Goal: Task Accomplishment & Management: Manage account settings

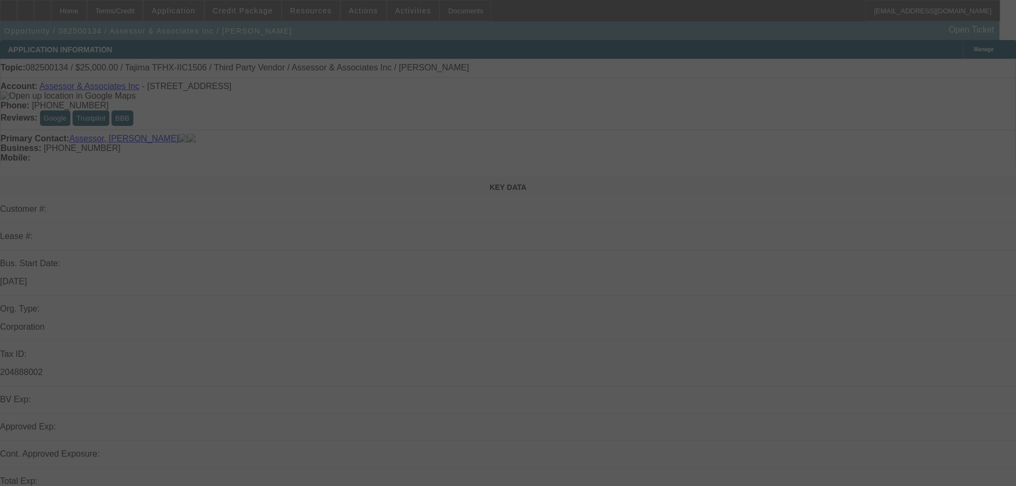
select select "0"
select select "2"
select select "0.1"
select select "4"
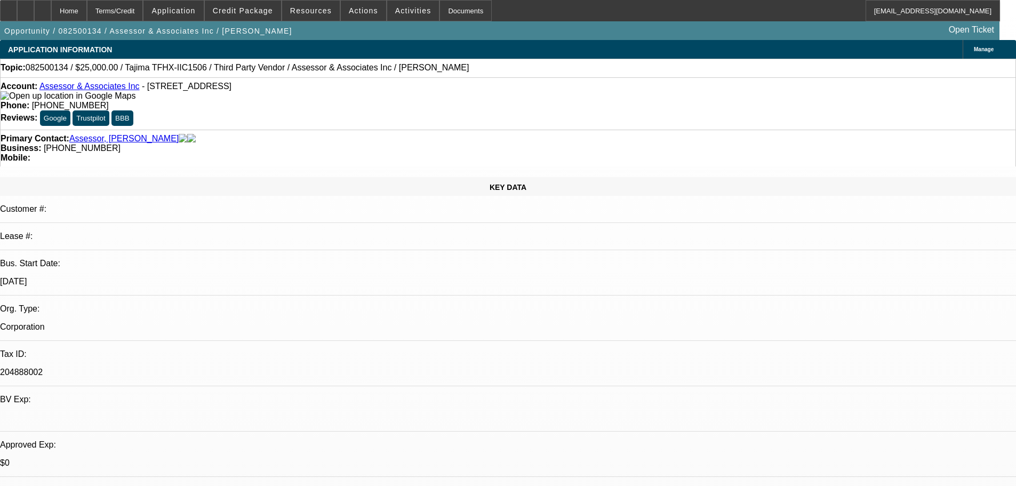
click at [84, 89] on link "Assessor & Associates Inc" at bounding box center [89, 86] width 100 height 9
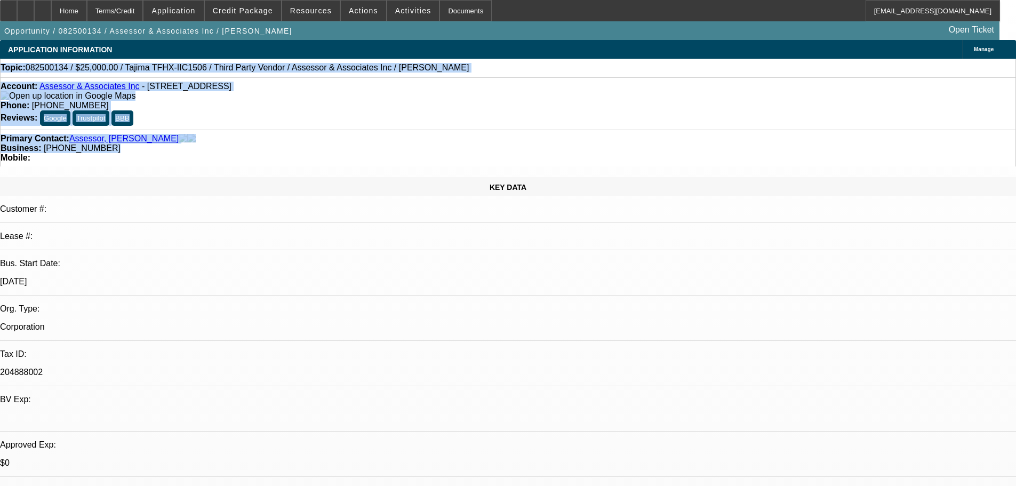
drag, startPoint x: 435, startPoint y: 116, endPoint x: 8, endPoint y: 68, distance: 429.5
click at [468, 66] on div "Topic: 082500134 / $25,000.00 / Tajima TFHX-IIC1506 / Third Party Vendor / Asse…" at bounding box center [508, 68] width 1015 height 10
drag, startPoint x: 542, startPoint y: 117, endPoint x: 4, endPoint y: 68, distance: 540.5
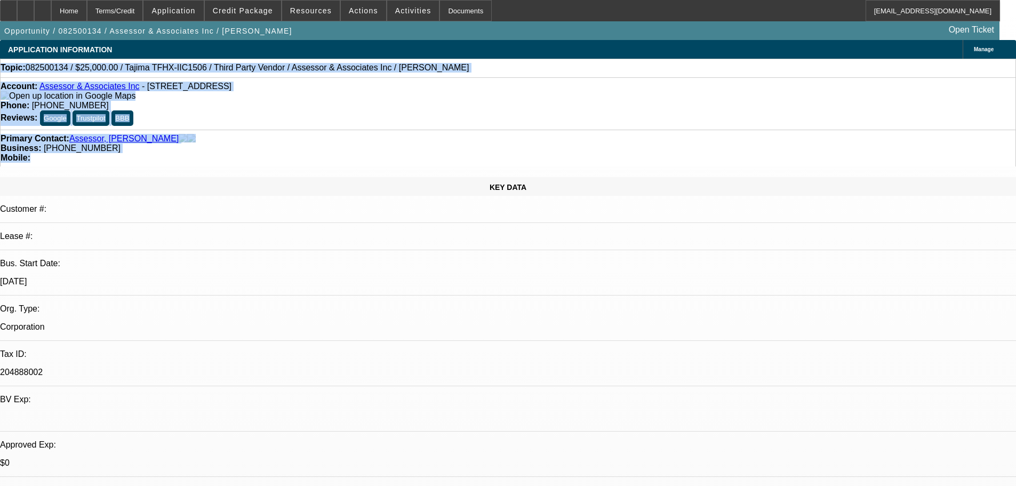
click at [486, 63] on div "Topic: 082500134 / $25,000.00 / Tajima TFHX-IIC1506 / Third Party Vendor / Asse…" at bounding box center [508, 68] width 1015 height 10
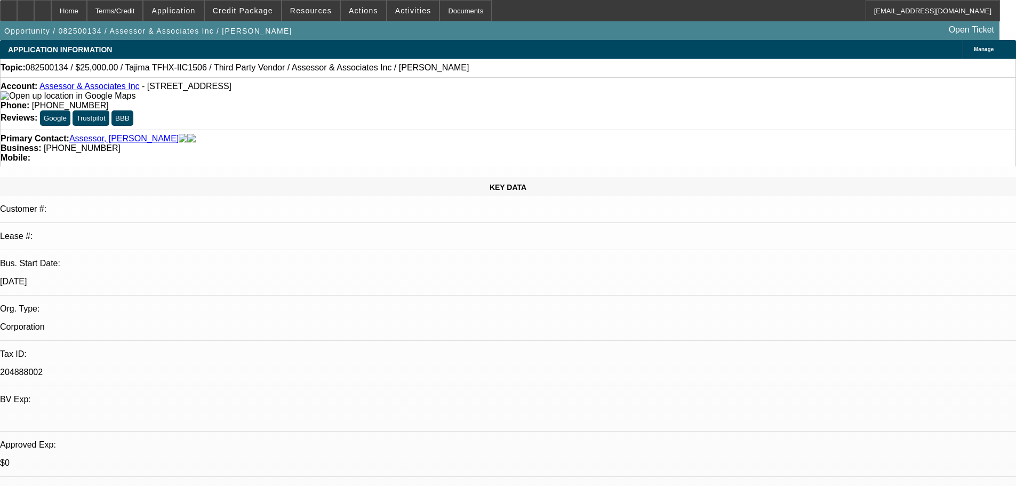
radio input "true"
click at [434, 73] on div "Topic: 082500134 / $25,000.00 / Tajima TFHX-IIC1506 / Third Party Vendor / Asse…" at bounding box center [508, 68] width 1015 height 10
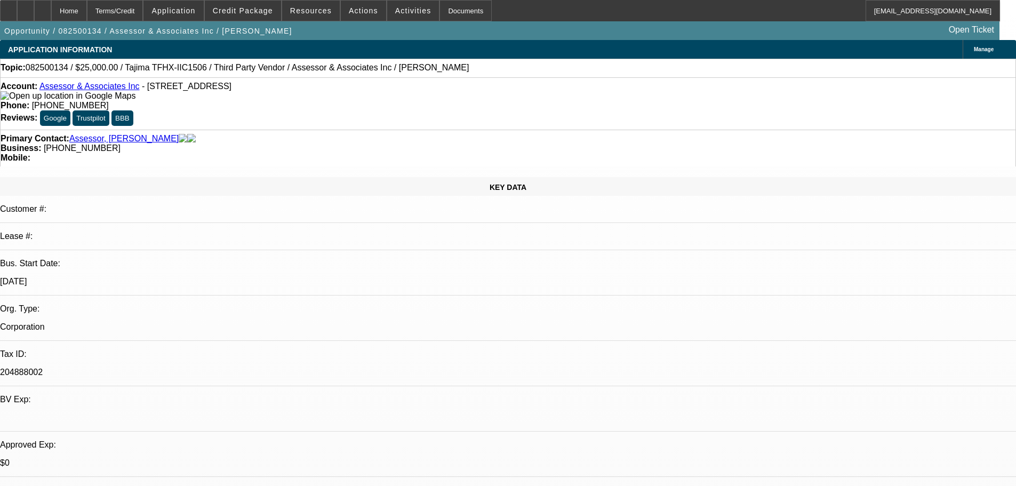
type textarea "8/12- was outta town will get me banks and pics."
radio input "true"
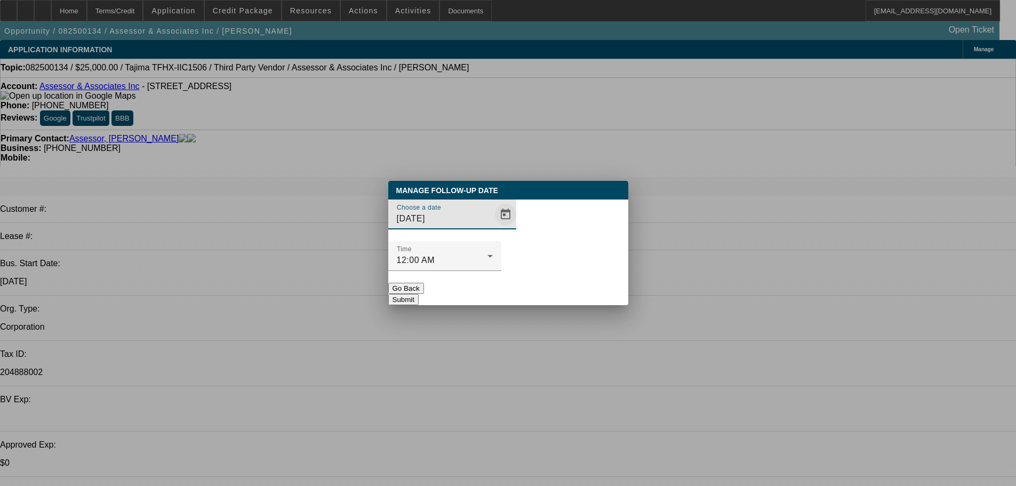
click at [493, 227] on span "Open calendar" at bounding box center [506, 215] width 26 height 26
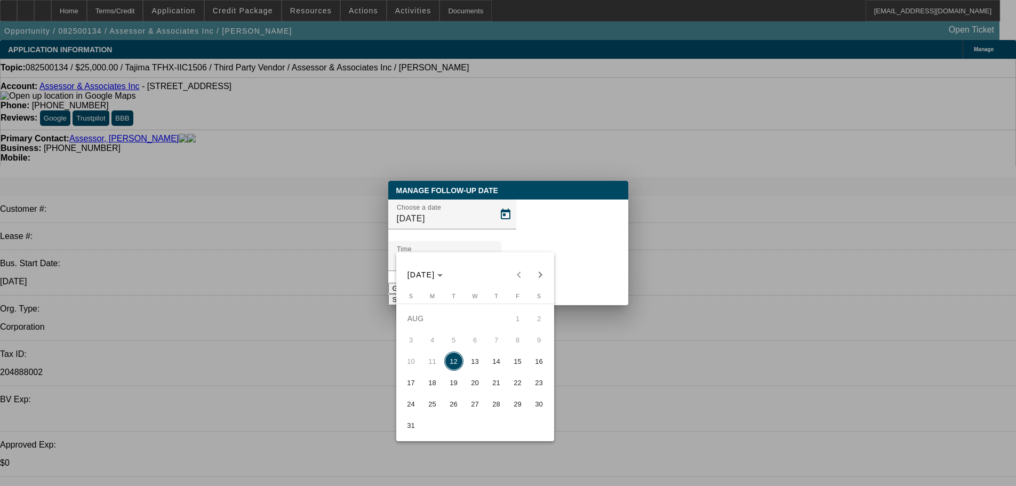
click at [501, 365] on span "14" at bounding box center [496, 361] width 19 height 19
type input "8/14/2025"
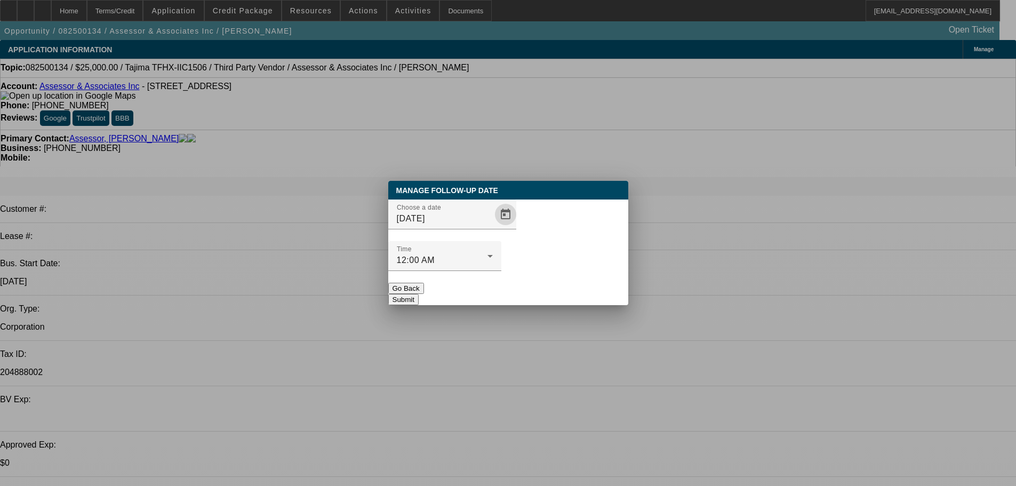
click at [419, 294] on button "Submit" at bounding box center [403, 299] width 30 height 11
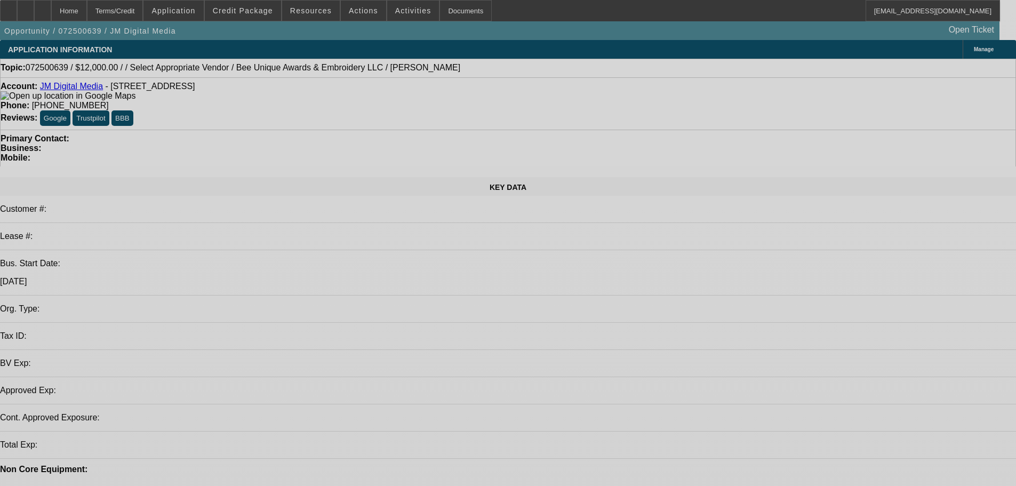
select select "0"
select select "2"
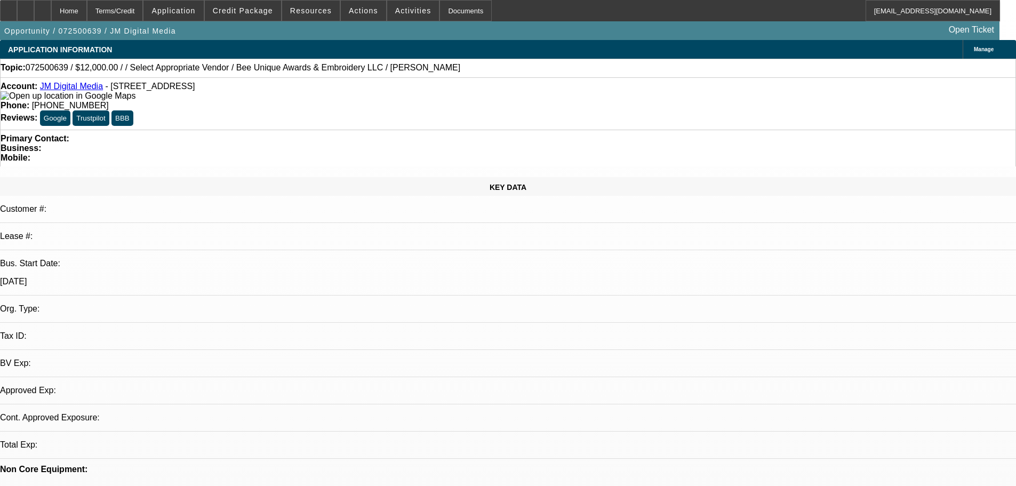
select select "0.1"
select select "1"
select select "2"
select select "4"
click at [90, 91] on link "JM Digital Media" at bounding box center [71, 86] width 63 height 9
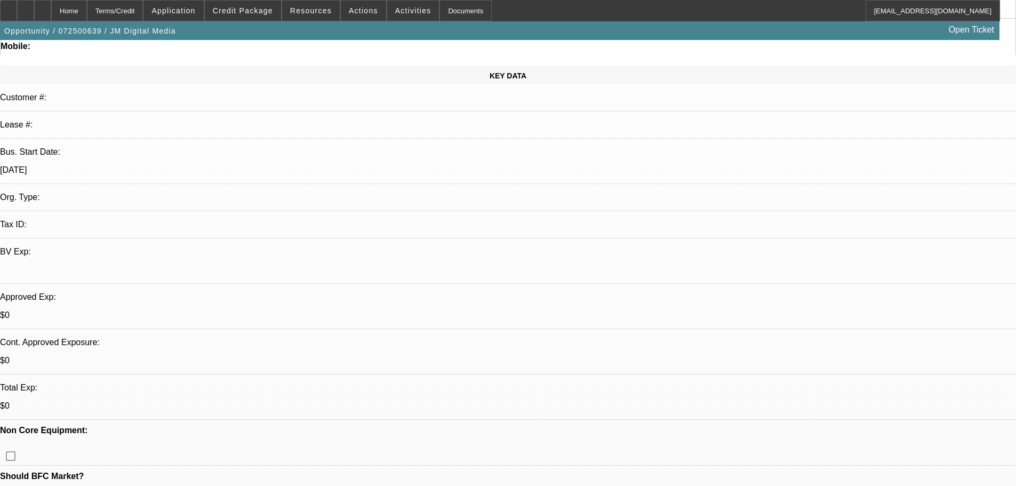
scroll to position [53, 0]
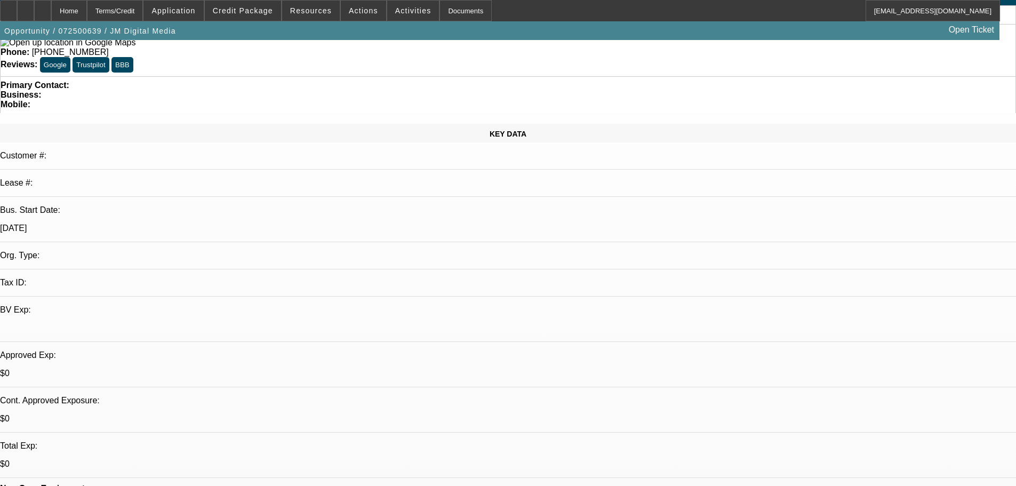
copy div "https://beaconfunding.crm.dynamics.com/main.aspx?appid=74cd23eb-af2a-eb11-a813-…"
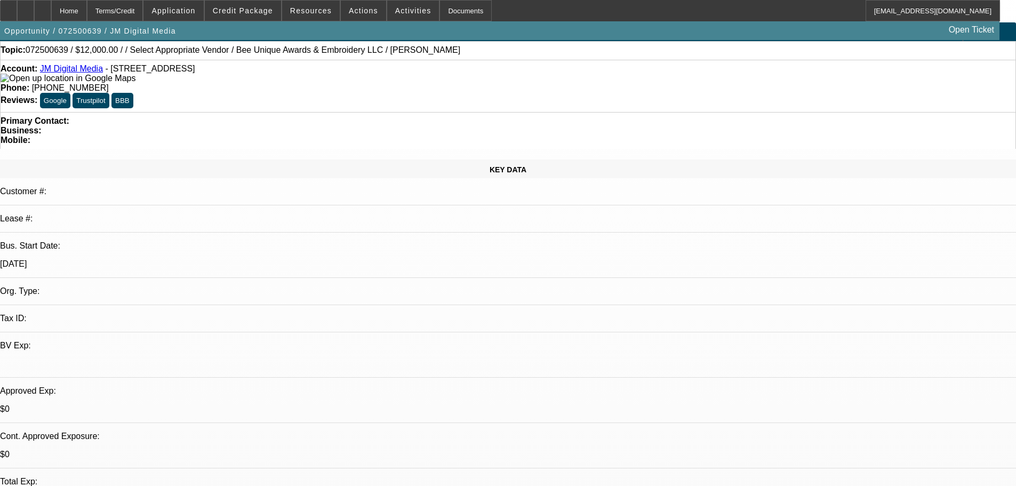
scroll to position [0, 0]
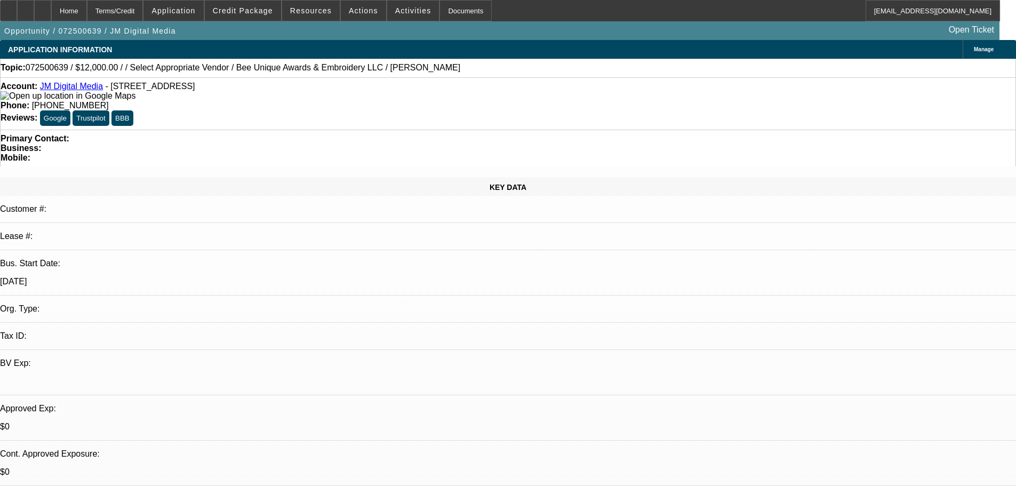
radio input "true"
type textarea "8/12- back in office monday"
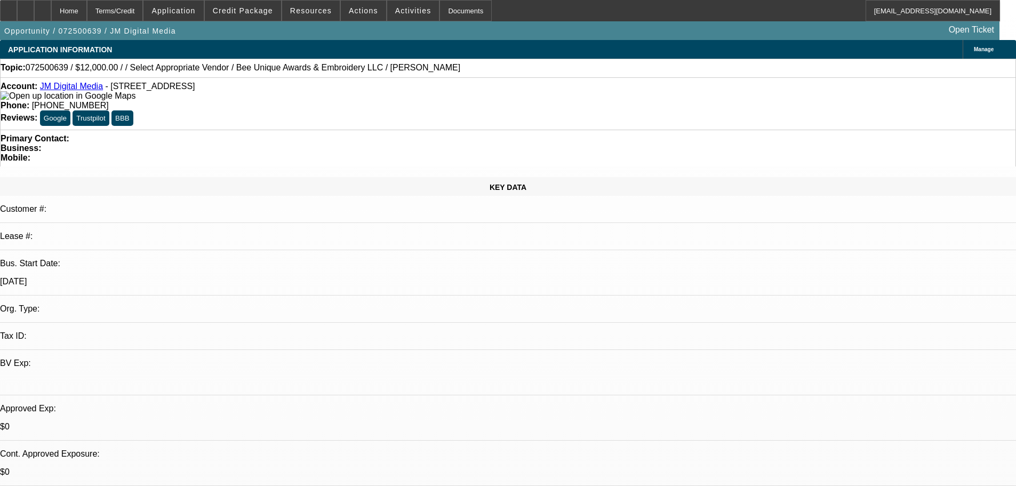
radio input "true"
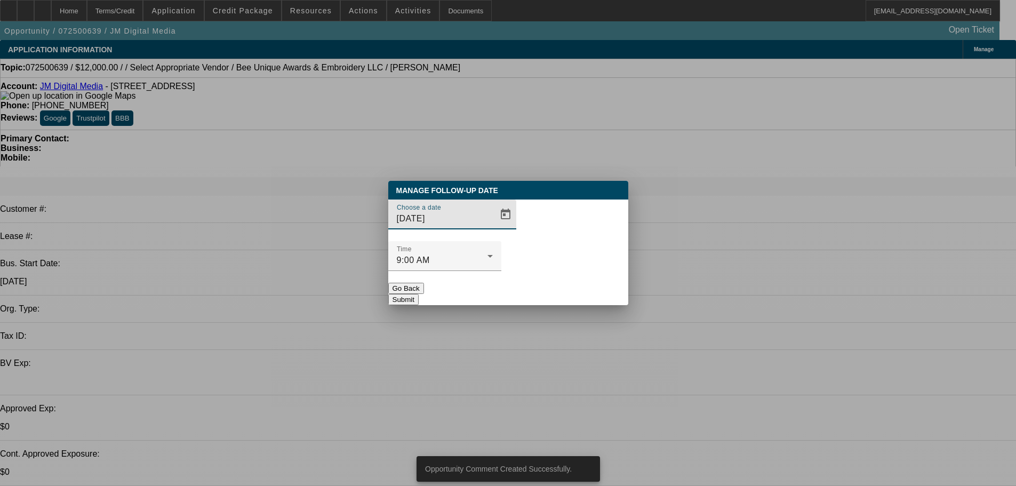
click at [501, 241] on div "Choose a date 8/12/2025" at bounding box center [508, 221] width 240 height 42
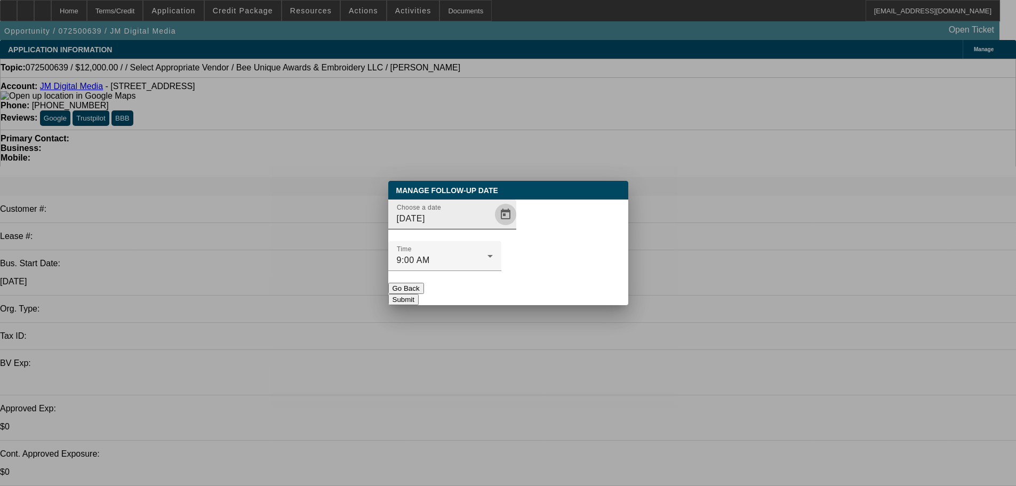
click at [493, 227] on span "Open calendar" at bounding box center [506, 215] width 26 height 26
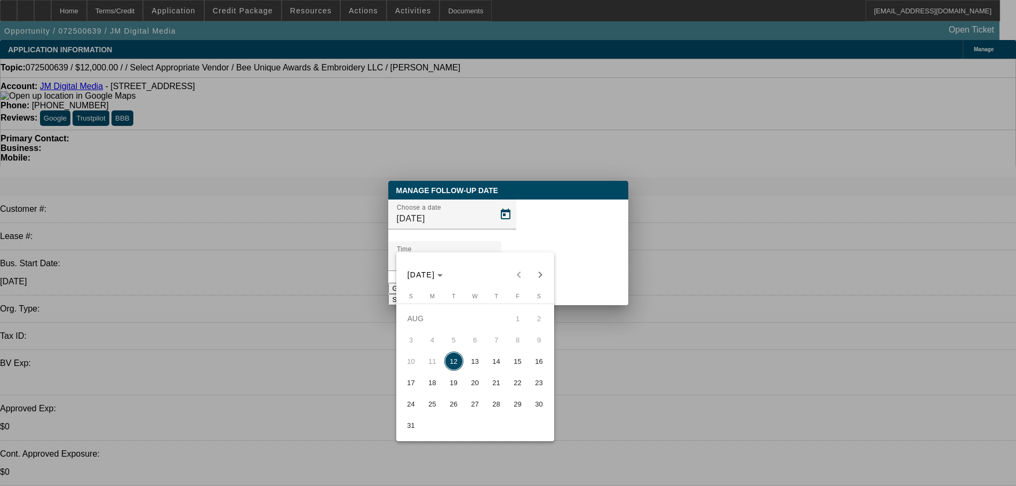
click at [437, 391] on span "18" at bounding box center [432, 382] width 19 height 19
type input "8/18/2025"
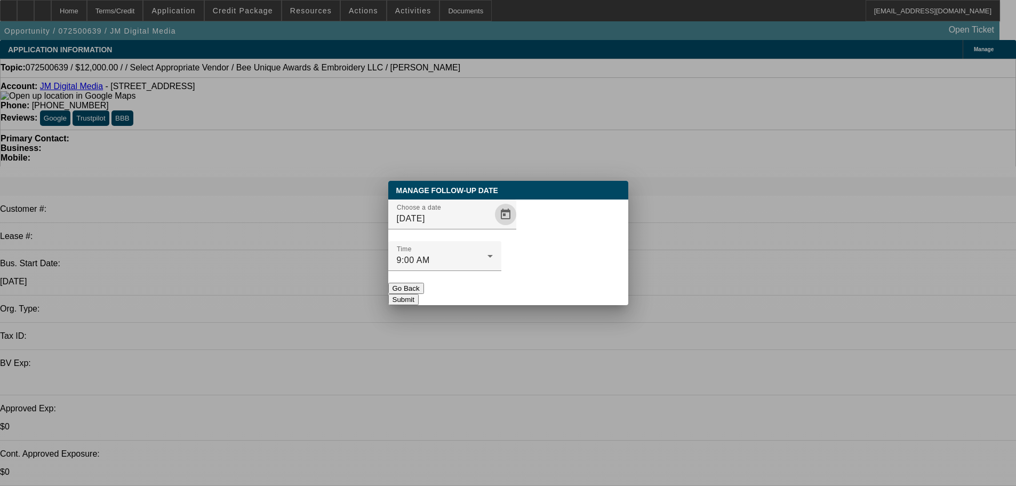
click at [419, 294] on button "Submit" at bounding box center [403, 299] width 30 height 11
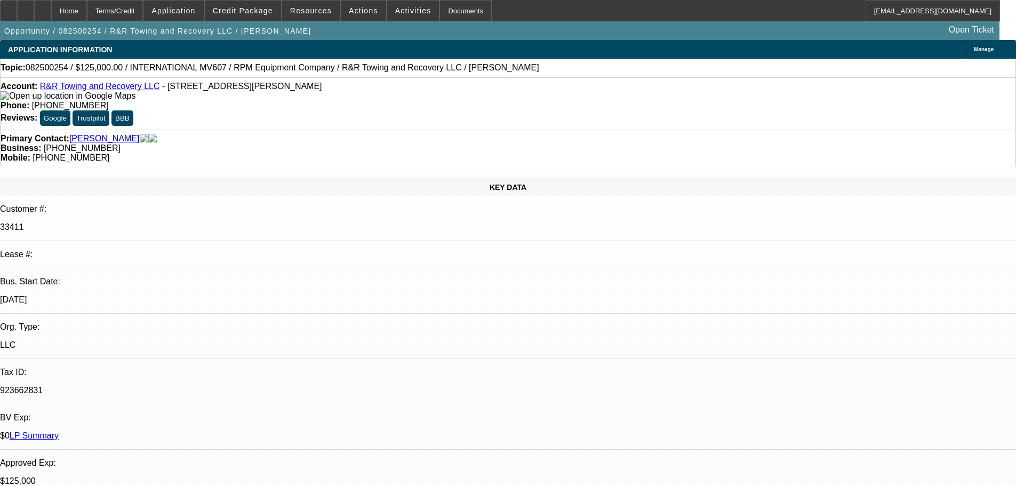
select select "0"
select select "2"
select select "0.1"
select select "4"
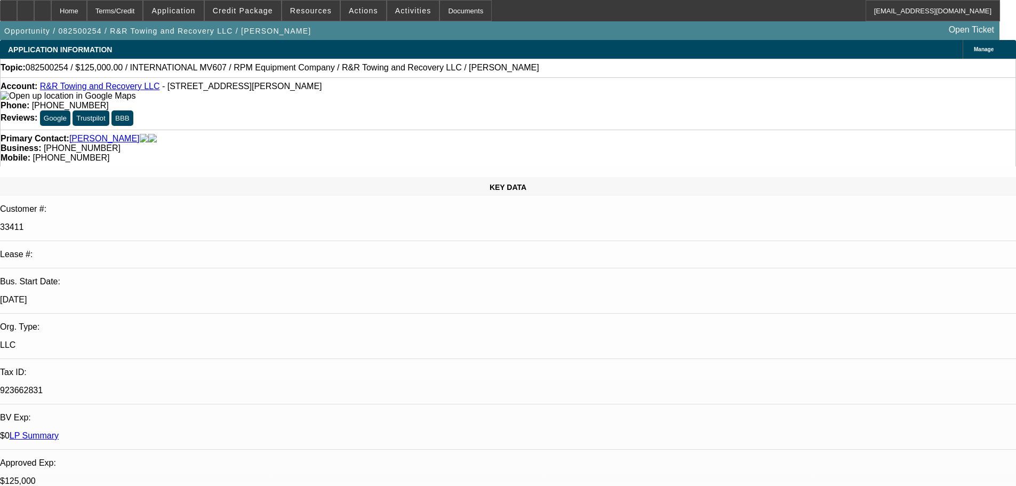
select select "0.1"
select select "2"
select select "0.1"
select select "4"
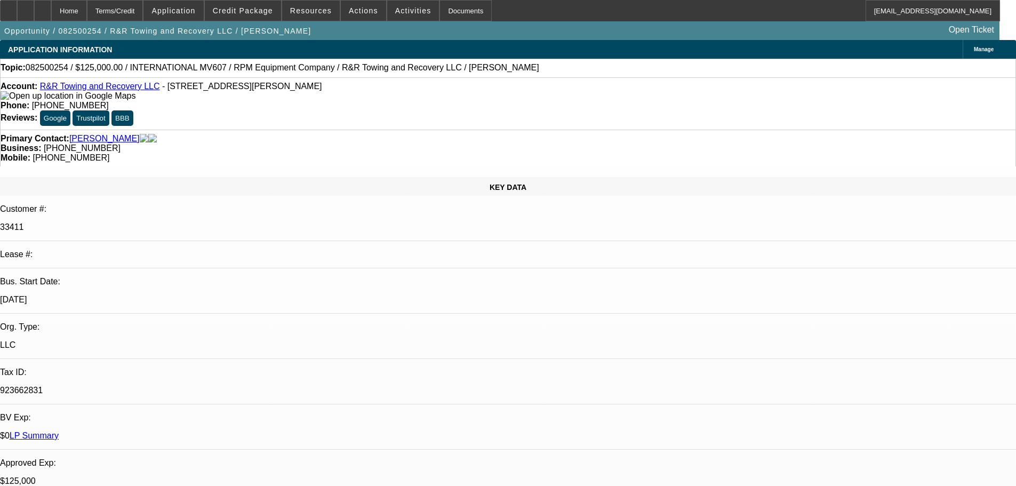
select select "0.1"
select select "2"
select select "0.1"
select select "4"
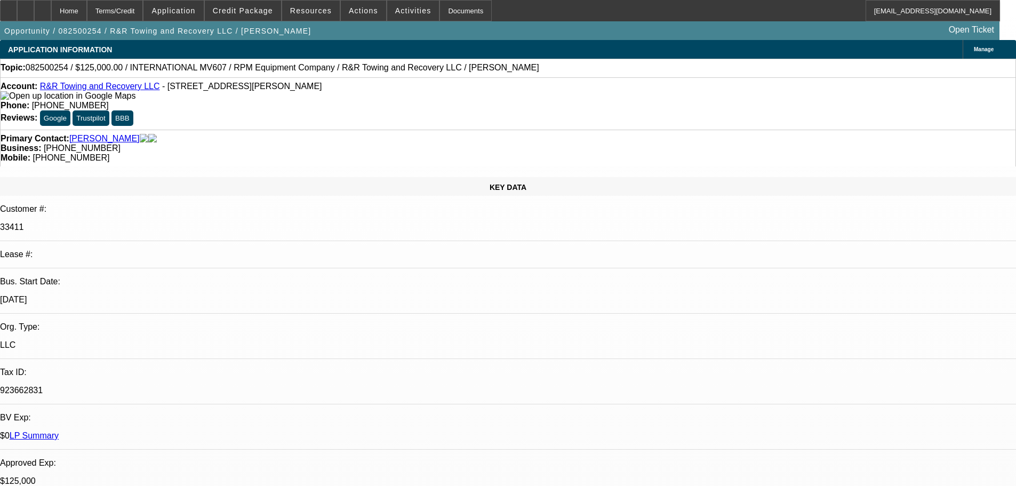
scroll to position [2143, 0]
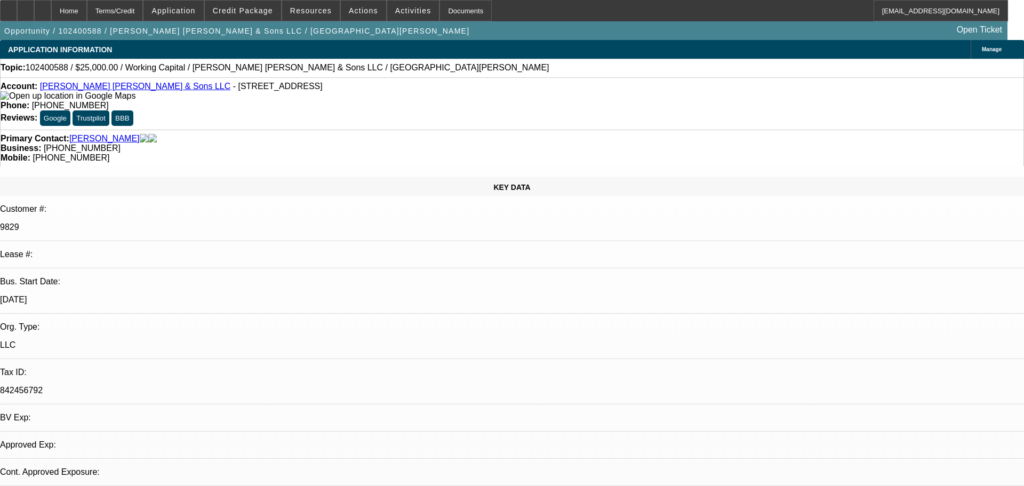
select select "0"
select select "2"
select select "0"
select select "6"
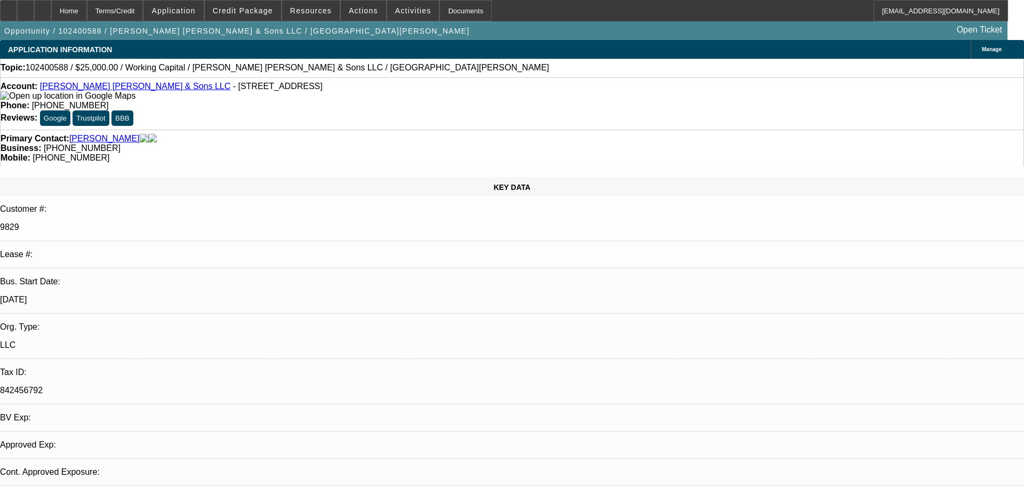
select select "0"
select select "2"
select select "0"
select select "6"
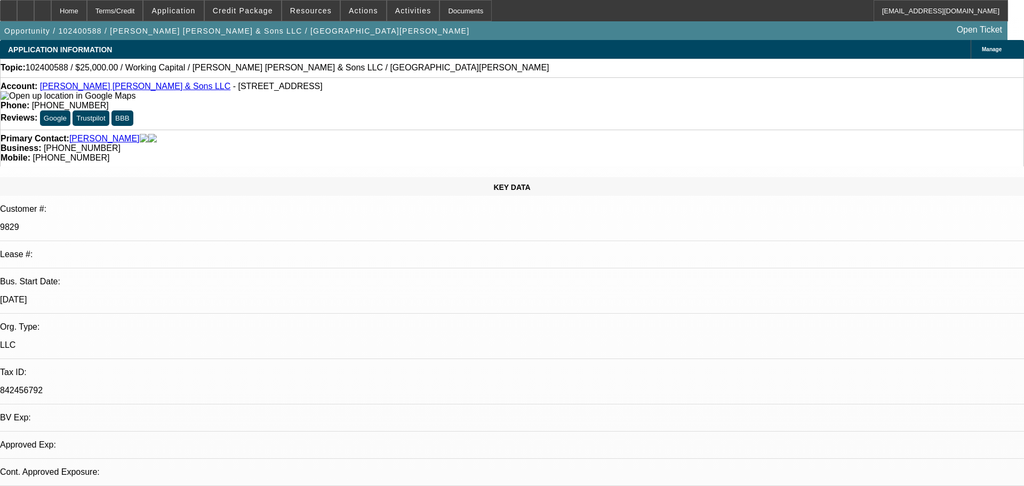
select select "0"
select select "2"
select select "0"
select select "6"
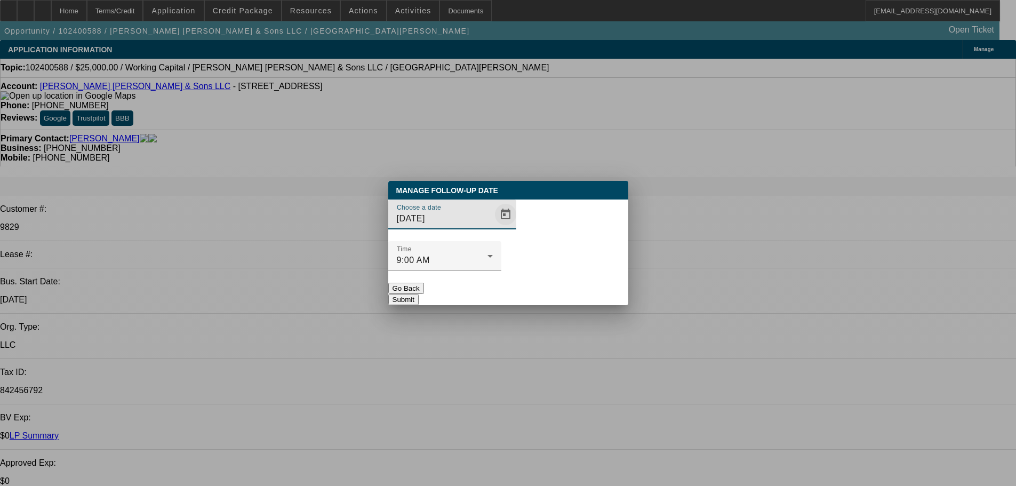
click at [493, 227] on span "Open calendar" at bounding box center [506, 215] width 26 height 26
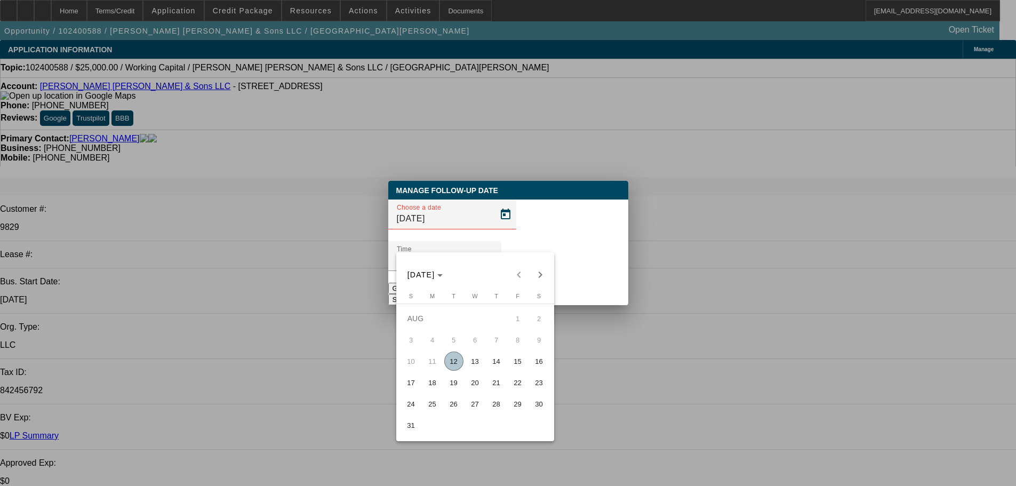
click at [489, 367] on span "14" at bounding box center [496, 361] width 19 height 19
type input "8/14/2025"
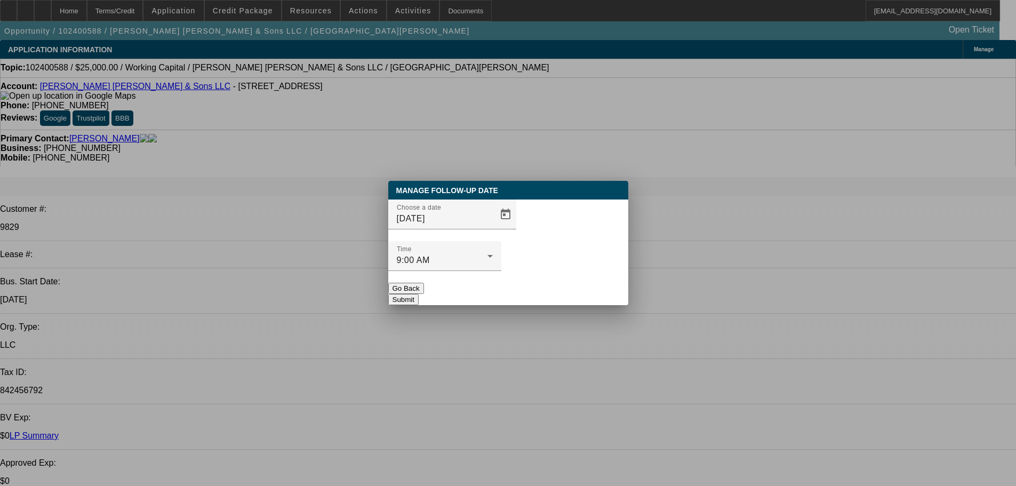
click at [419, 294] on button "Submit" at bounding box center [403, 299] width 30 height 11
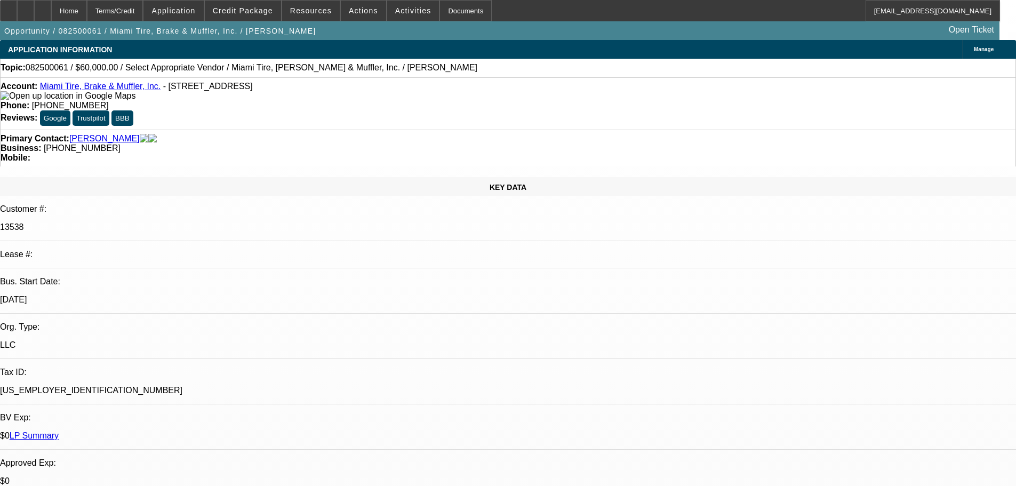
select select "0"
select select "2"
select select "0.1"
select select "4"
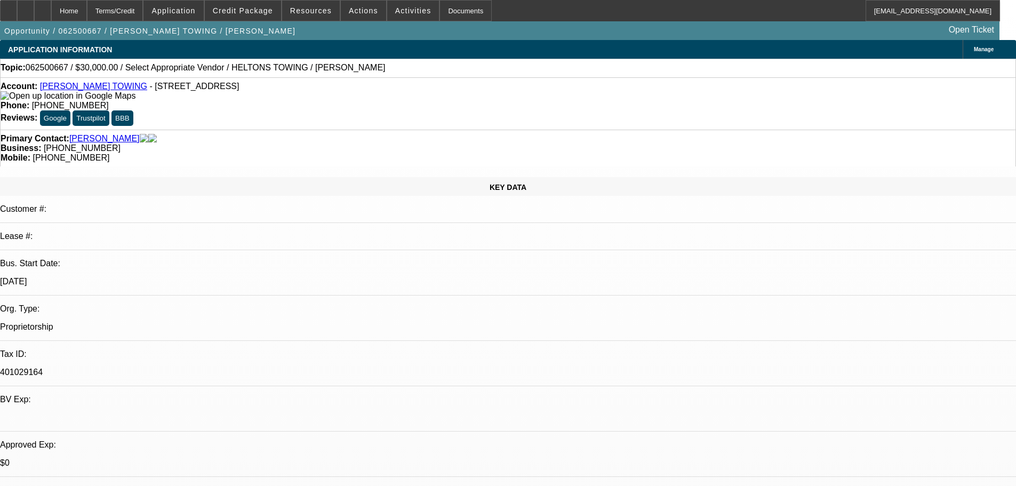
select select "0"
select select "2"
select select "0.1"
select select "4"
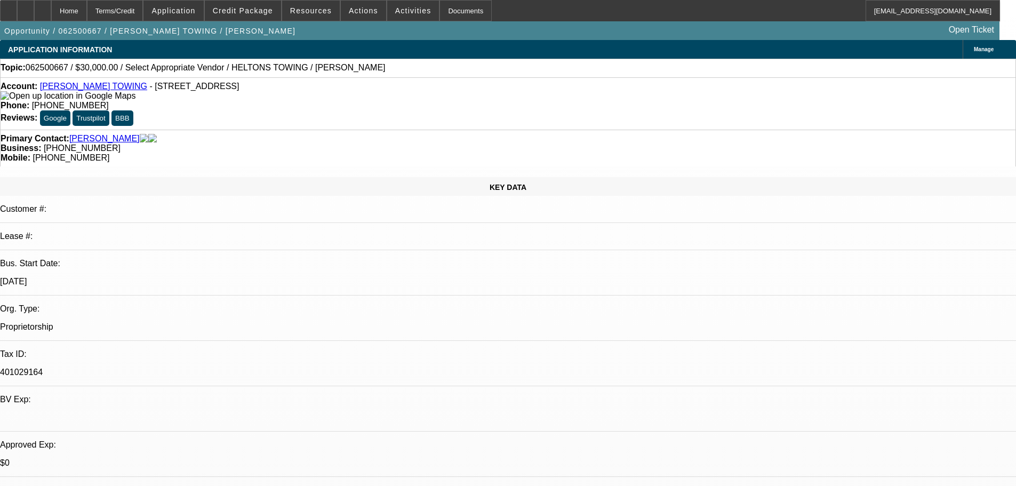
click at [361, 4] on span at bounding box center [363, 11] width 45 height 26
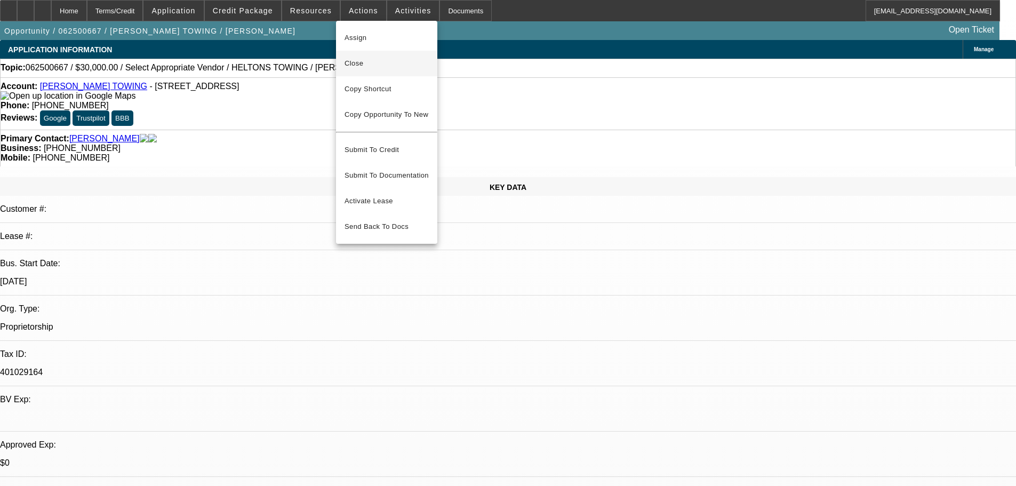
click at [349, 60] on span "Close" at bounding box center [387, 63] width 84 height 13
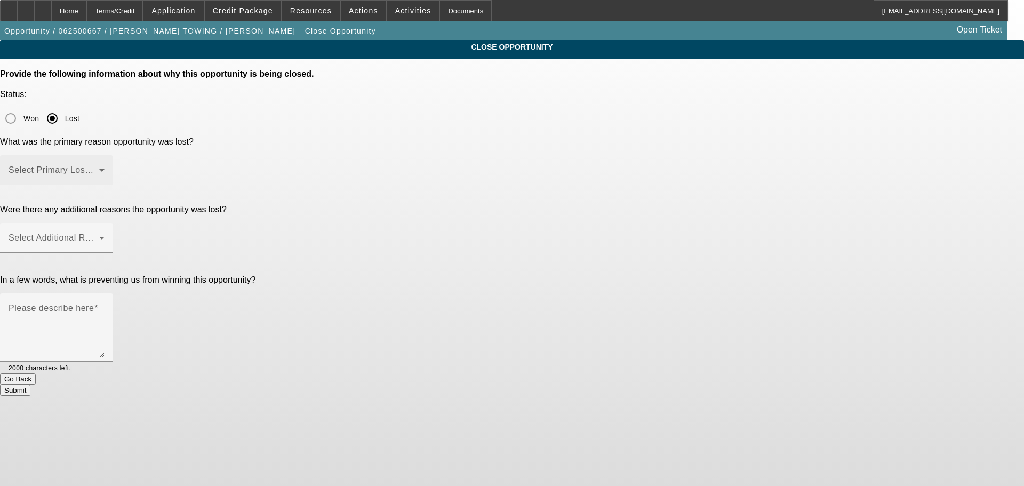
drag, startPoint x: 618, startPoint y: 151, endPoint x: 595, endPoint y: 120, distance: 38.2
click at [113, 185] on div at bounding box center [56, 191] width 113 height 12
click at [105, 155] on div "Select Primary Lost Reason" at bounding box center [57, 170] width 96 height 30
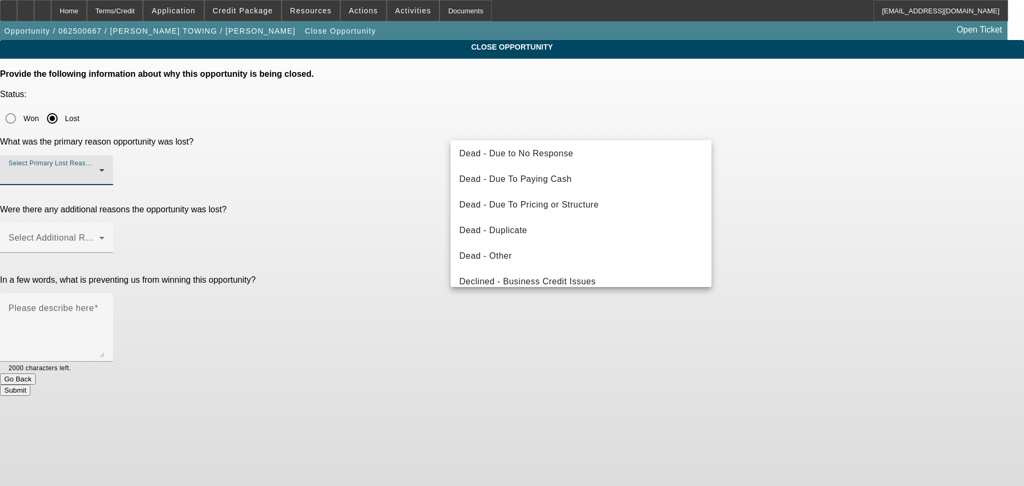
scroll to position [37, 0]
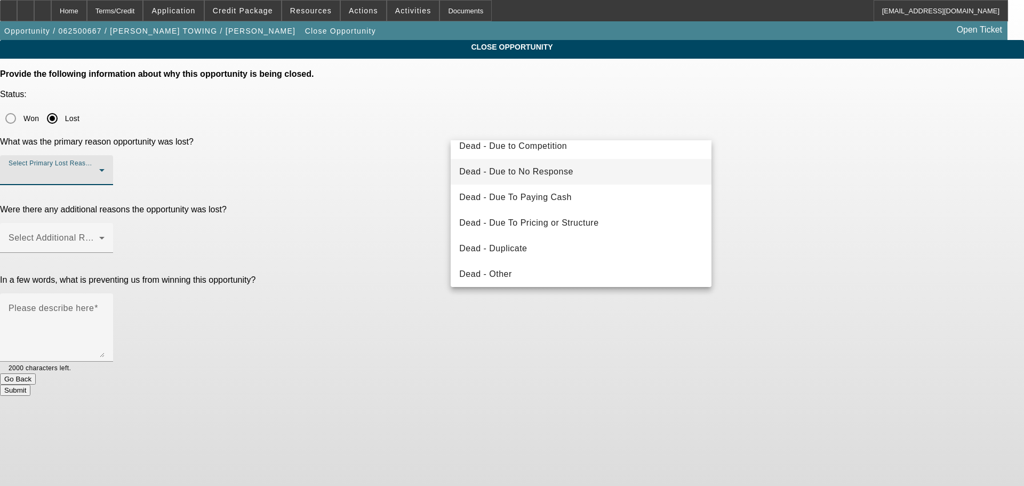
click at [550, 172] on span "Dead - Due to No Response" at bounding box center [516, 171] width 114 height 13
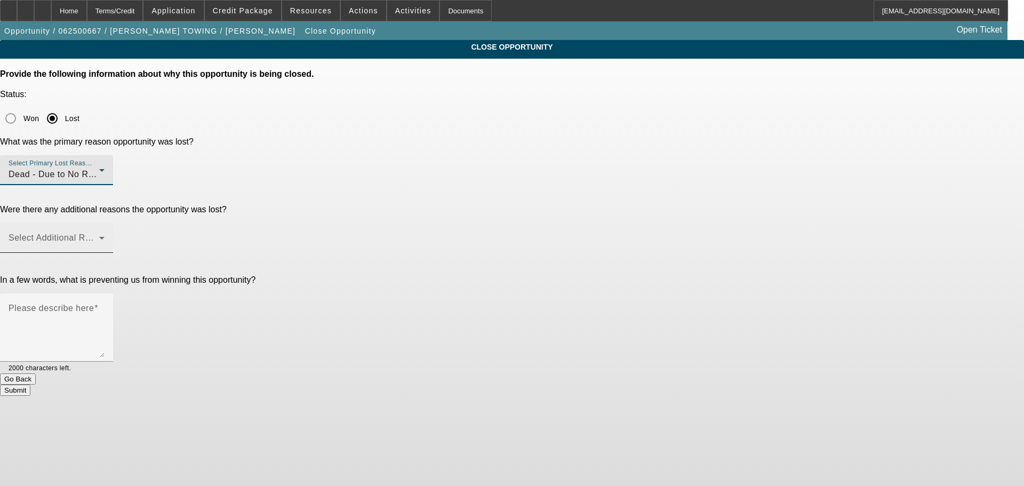
click at [99, 236] on span at bounding box center [54, 242] width 91 height 13
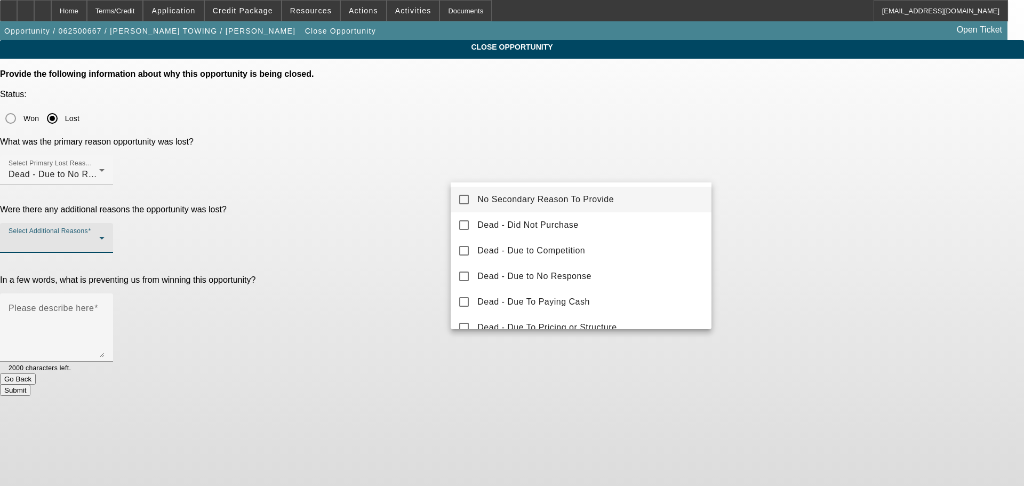
click at [491, 200] on span "No Secondary Reason To Provide" at bounding box center [545, 199] width 137 height 13
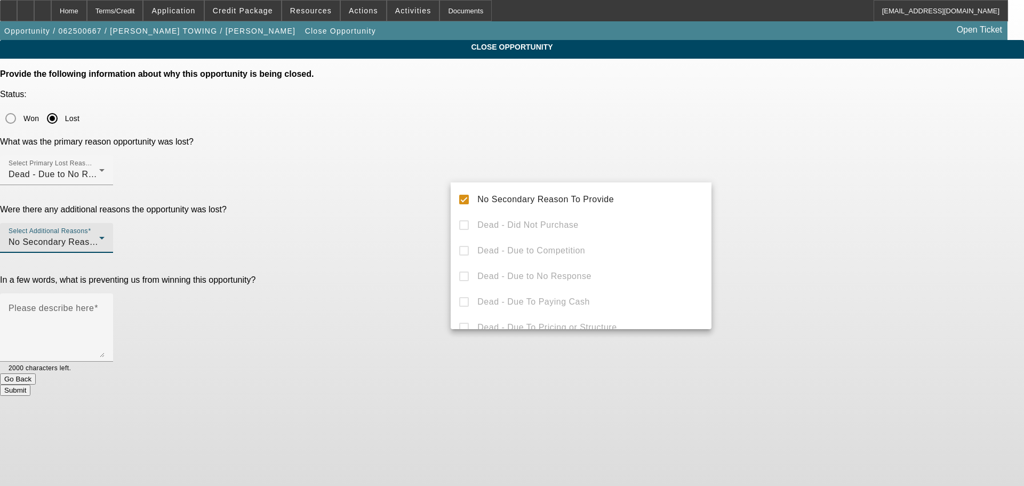
click at [414, 185] on div at bounding box center [512, 243] width 1024 height 486
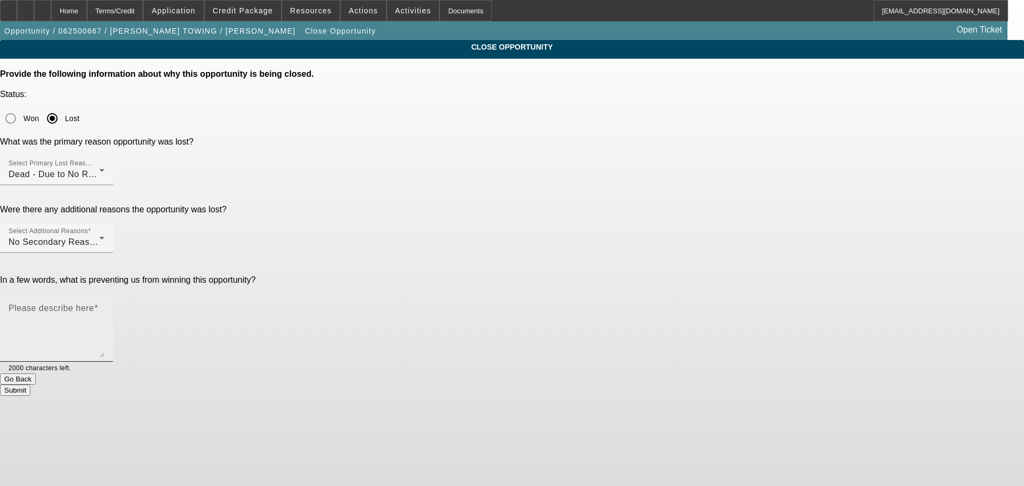
click at [105, 306] on textarea "Please describe here" at bounding box center [57, 331] width 96 height 51
type textarea "no response. tire kicker"
click at [30, 385] on button "Submit" at bounding box center [15, 390] width 30 height 11
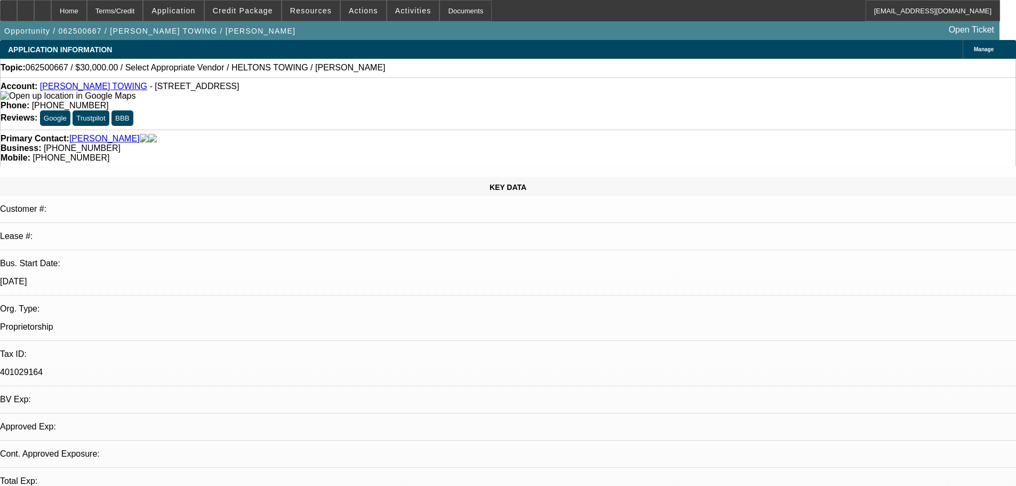
select select "0"
select select "2"
select select "0.1"
select select "4"
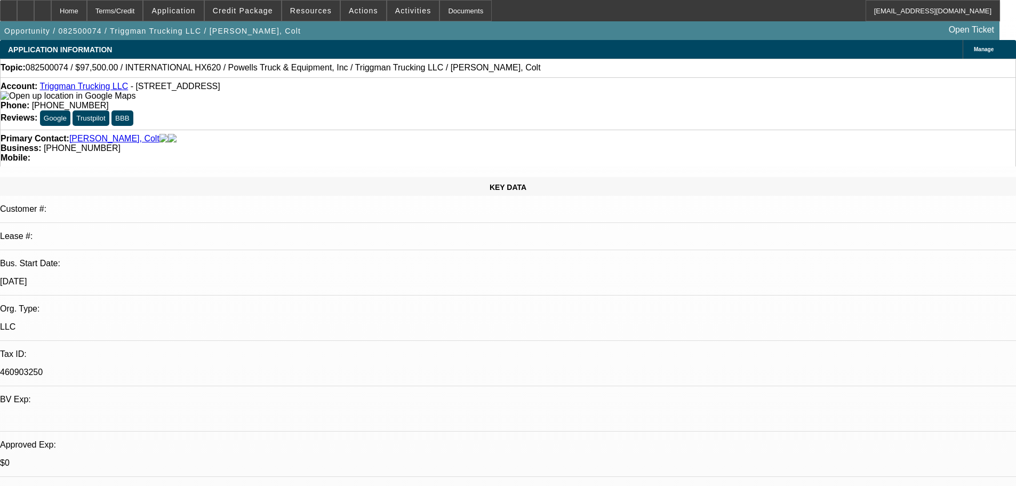
select select "0"
select select "2"
select select "0.1"
select select "4"
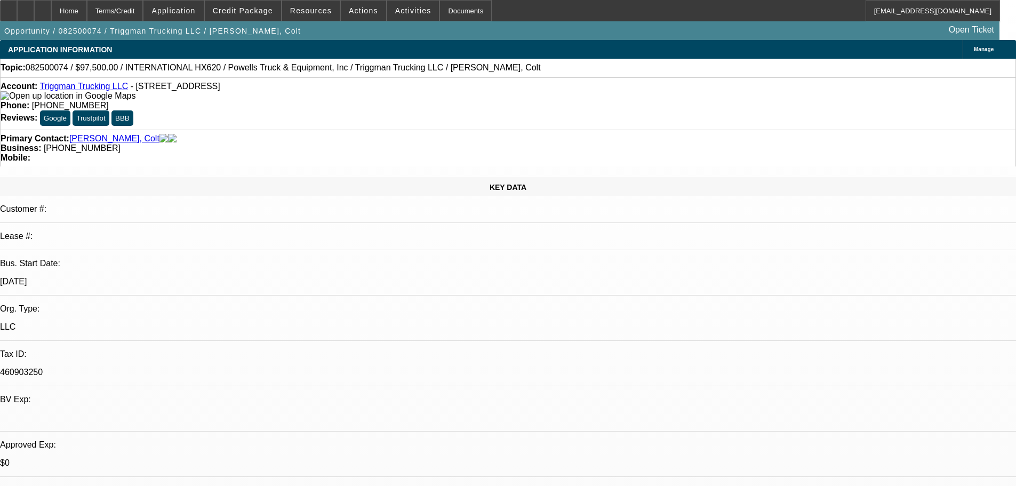
select select "0"
select select "2"
select select "0.1"
select select "4"
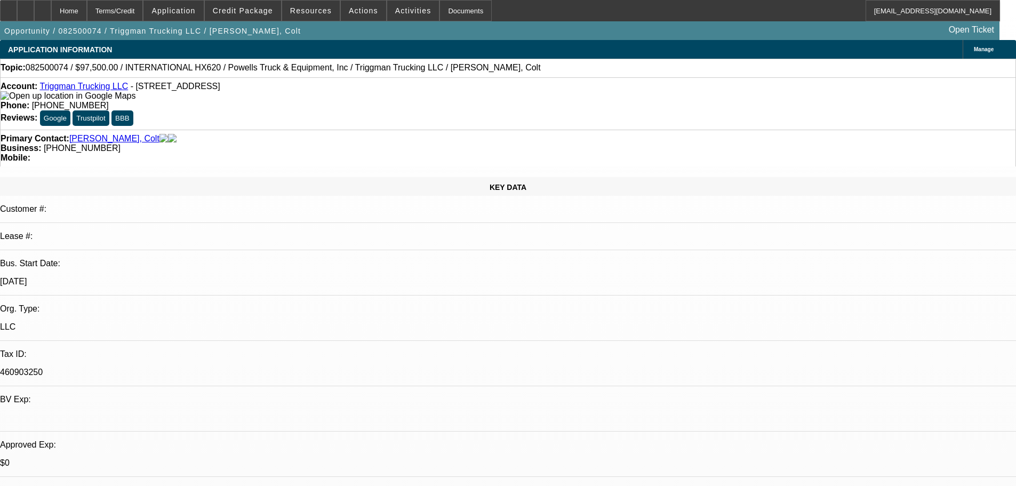
select select "0"
select select "2"
select select "0.1"
select select "4"
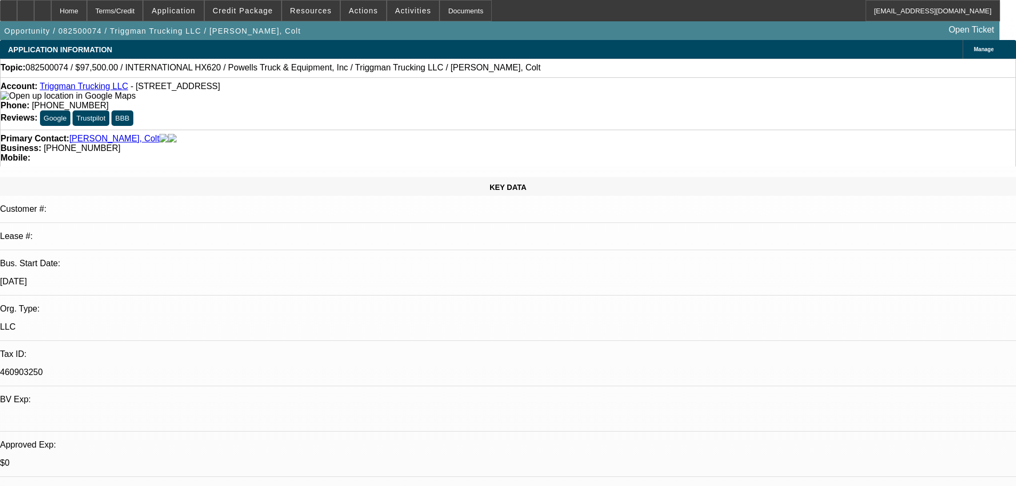
select select "0.1"
select select "2"
select select "0.1"
select select "4"
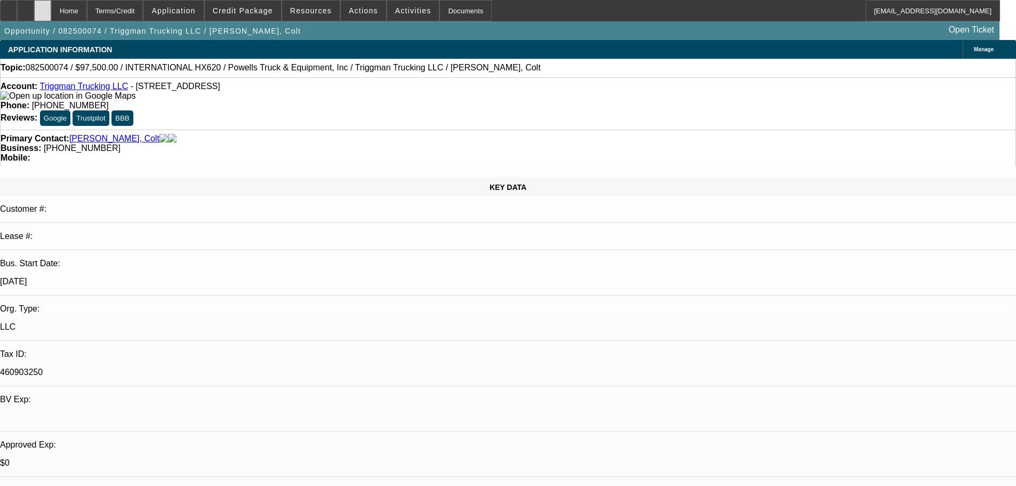
click at [43, 7] on icon at bounding box center [43, 7] width 0 height 0
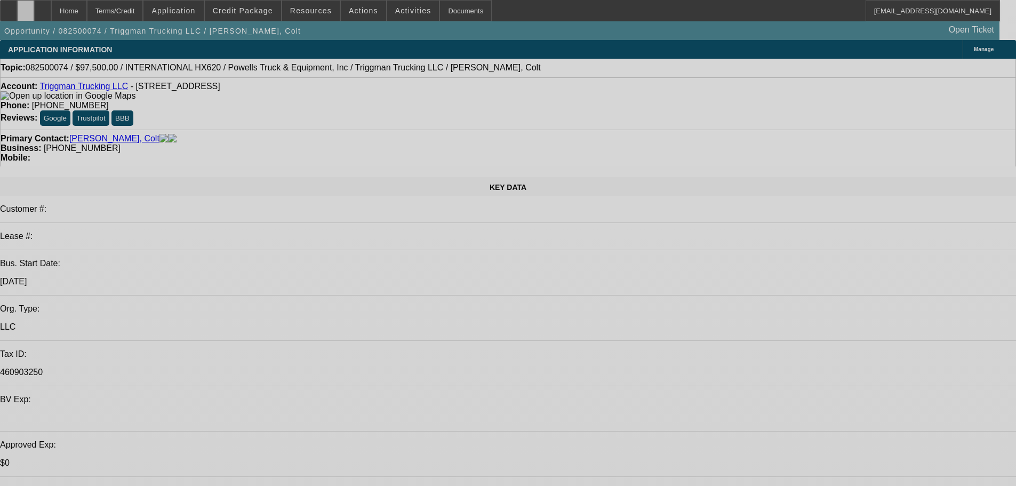
select select "0"
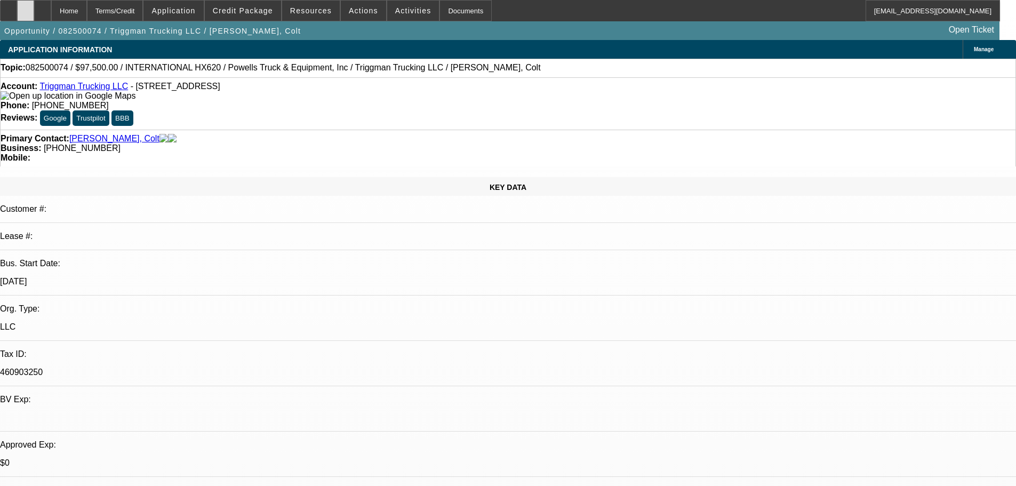
select select "0"
select select "2"
select select "0.1"
select select "4"
select select "0"
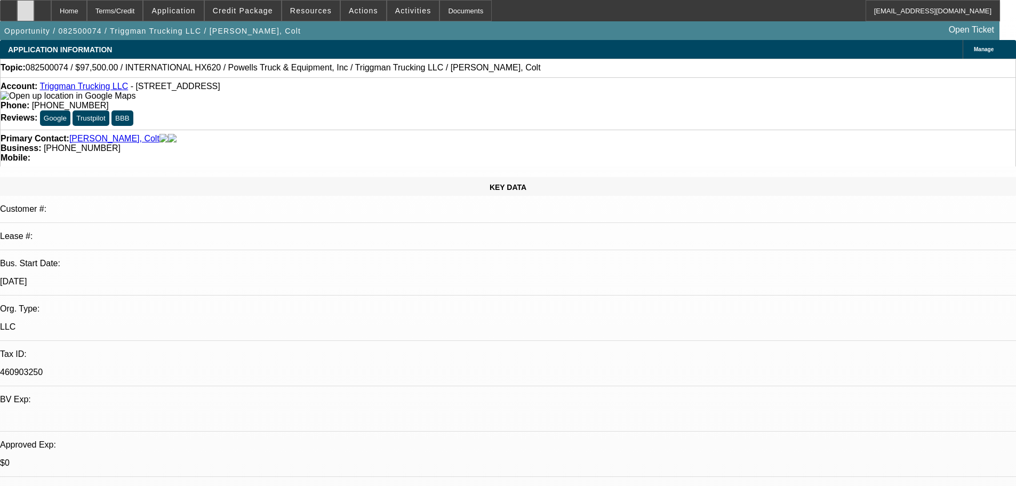
select select "0"
select select "2"
select select "0.1"
select select "4"
select select "0"
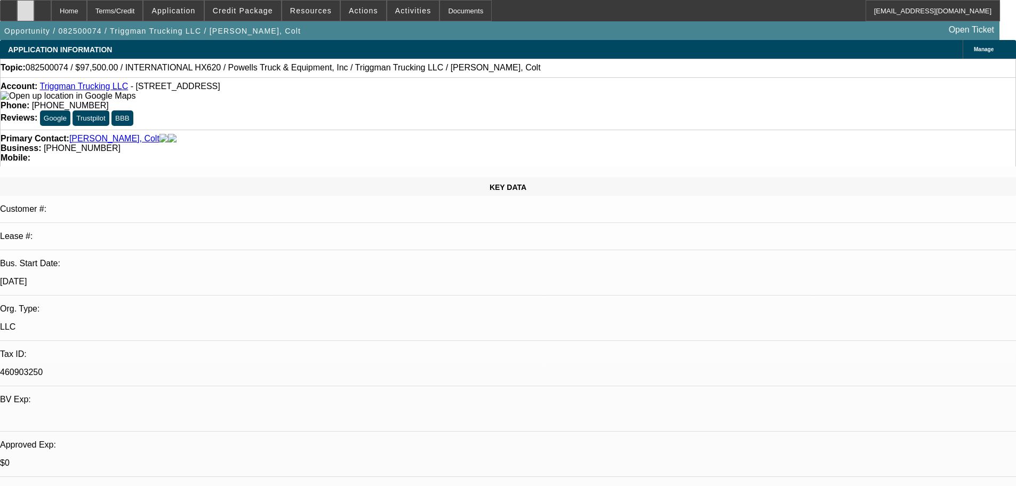
select select "0"
select select "2"
select select "0.1"
select select "4"
select select "0"
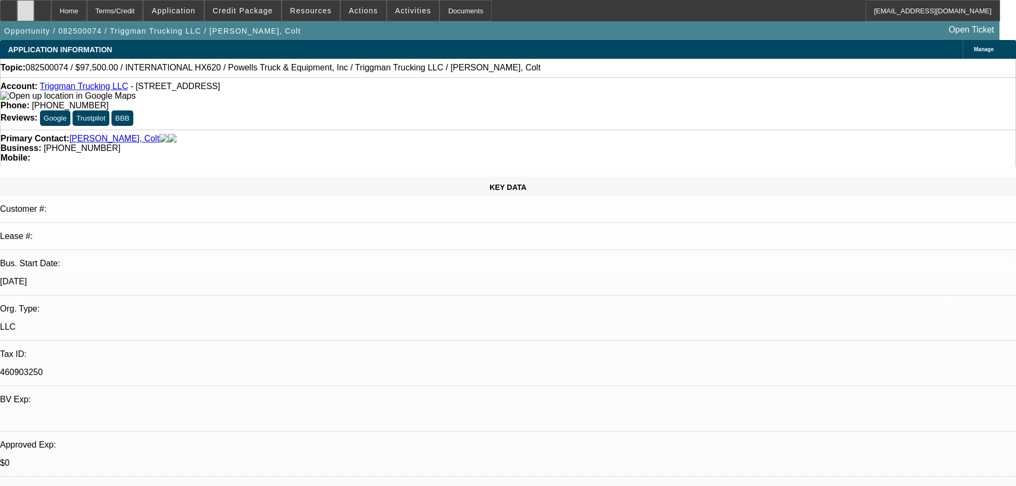
select select "0"
select select "2"
select select "0.1"
select select "4"
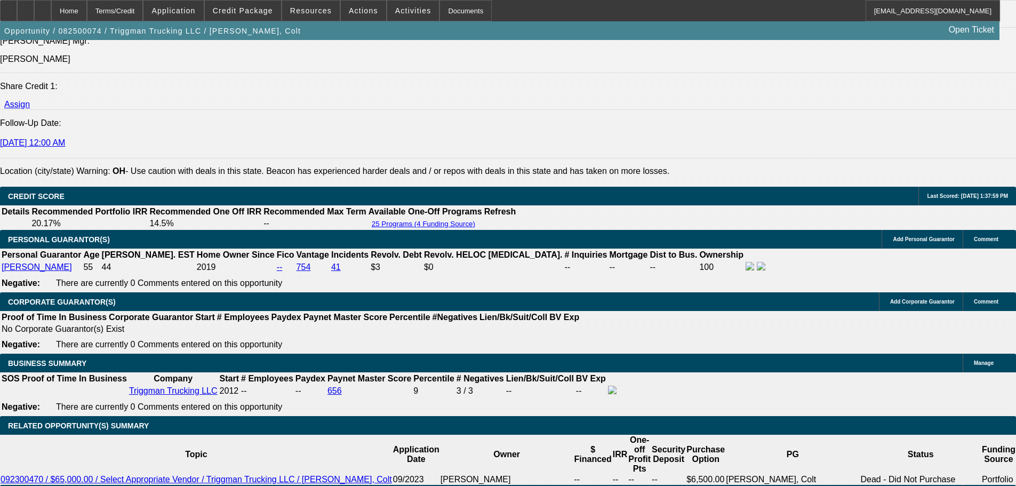
scroll to position [1547, 0]
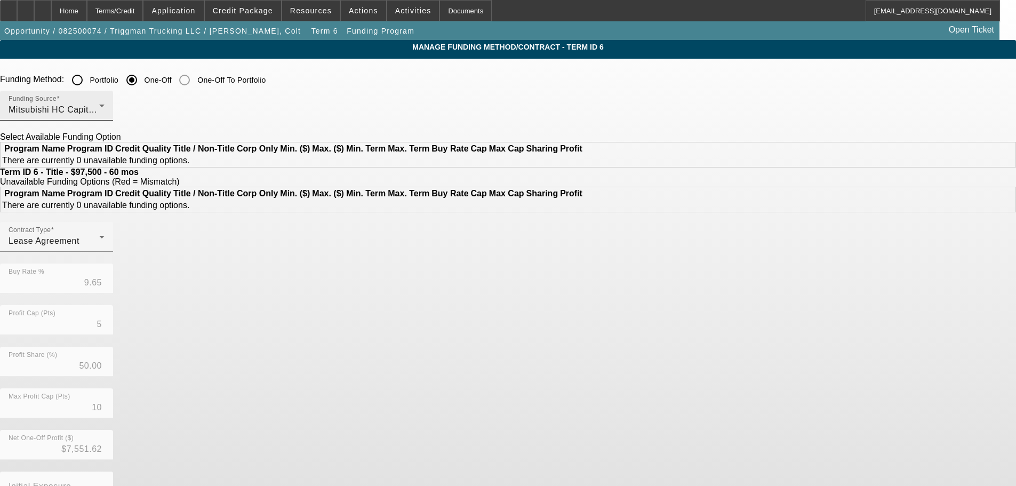
click at [105, 103] on div "Funding Source Mitsubishi HC Capital America" at bounding box center [57, 106] width 96 height 30
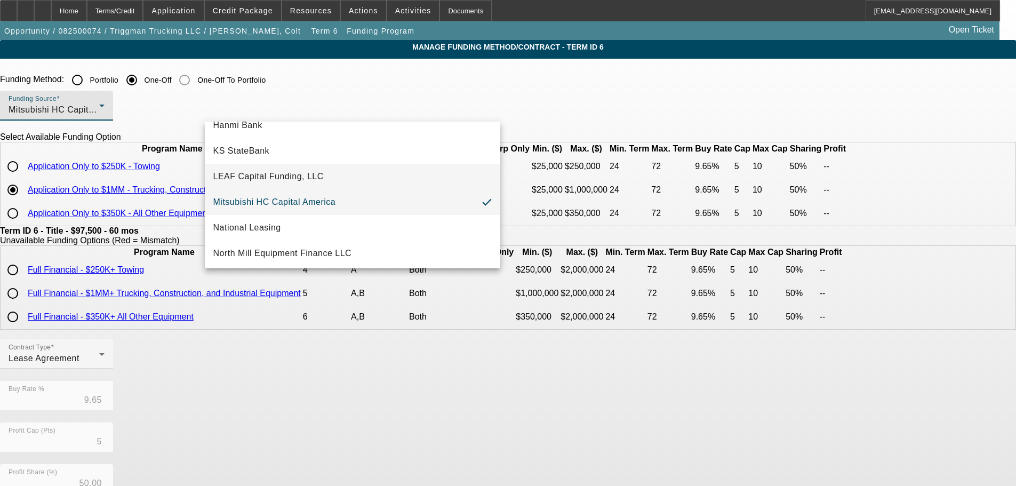
scroll to position [272, 0]
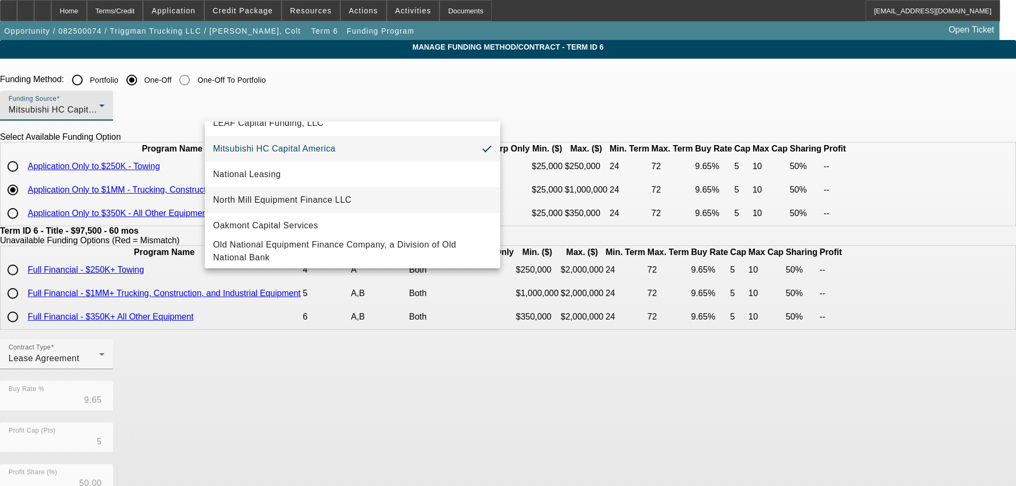
click at [308, 202] on span "North Mill Equipment Finance LLC" at bounding box center [282, 200] width 139 height 13
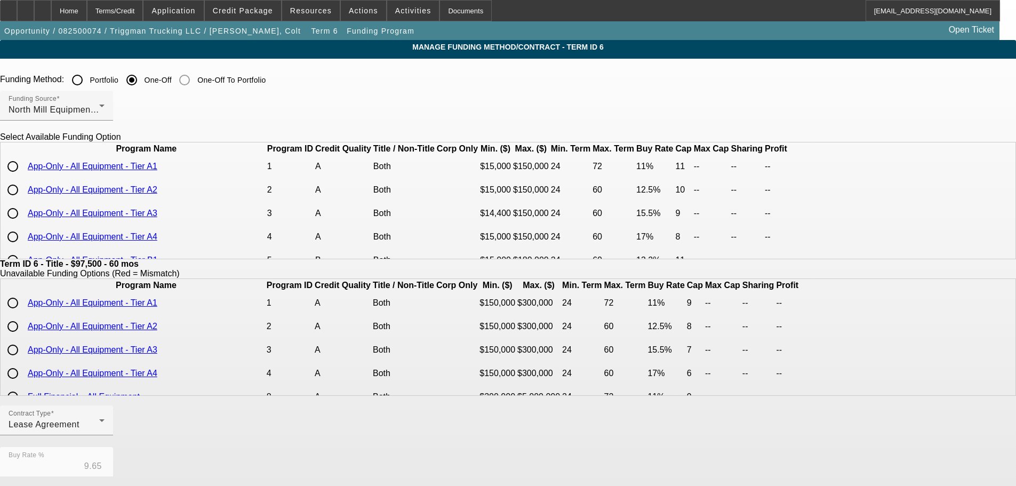
drag, startPoint x: 220, startPoint y: 209, endPoint x: 386, endPoint y: 207, distance: 165.4
click at [23, 201] on input "radio" at bounding box center [12, 189] width 21 height 21
radio input "true"
type input "12.50"
type input "10"
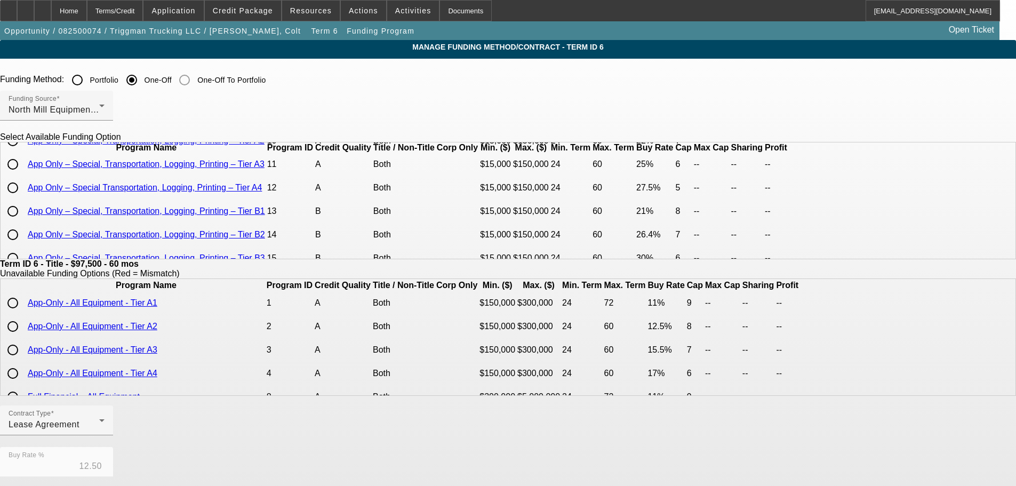
scroll to position [160, 0]
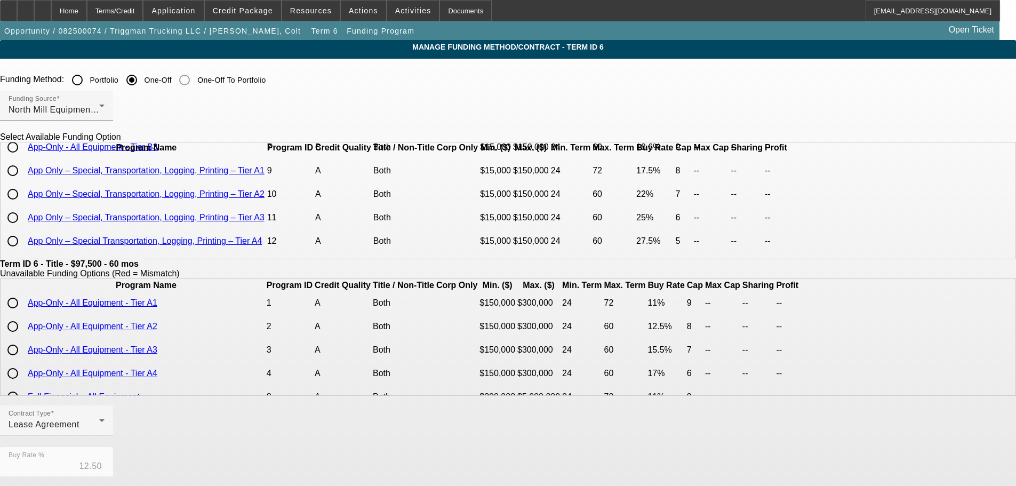
click at [26, 207] on div at bounding box center [13, 194] width 26 height 26
type input "22.00"
type input "7"
radio input "false"
radio input "true"
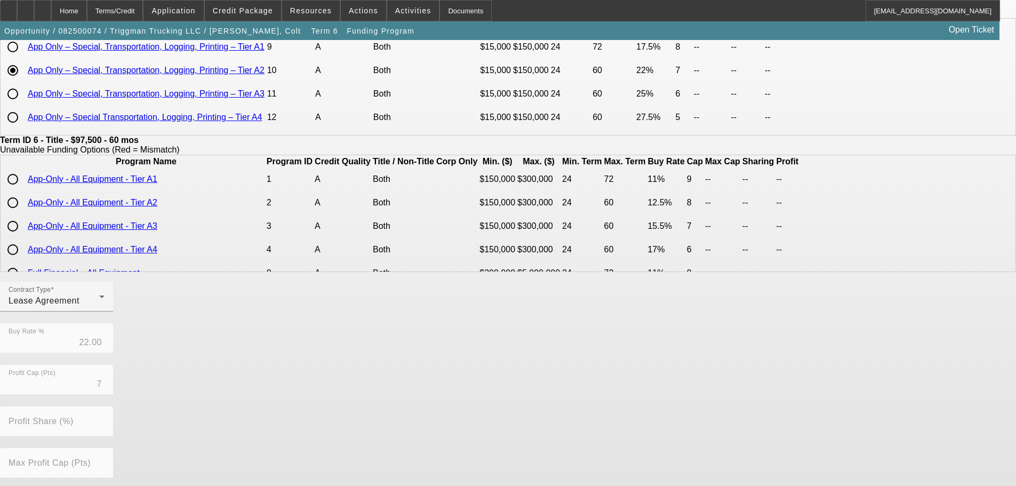
scroll to position [252, 0]
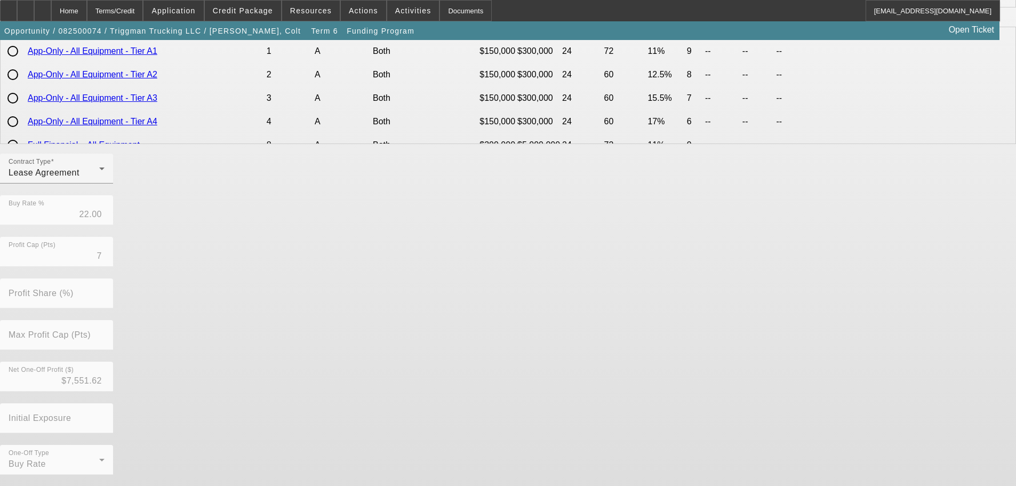
click at [376, 456] on div "Contract Type Lease Agreement Buy Rate % 22.00 Profit Cap (Pts) 7 Profit Share …" at bounding box center [508, 320] width 1016 height 333
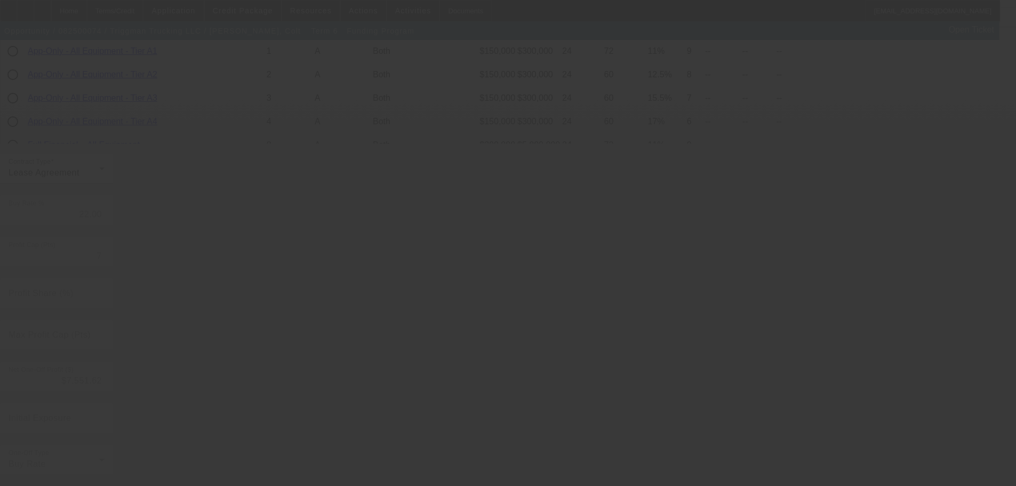
type input "9.65"
type input "5"
type input "50.00"
type input "10"
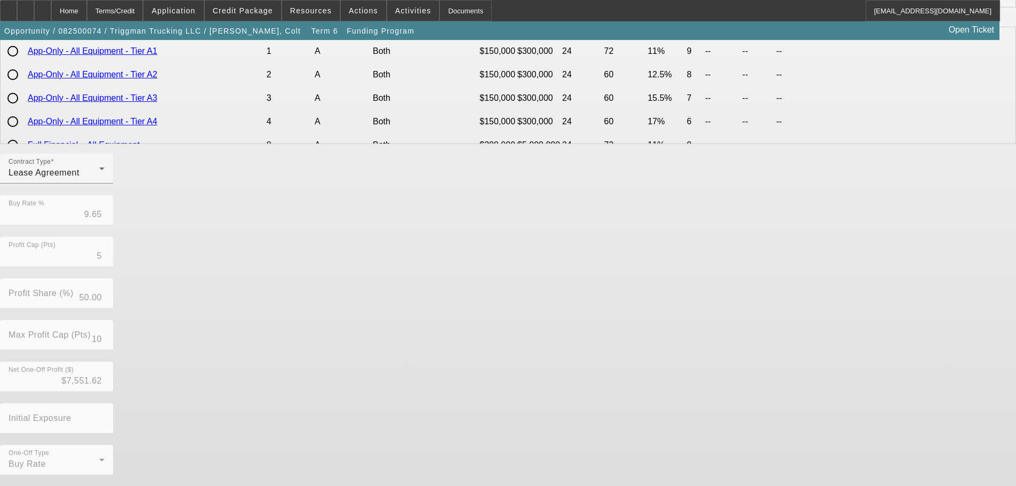
scroll to position [0, 0]
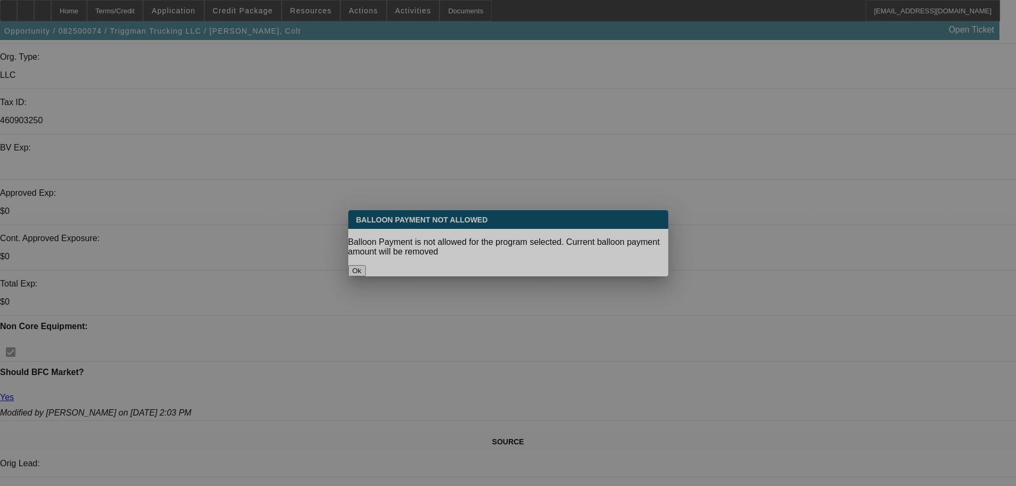
select select "0"
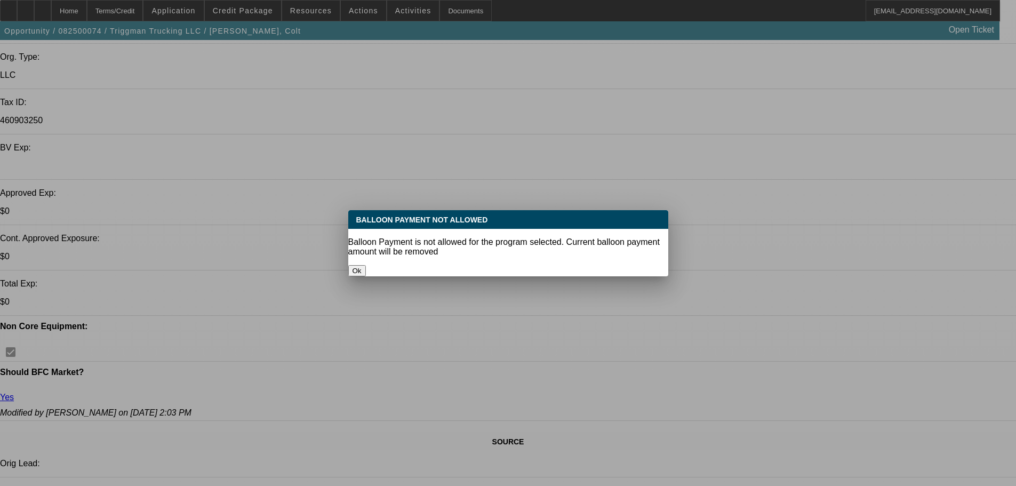
select select "2"
select select "0.1"
select select "4"
select select "0"
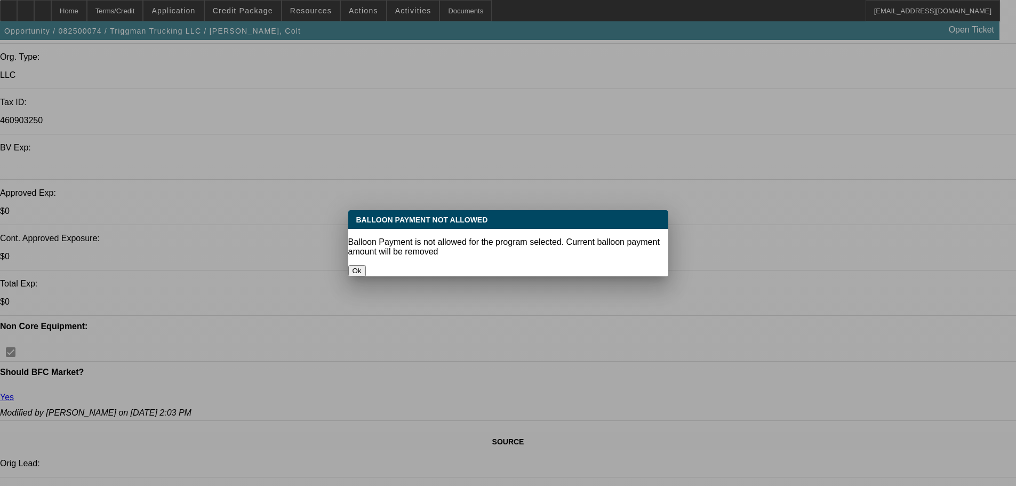
select select "2"
select select "0.1"
select select "4"
select select "0"
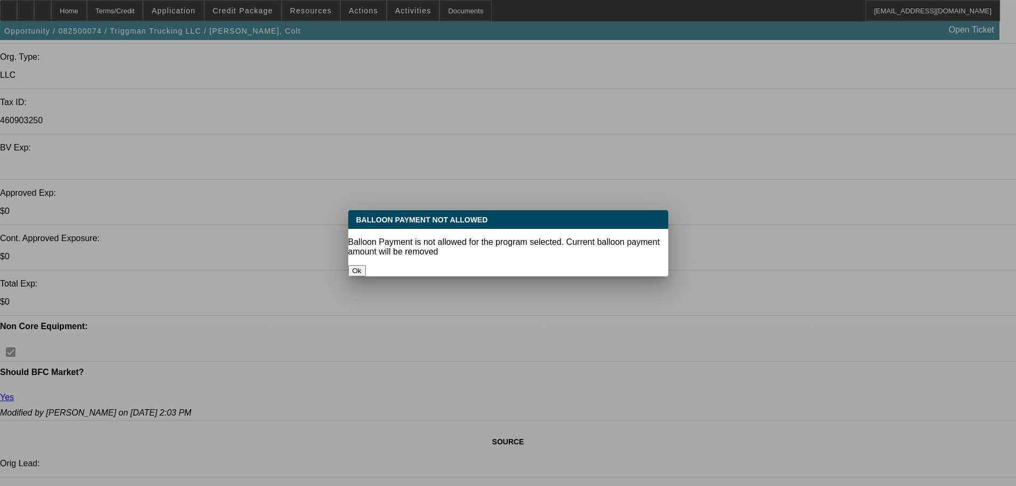
select select "2"
select select "0.1"
select select "4"
select select "0"
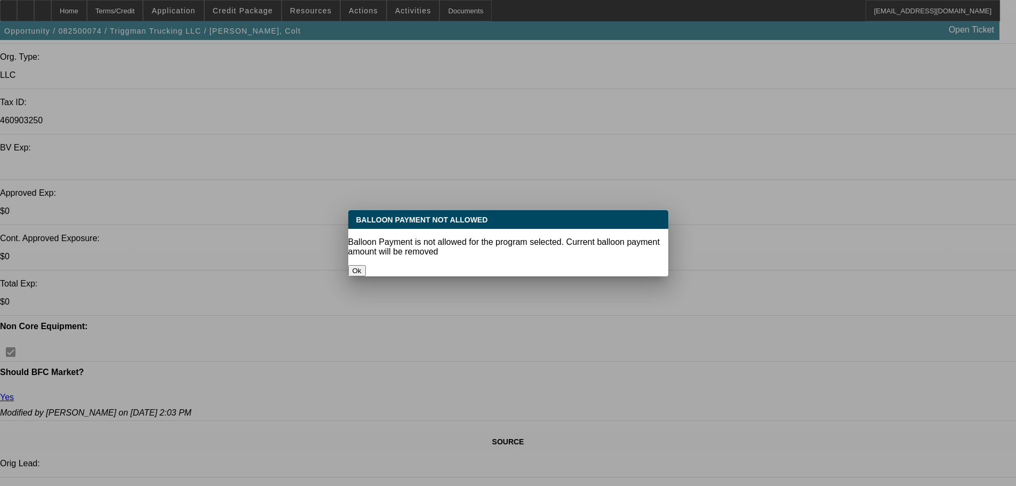
select select "2"
select select "0.1"
select select "4"
click at [366, 266] on button "Ok" at bounding box center [357, 270] width 18 height 11
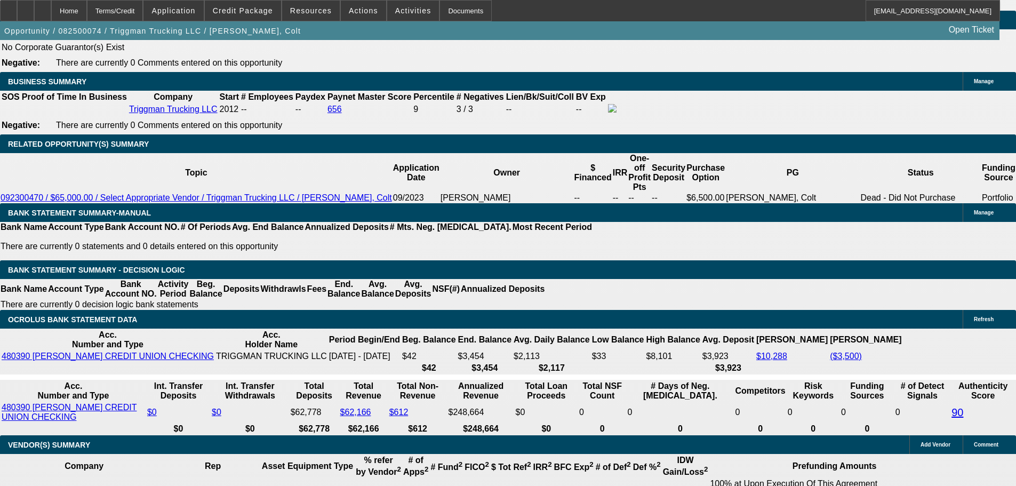
scroll to position [1532, 0]
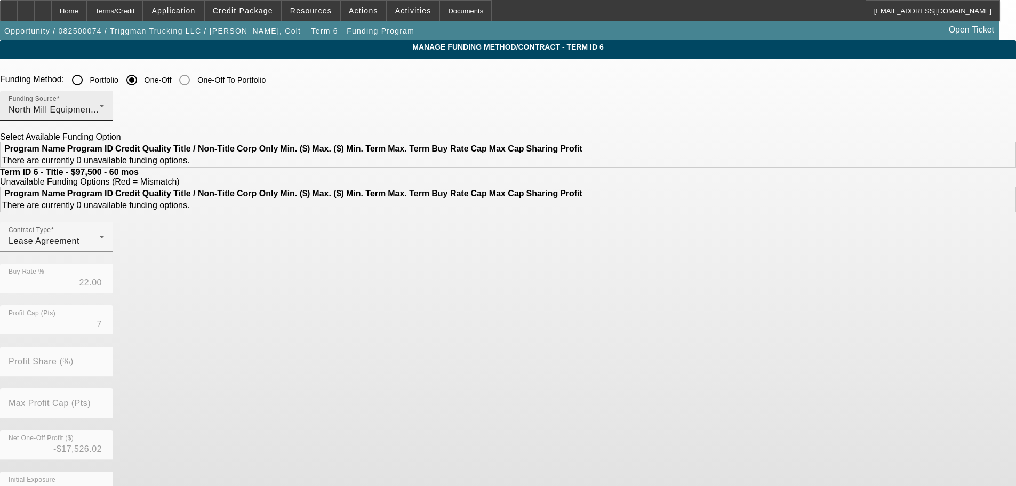
click at [105, 117] on div "Funding Source North Mill Equipment Finance LLC" at bounding box center [57, 106] width 96 height 30
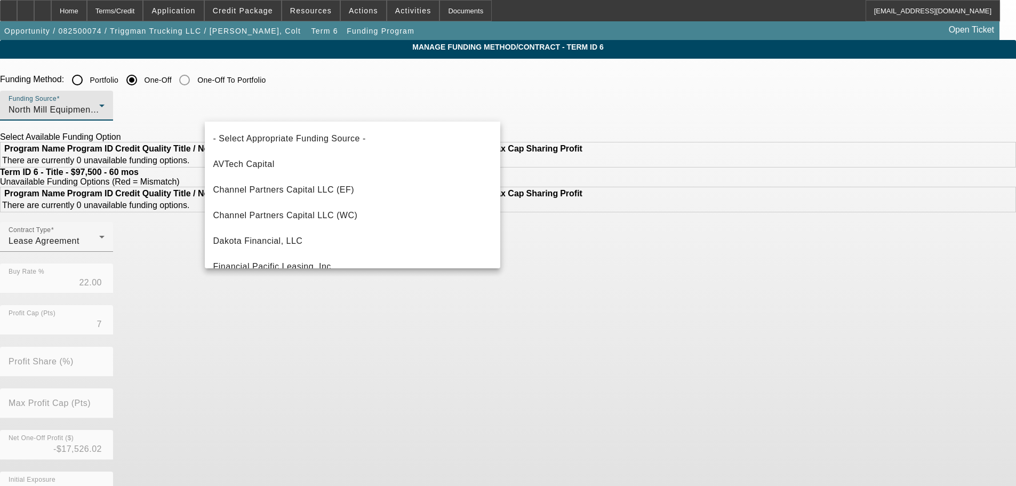
scroll to position [216, 0]
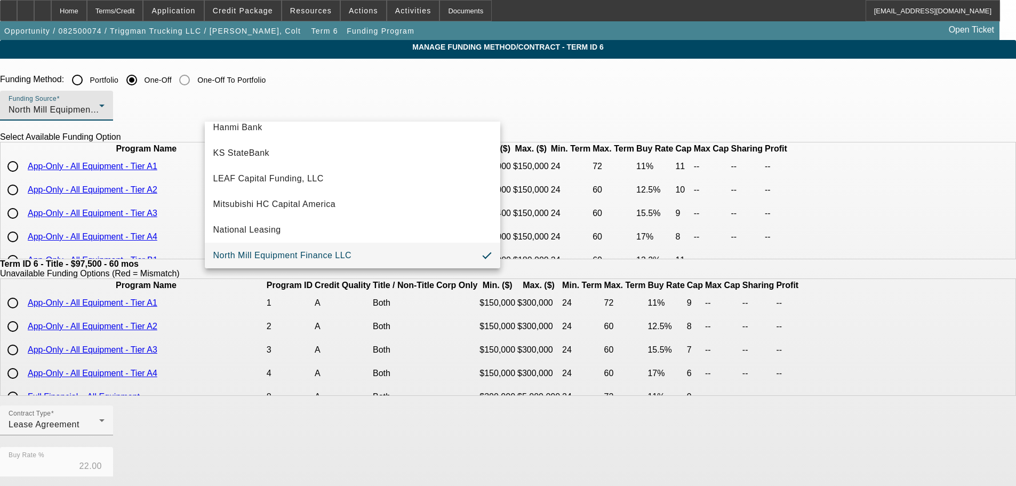
click at [641, 98] on div at bounding box center [508, 243] width 1016 height 486
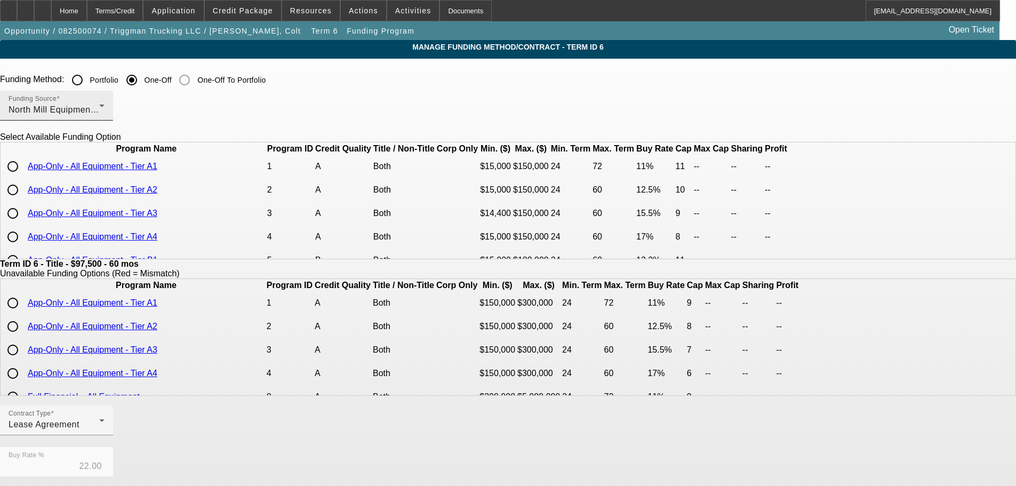
click at [99, 105] on div "North Mill Equipment Finance LLC" at bounding box center [54, 109] width 91 height 13
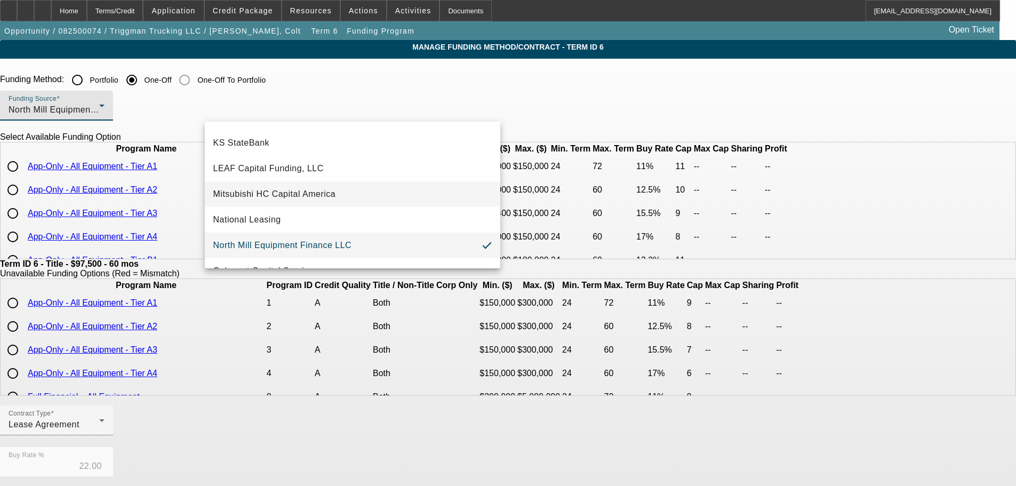
scroll to position [196, 0]
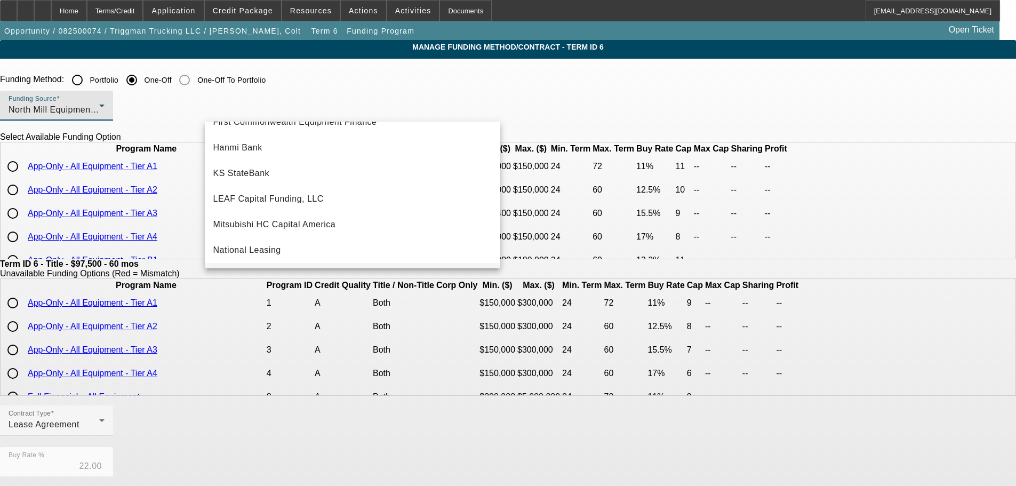
click at [596, 79] on div at bounding box center [508, 243] width 1016 height 486
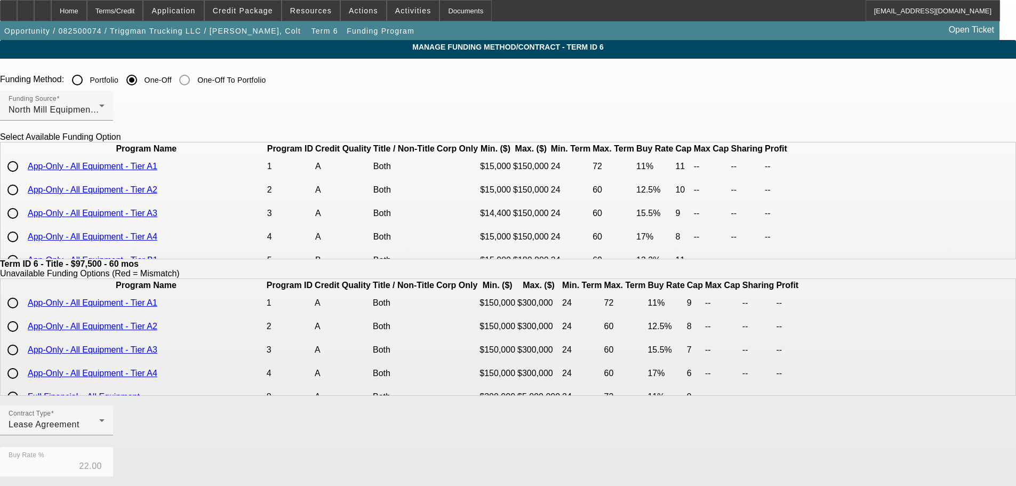
scroll to position [213, 0]
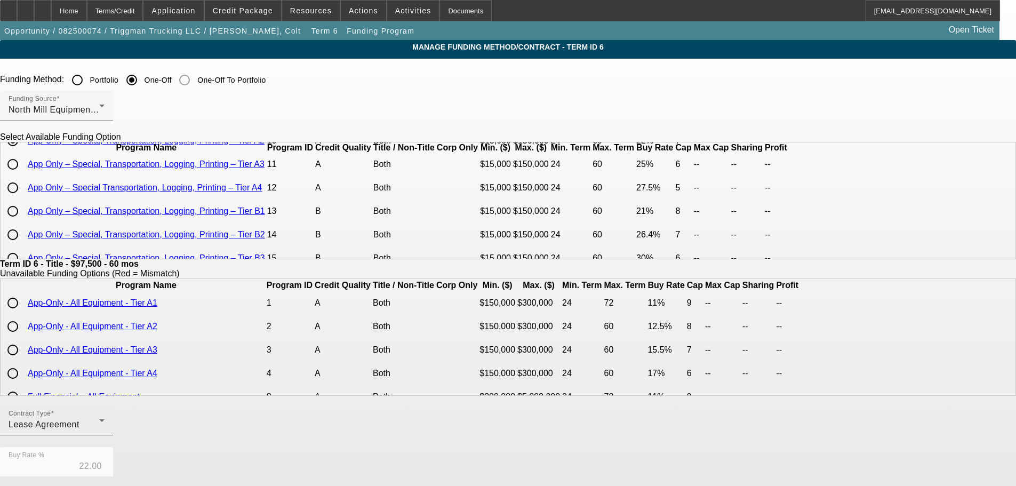
click at [99, 431] on div "Lease Agreement" at bounding box center [54, 424] width 91 height 13
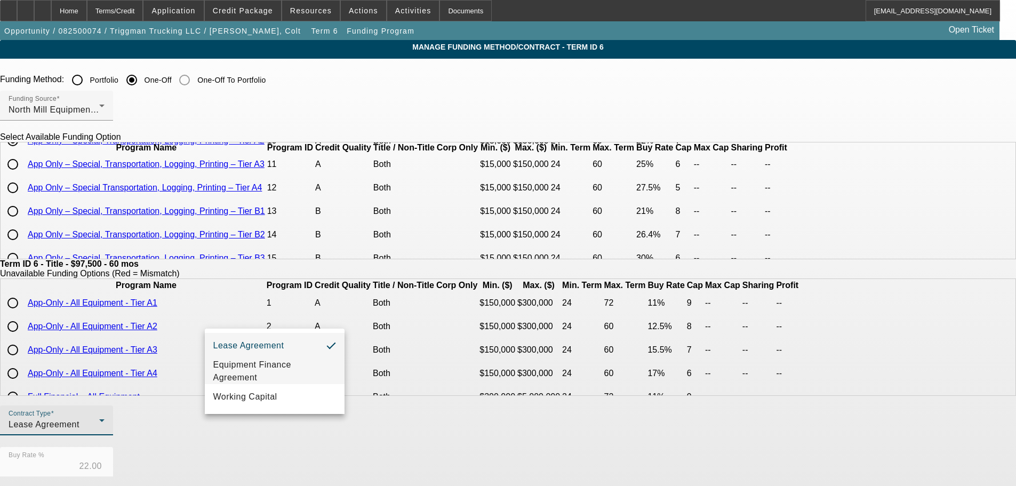
click at [275, 374] on span "Equipment Finance Agreement" at bounding box center [274, 372] width 123 height 26
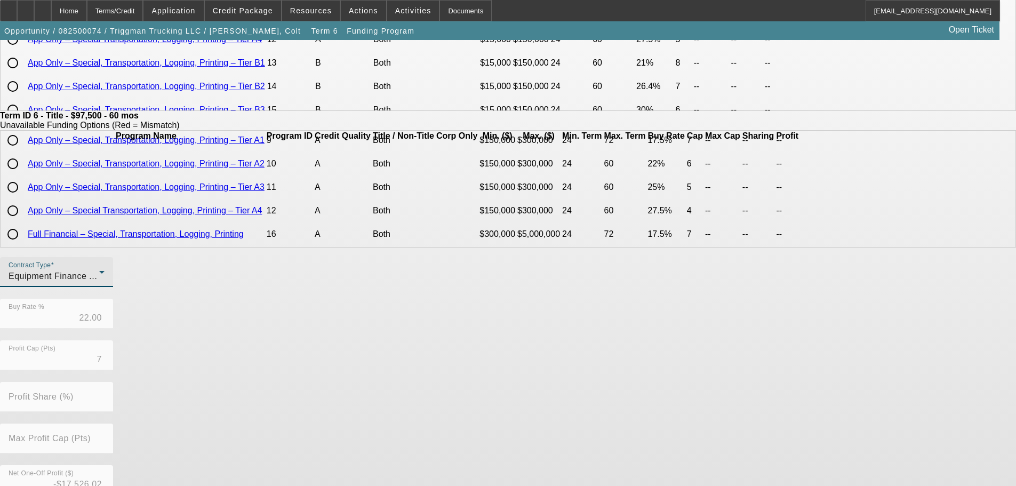
scroll to position [252, 0]
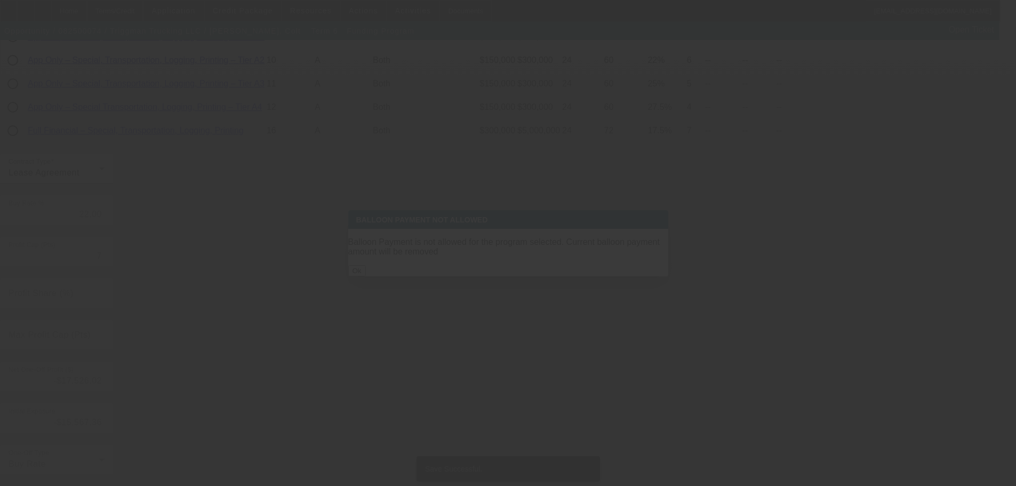
scroll to position [0, 0]
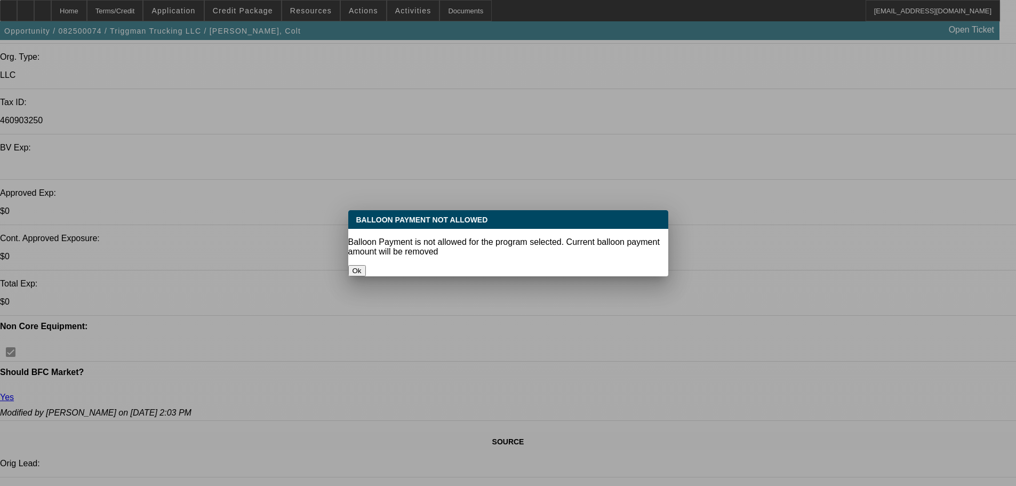
click at [366, 265] on button "Ok" at bounding box center [357, 270] width 18 height 11
select select "0"
select select "2"
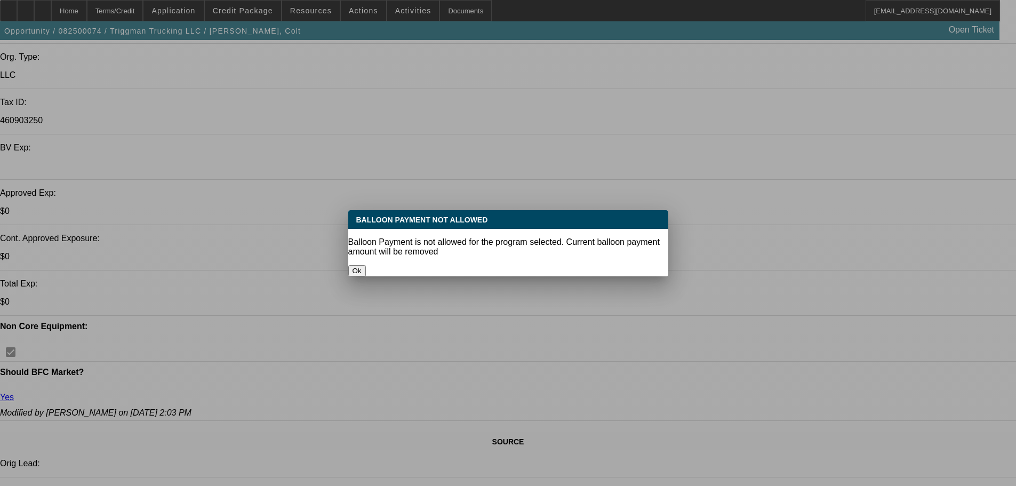
select select "0"
select select "6"
select select "0"
select select "2"
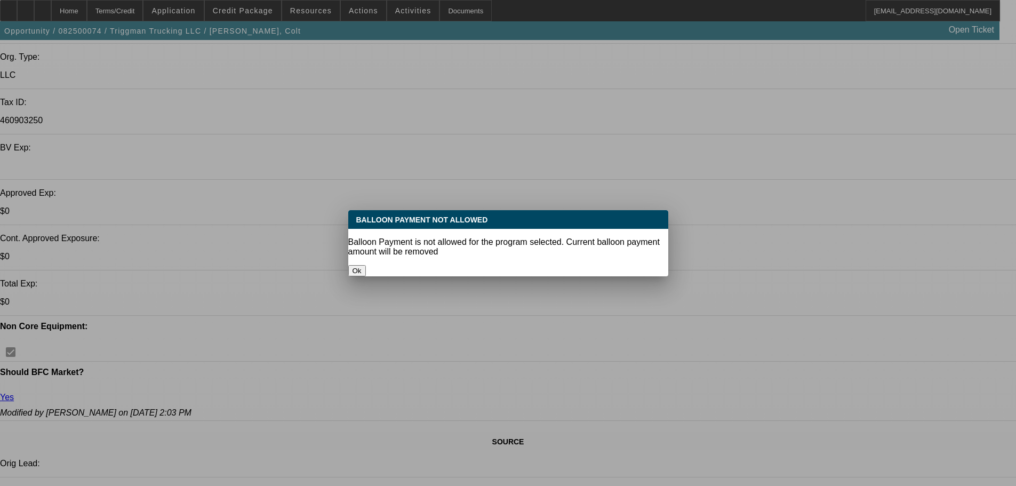
select select "0.1"
select select "4"
select select "0"
select select "2"
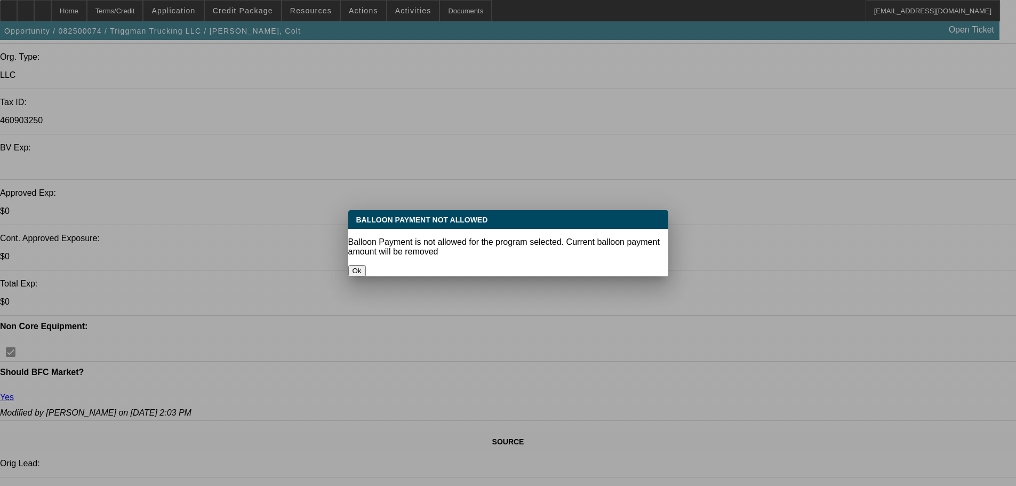
select select "0.1"
select select "4"
select select "0"
select select "2"
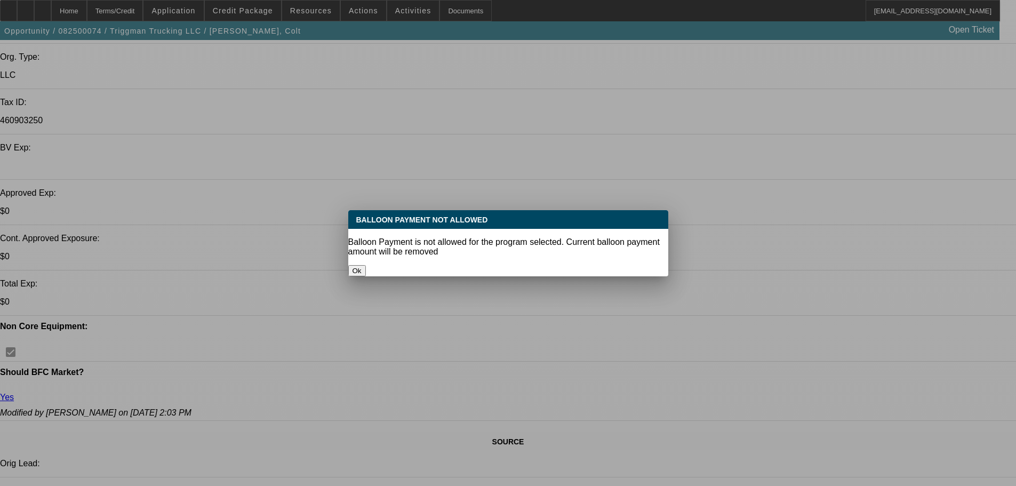
select select "0.1"
select select "4"
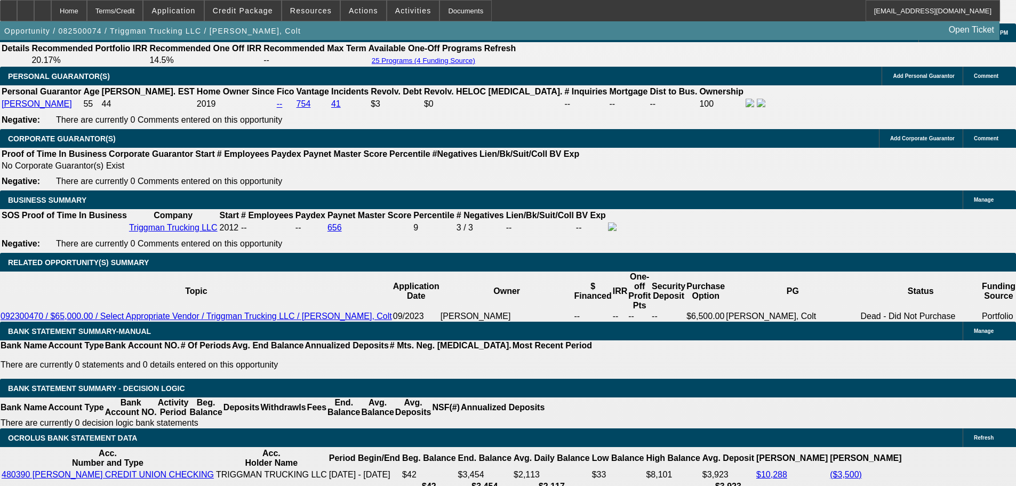
scroll to position [1586, 0]
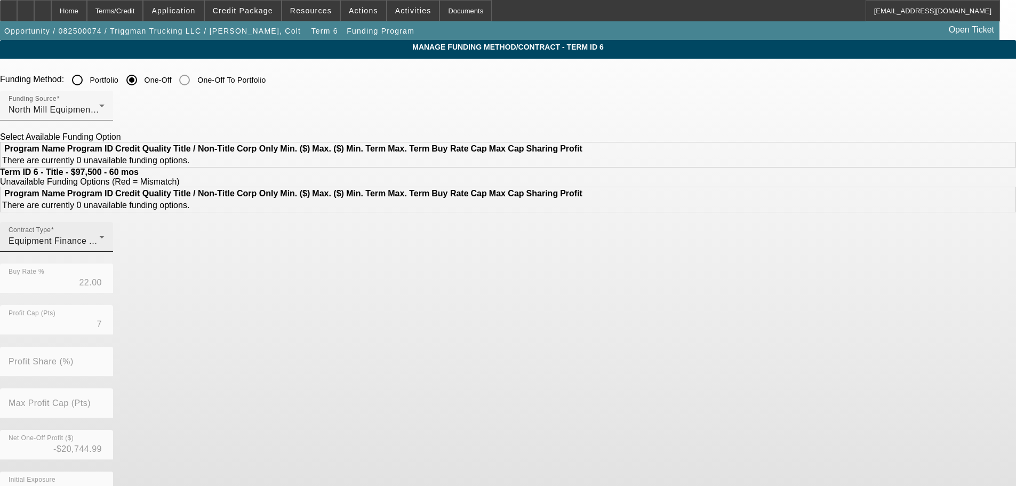
click at [99, 248] on div "Equipment Finance Agreement" at bounding box center [54, 241] width 91 height 13
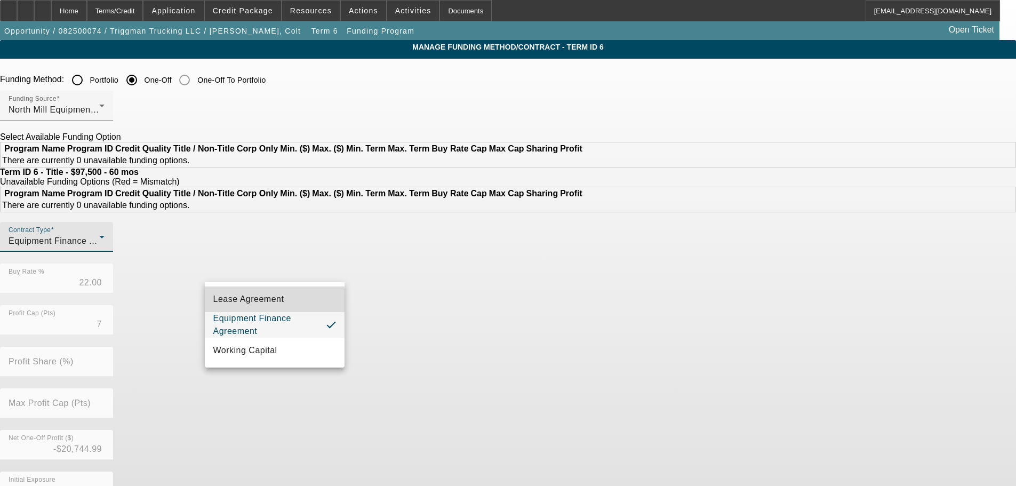
click at [265, 301] on span "Lease Agreement" at bounding box center [248, 299] width 71 height 13
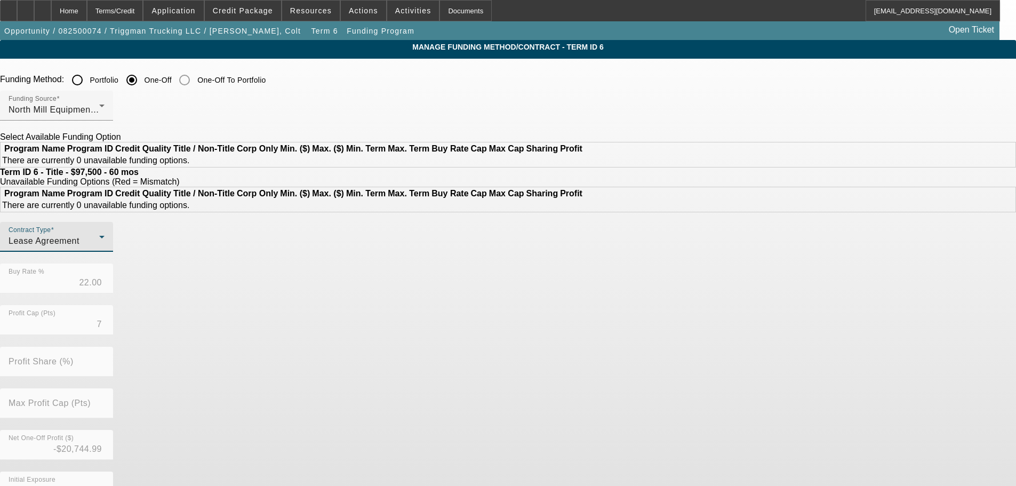
click at [670, 355] on div "Contract Type Lease Agreement Buy Rate % 22.00 Profit Cap (Pts) 7 Profit Share …" at bounding box center [508, 388] width 1016 height 333
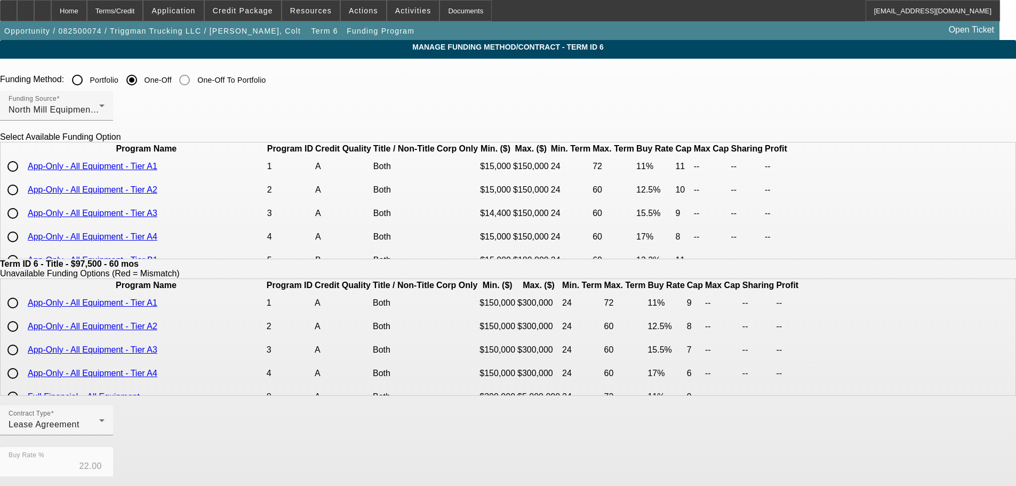
scroll to position [252, 0]
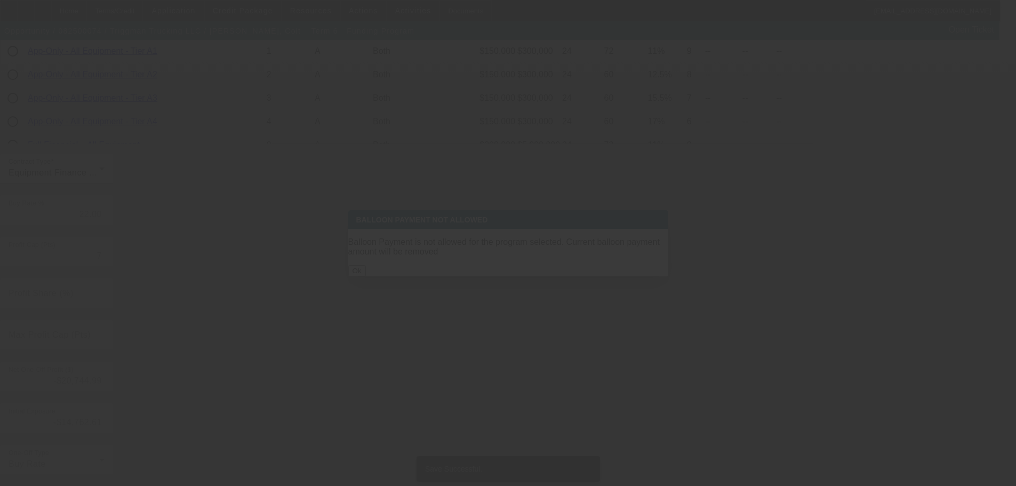
scroll to position [0, 0]
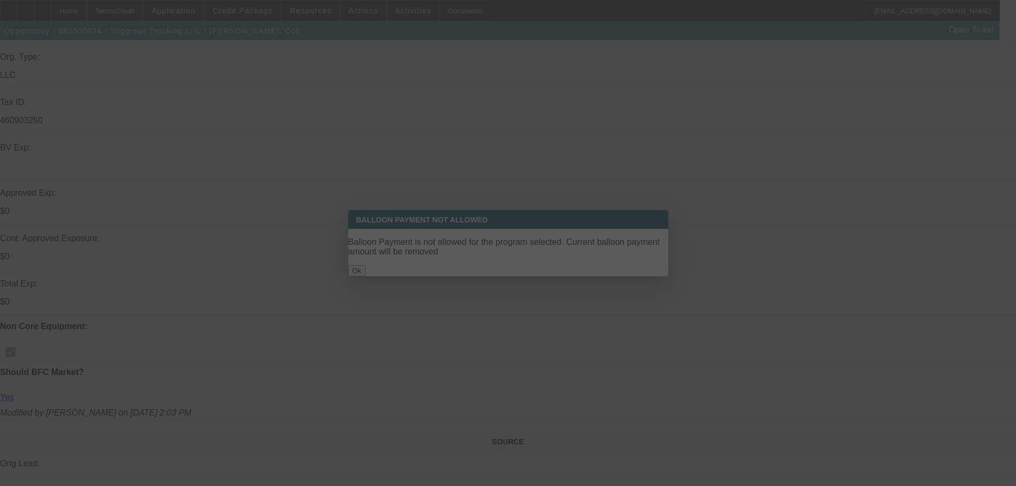
select select "0"
select select "2"
select select "0"
select select "6"
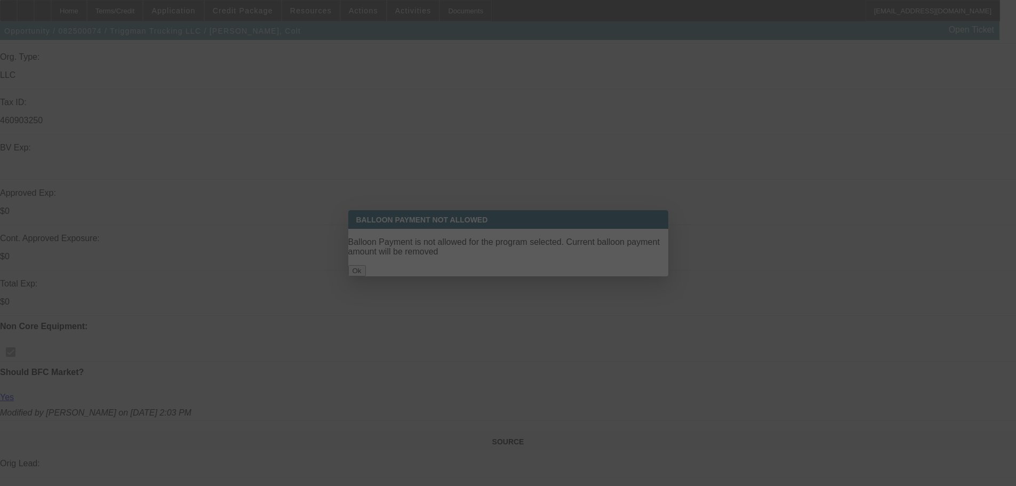
select select "0"
select select "2"
select select "0.1"
select select "4"
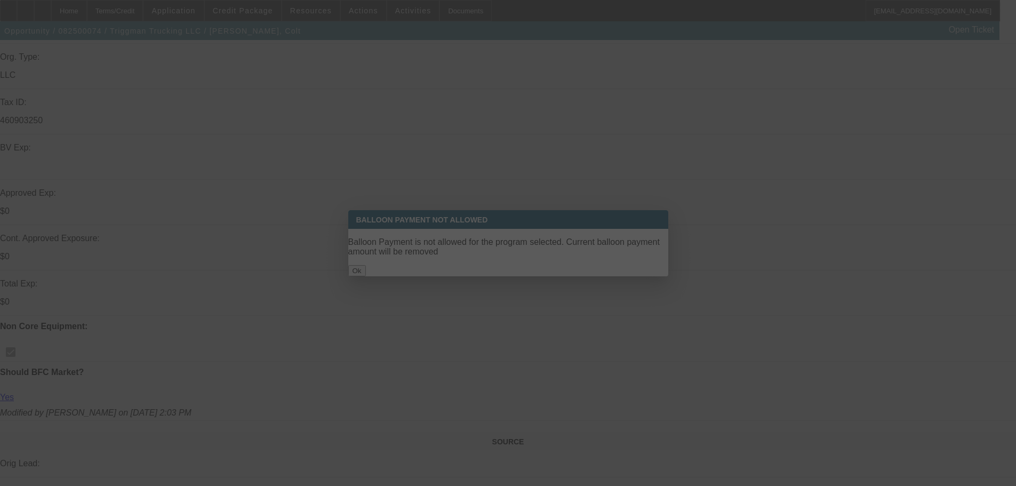
select select "0"
select select "2"
select select "0.1"
select select "4"
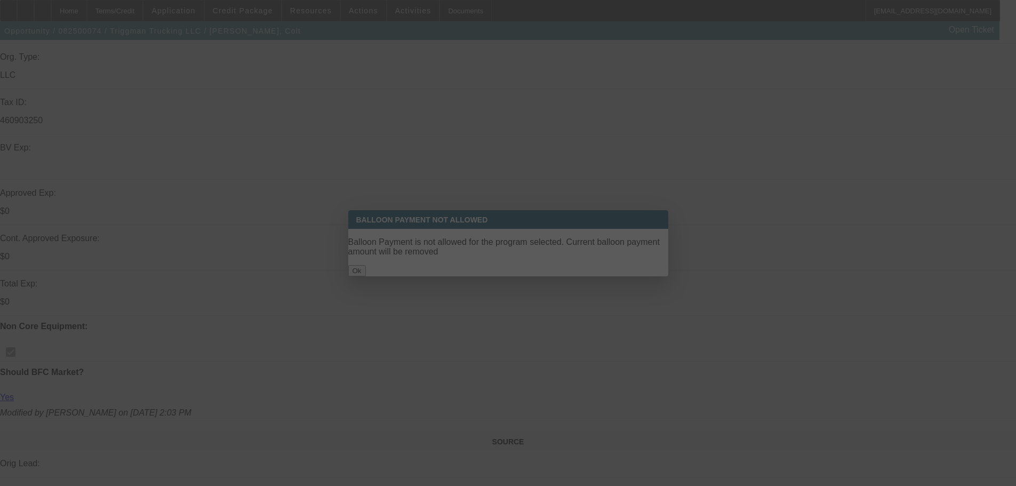
select select "0"
select select "2"
select select "0.1"
select select "4"
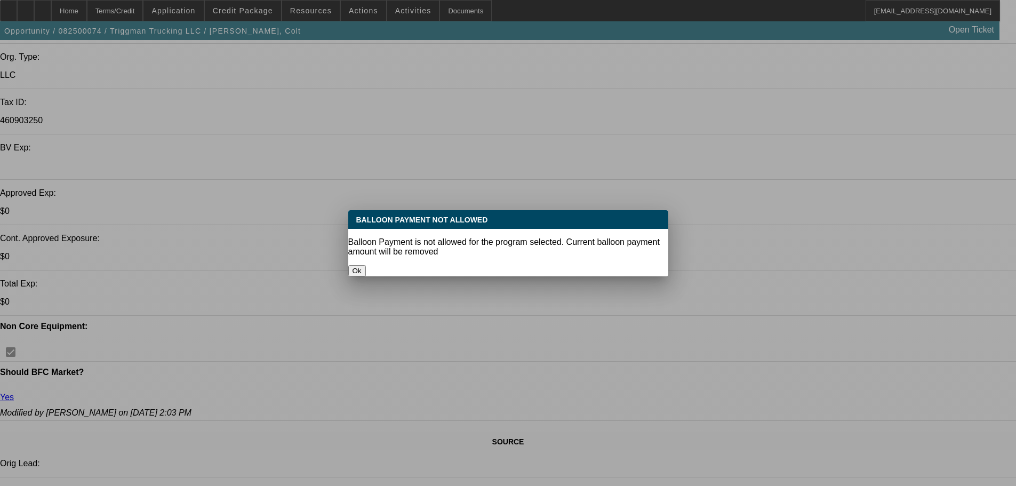
click at [366, 266] on button "Ok" at bounding box center [357, 270] width 18 height 11
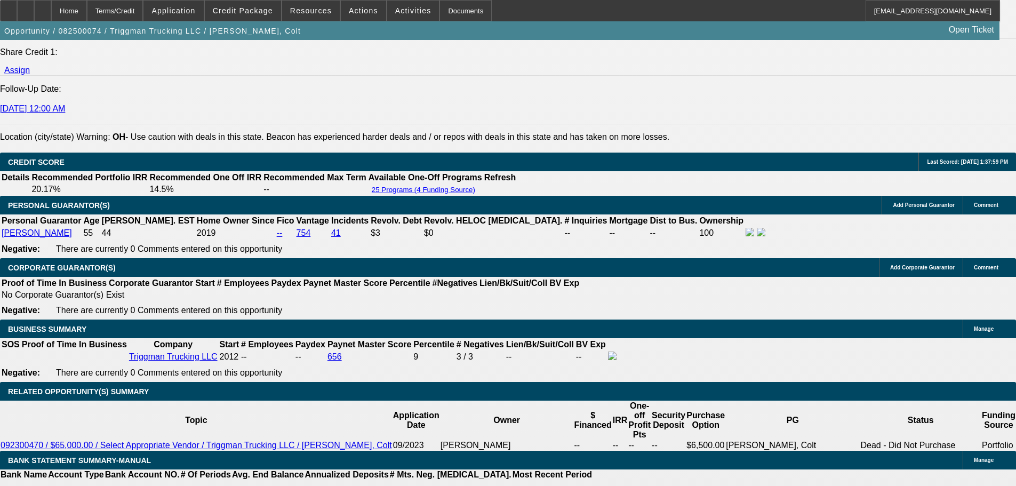
scroll to position [1799, 0]
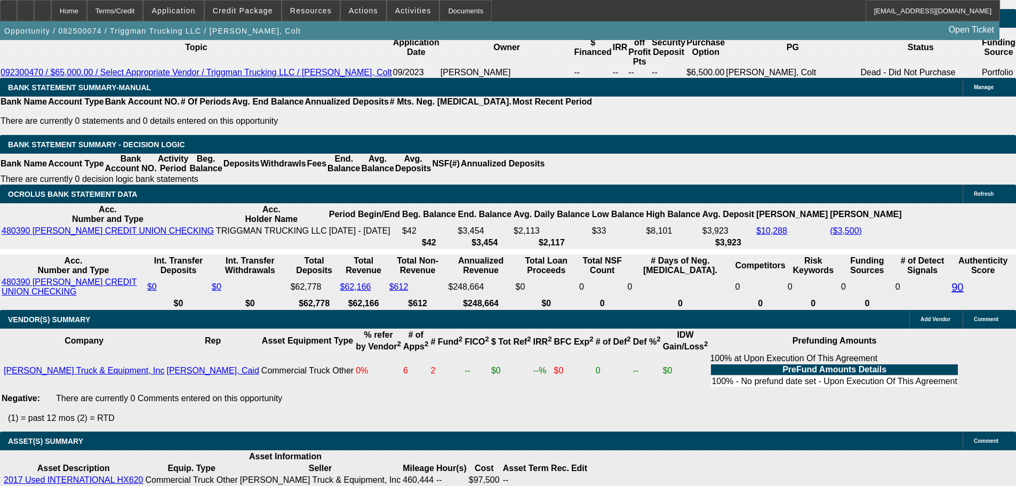
select select "0.1"
type input "$9,750.00"
type input "UNKNOWN"
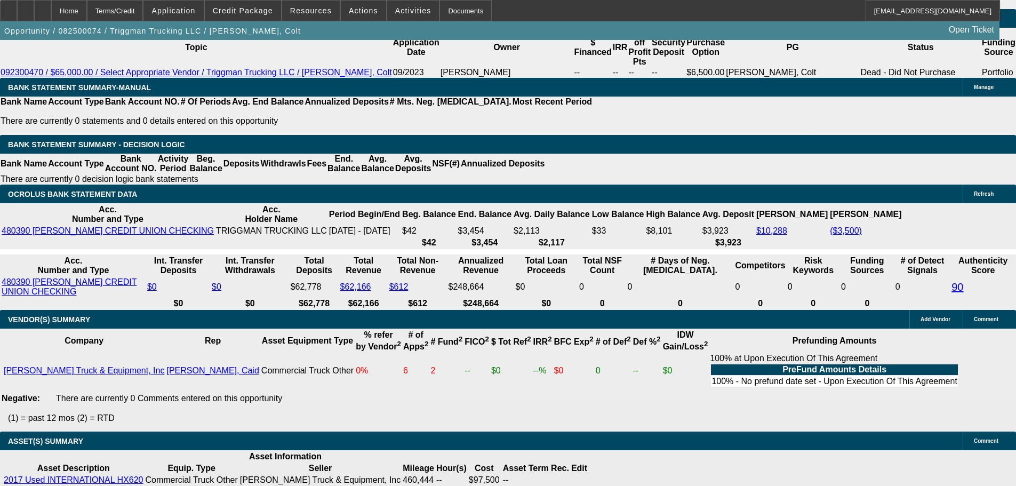
select select "4"
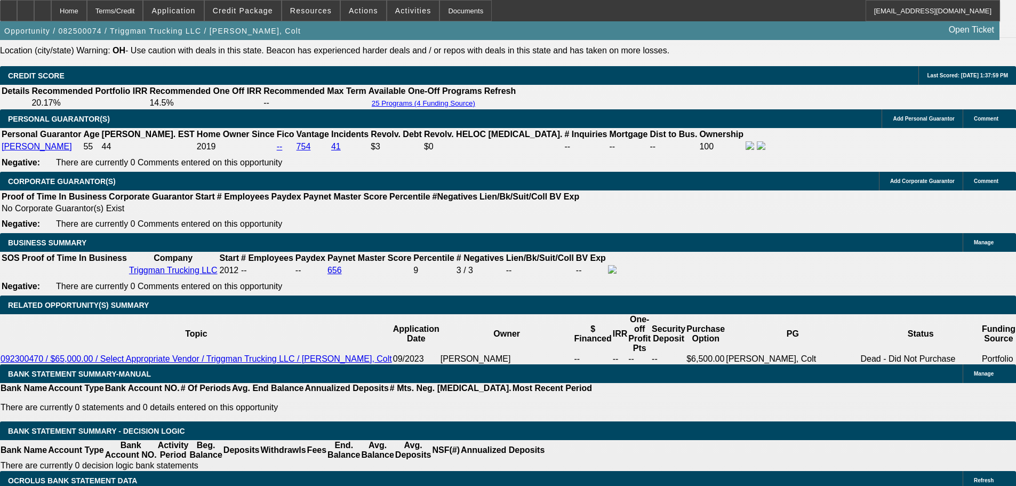
scroll to position [1426, 0]
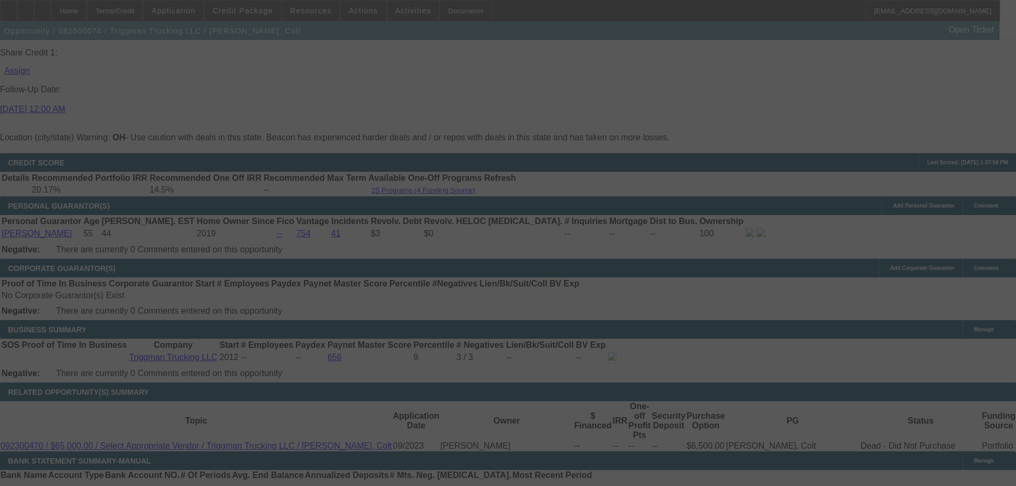
select select "0"
select select "2"
select select "0.1"
select select "4"
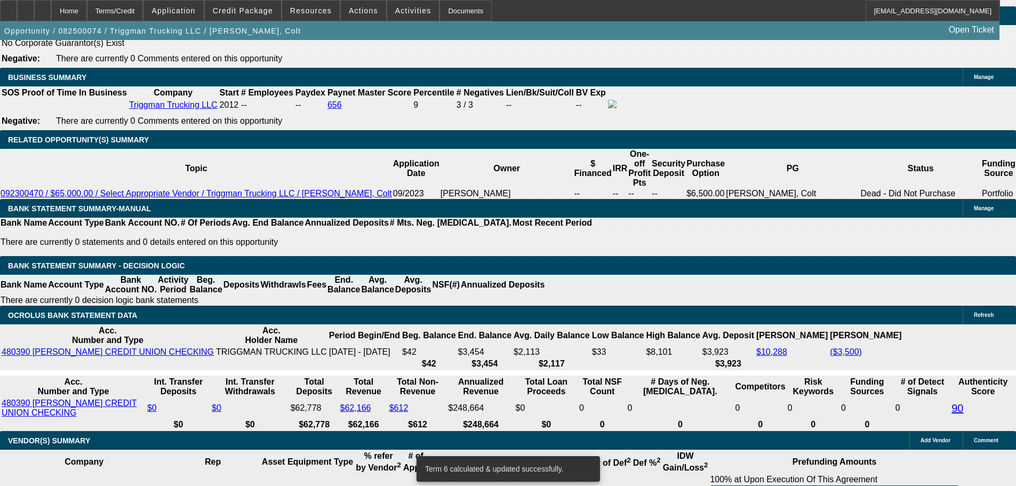
scroll to position [1692, 0]
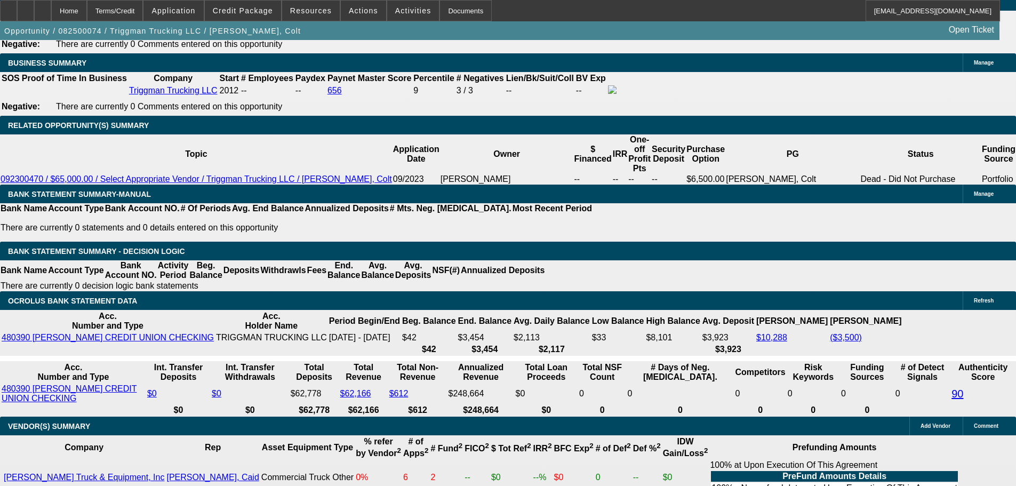
type input "UNKNOWN"
type input "16"
type input "$2,371.01"
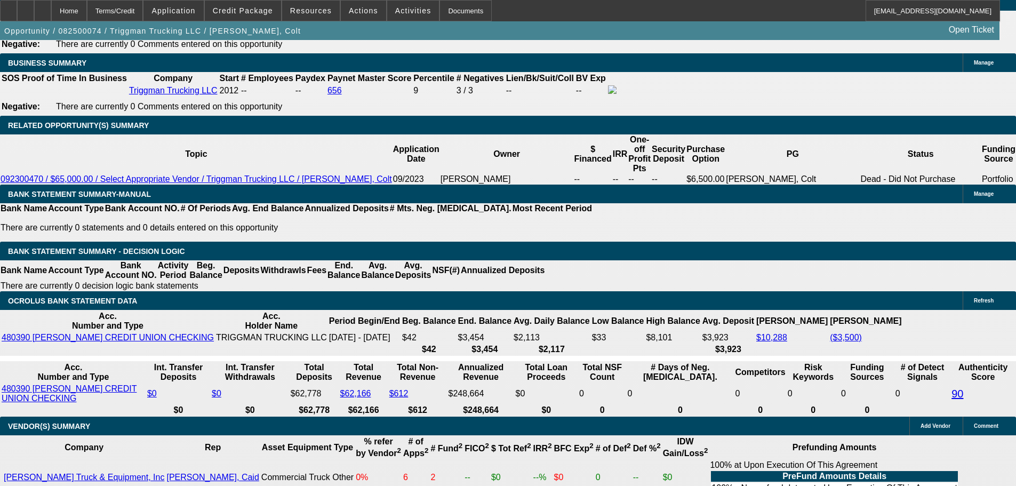
scroll to position [1426, 0]
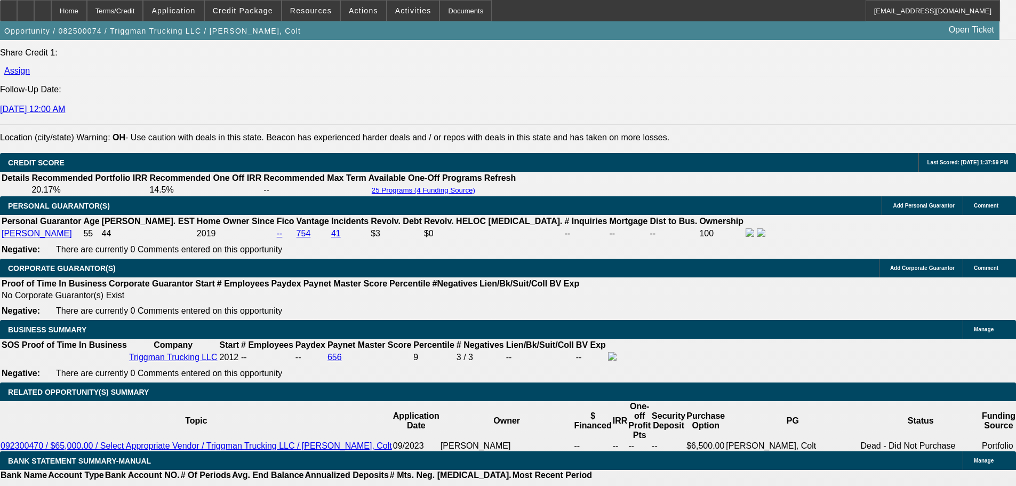
type input "16"
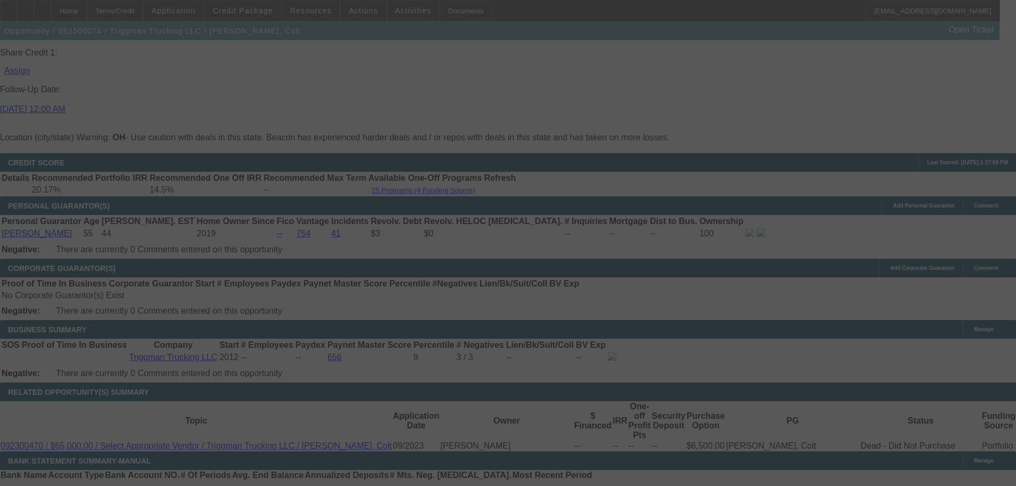
select select "0"
select select "2"
select select "0.1"
select select "4"
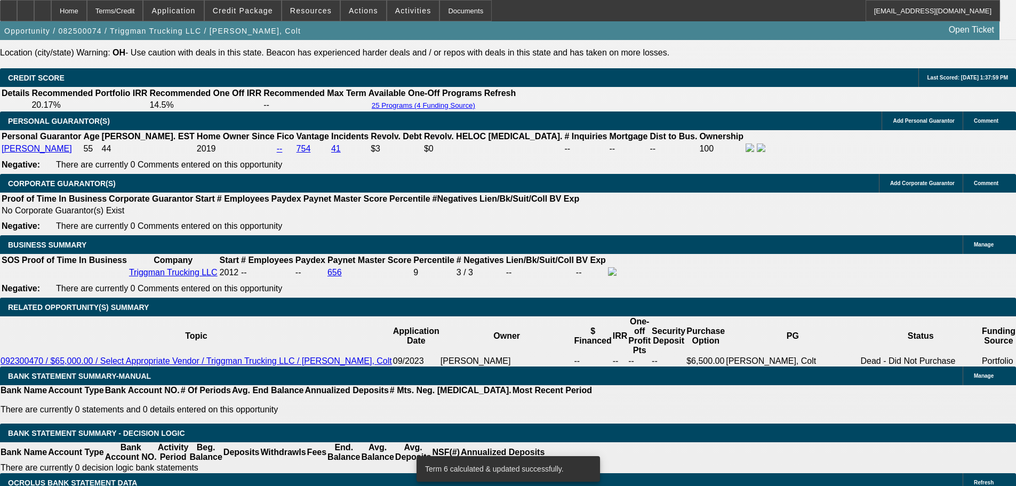
scroll to position [1586, 0]
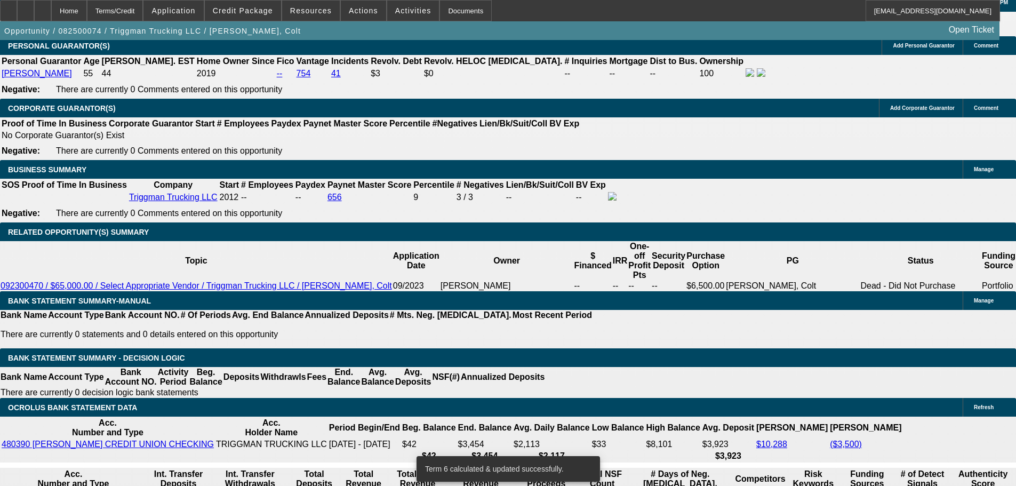
type input "2"
type input "UNKNOWN"
type input "22"
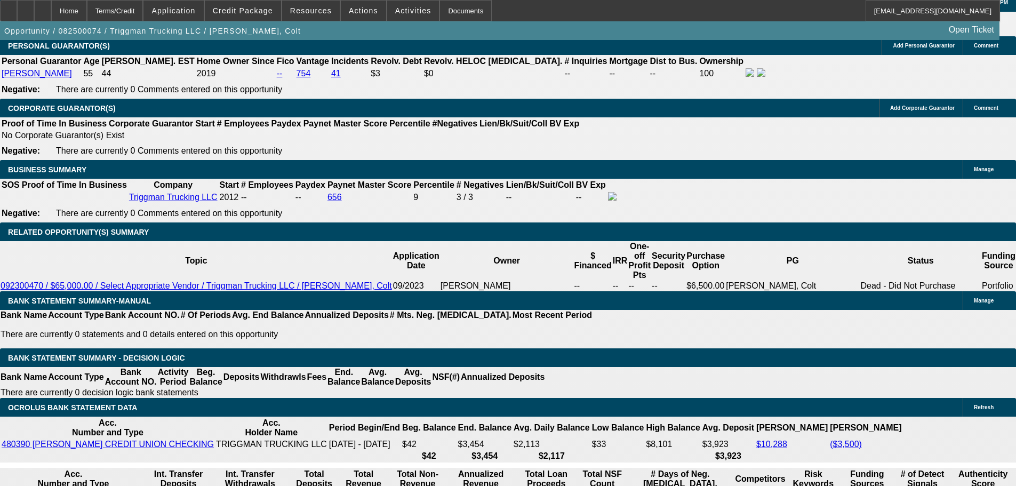
type input "$1,708.96"
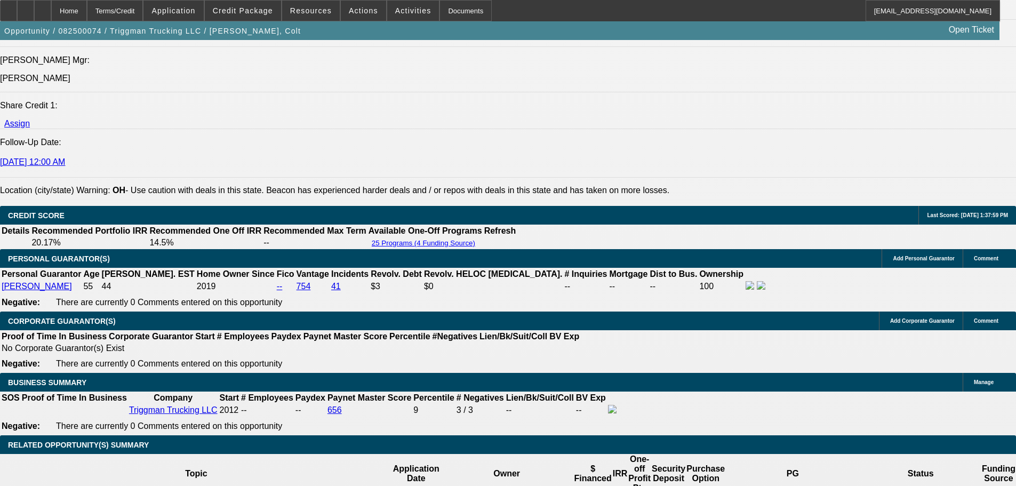
scroll to position [1372, 0]
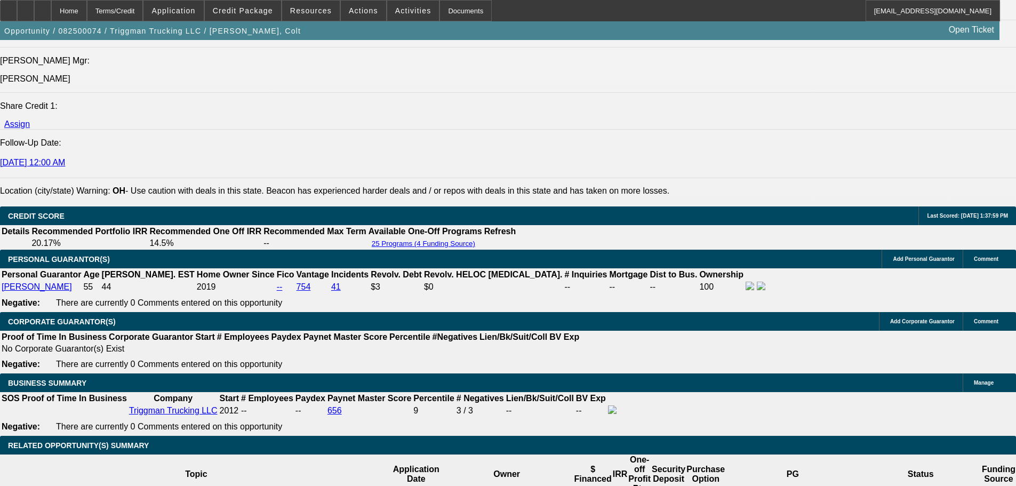
type input "22"
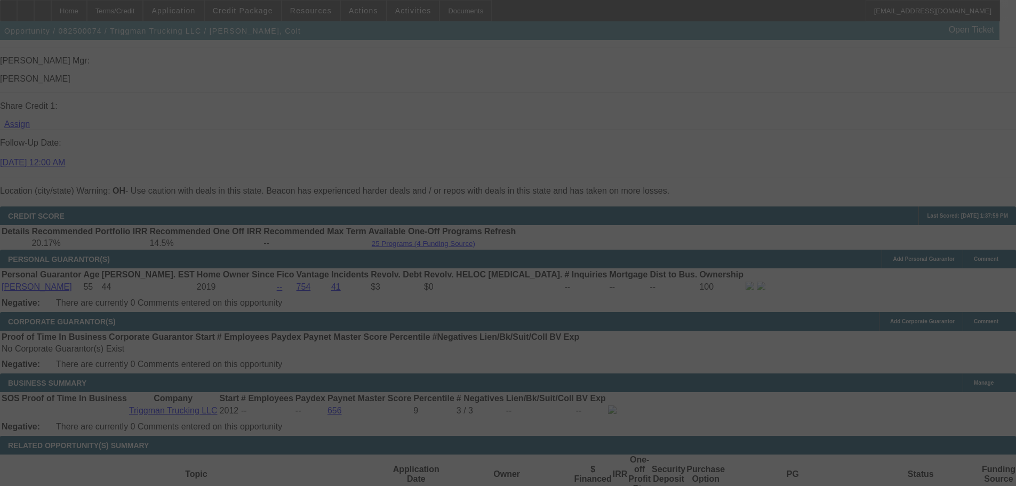
select select "0"
select select "2"
select select "0.1"
select select "4"
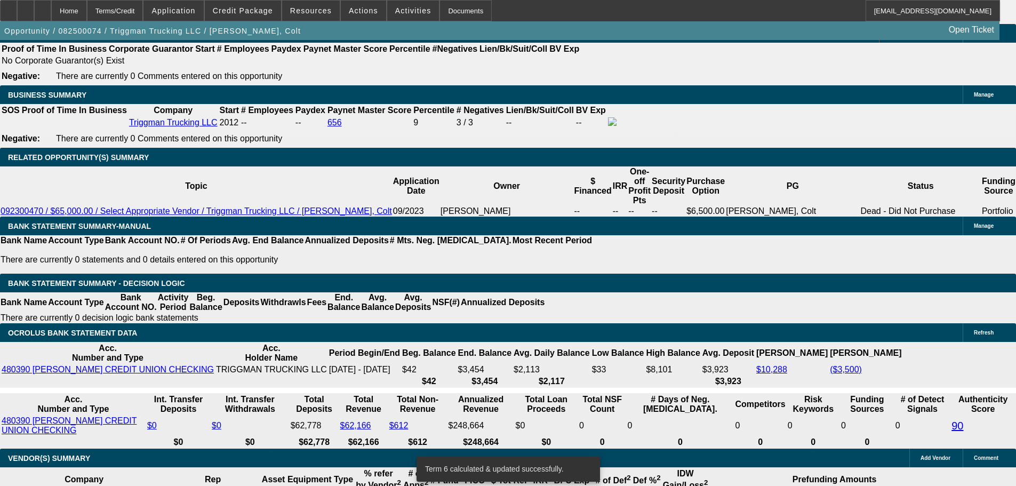
scroll to position [1692, 0]
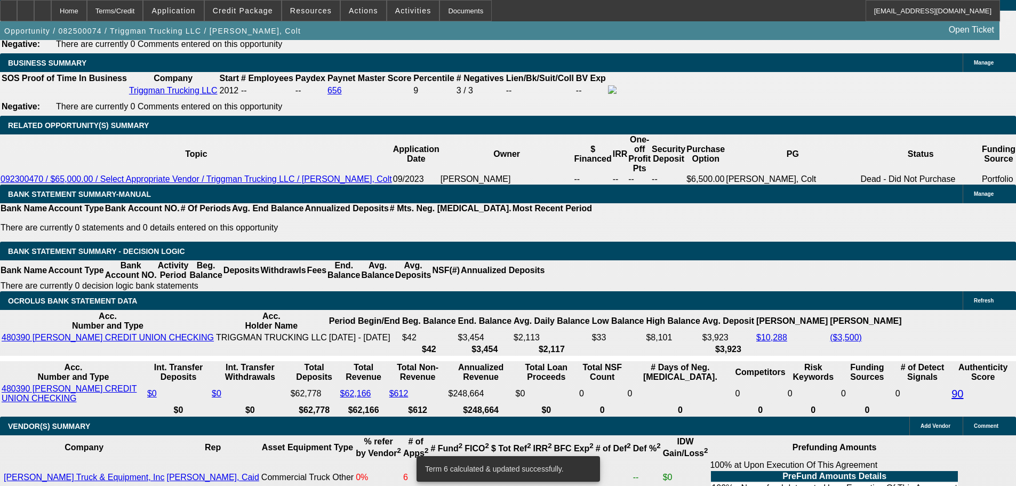
drag, startPoint x: 243, startPoint y: 182, endPoint x: 257, endPoint y: 174, distance: 15.3
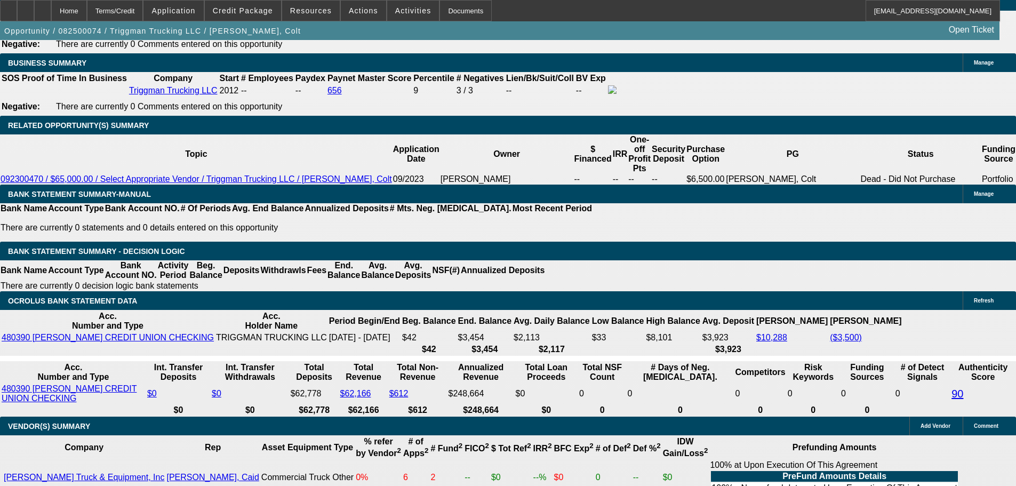
type input "UNKNOWN"
type input "22"
type input "$2,692.84"
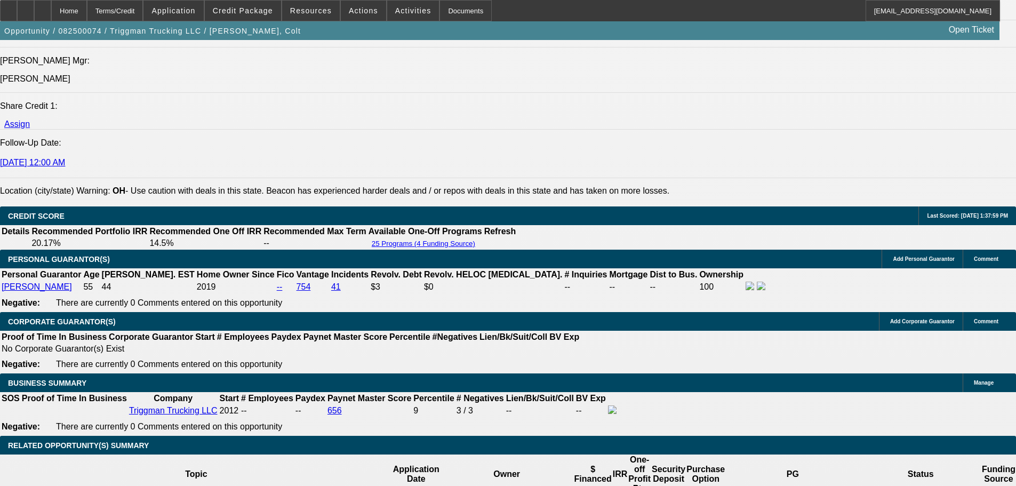
type input "22"
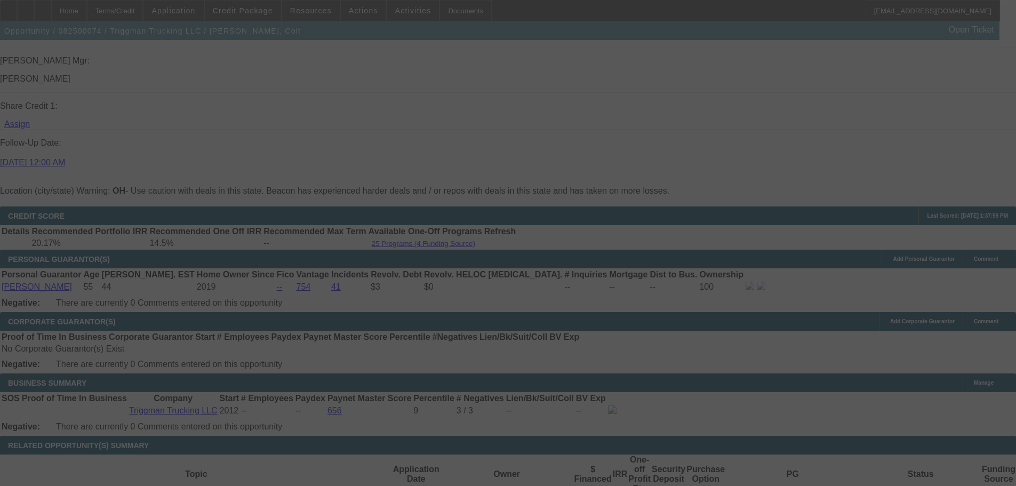
select select "0"
select select "2"
select select "0.1"
select select "4"
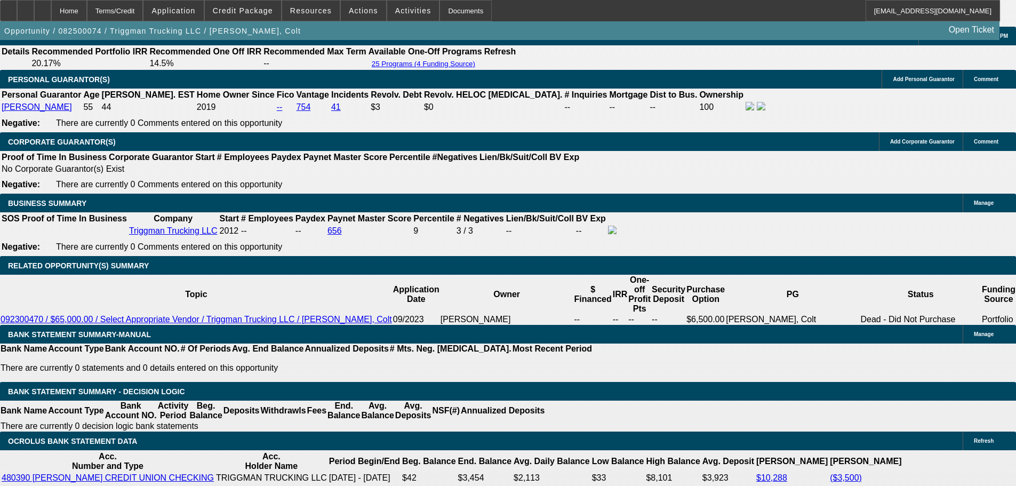
scroll to position [1639, 0]
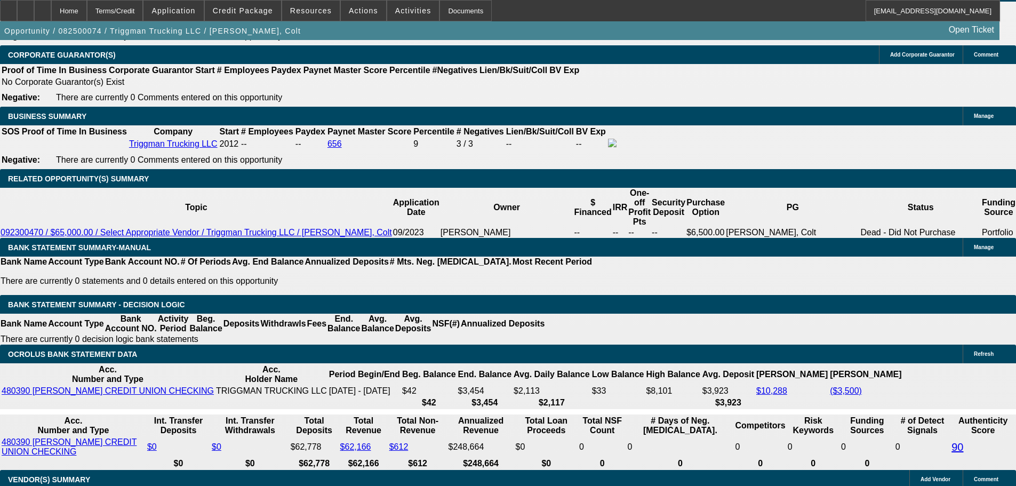
type input "2"
type input "UNKNOWN"
type input "24"
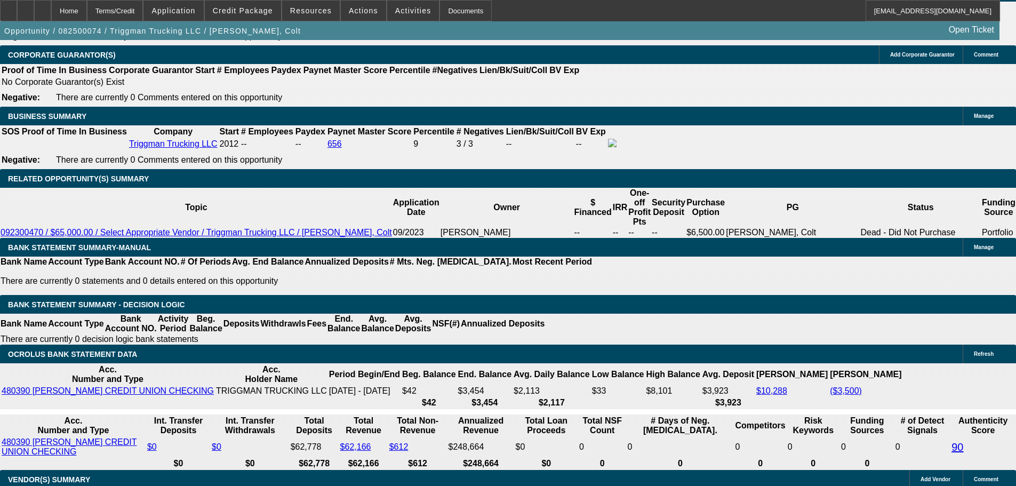
type input "$2,804.88"
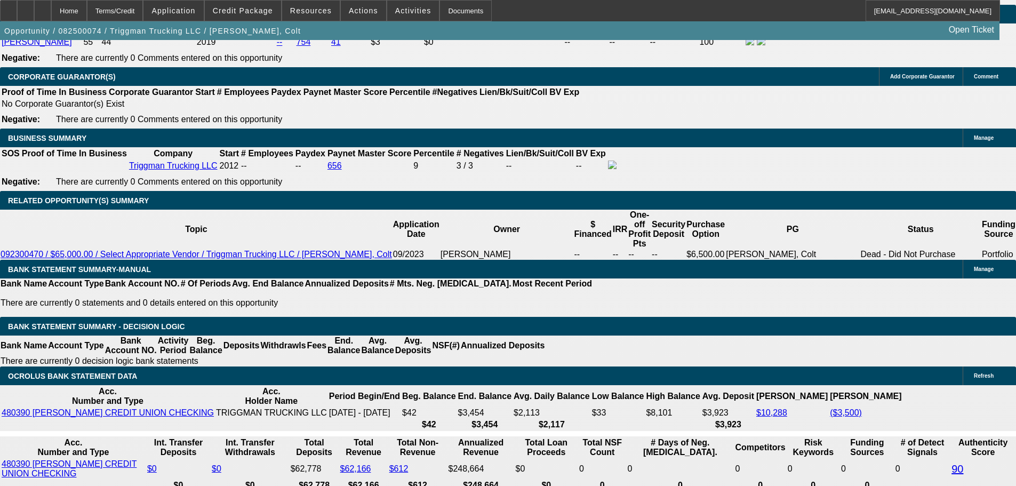
scroll to position [1372, 0]
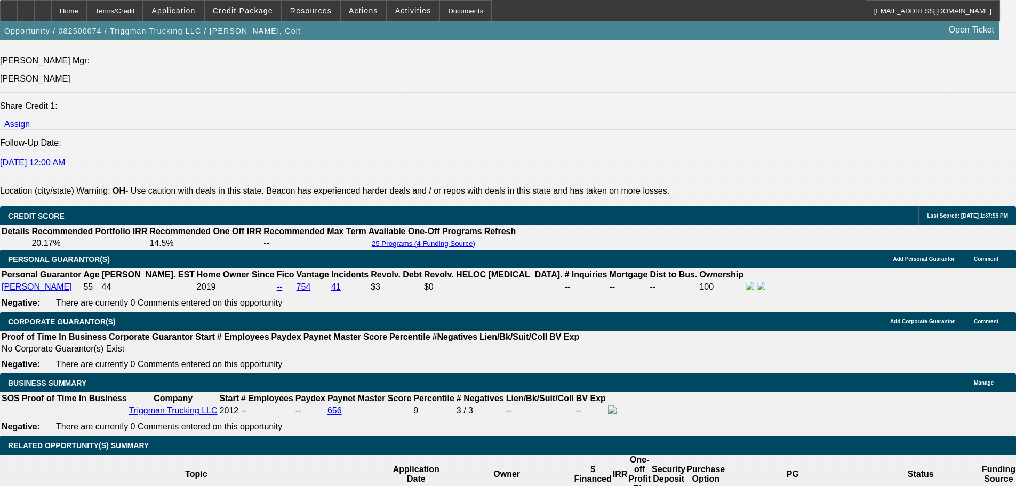
type input "24"
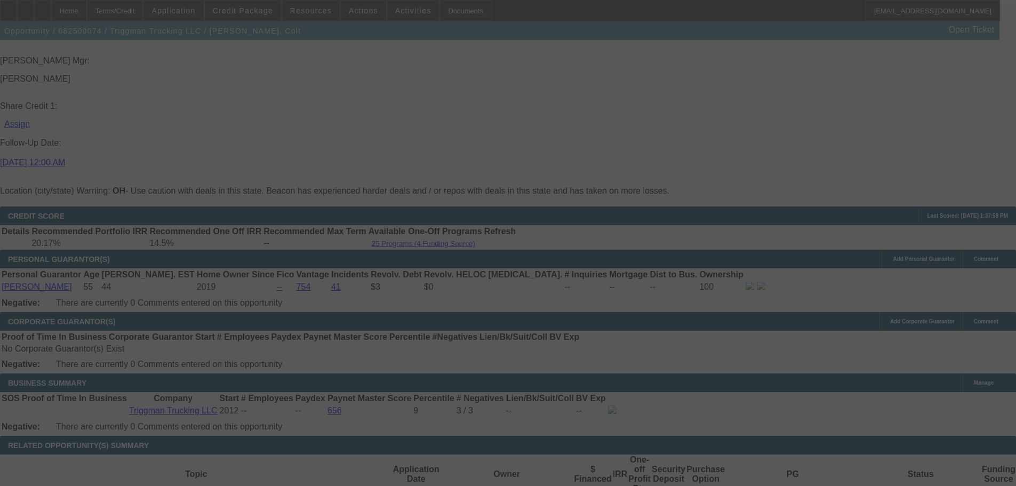
select select "0"
select select "2"
select select "0.1"
select select "4"
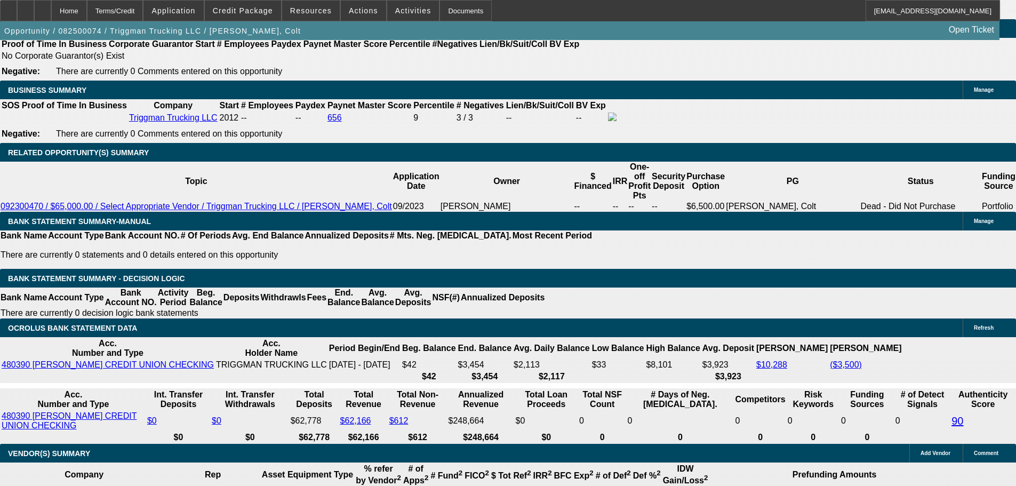
scroll to position [1479, 0]
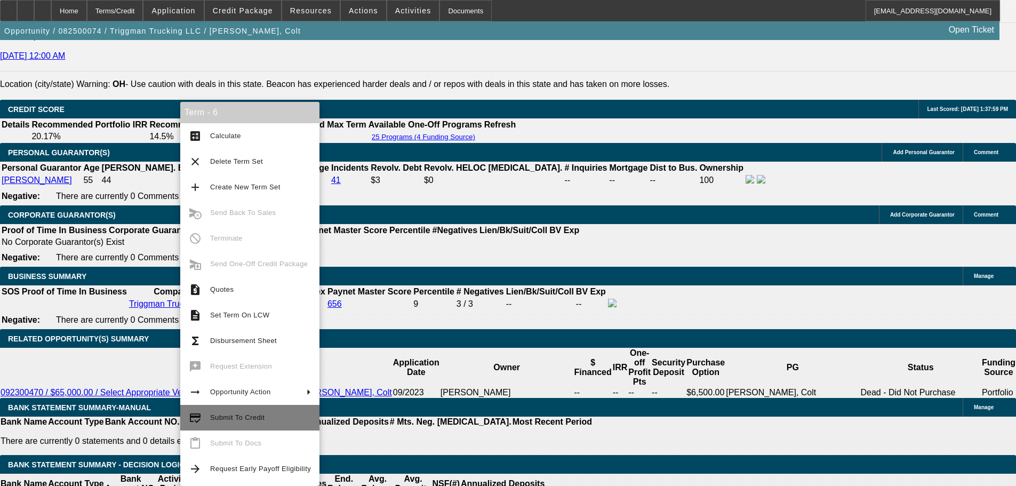
click at [238, 410] on button "credit_score Submit To Credit" at bounding box center [249, 418] width 139 height 26
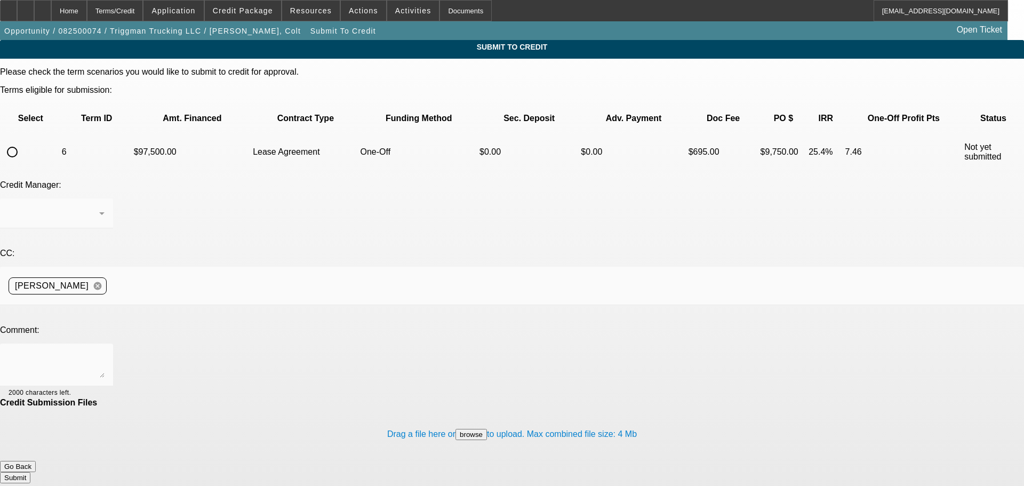
click at [23, 141] on input "radio" at bounding box center [12, 151] width 21 height 21
radio input "true"
click at [105, 344] on div at bounding box center [57, 365] width 96 height 43
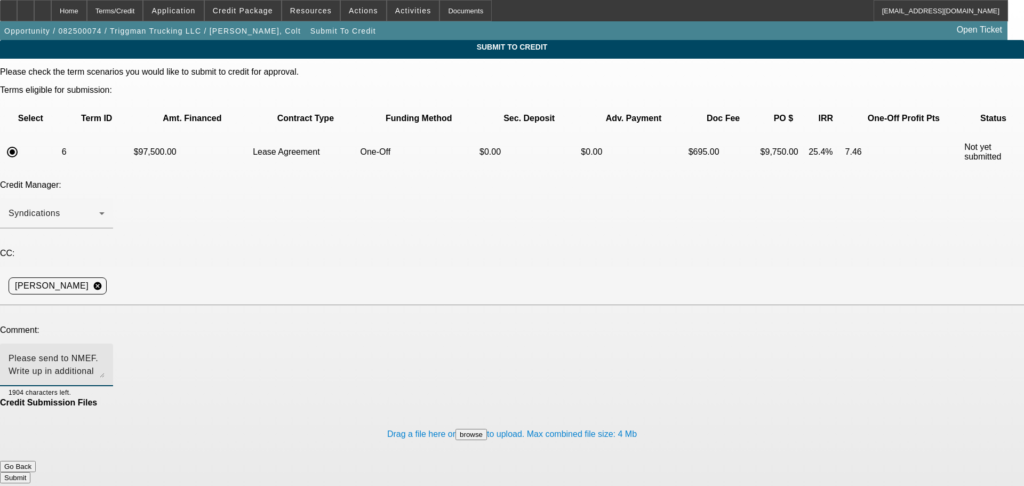
click at [105, 352] on textarea "Please send to NMEF. Write up in additional comments. OK with warranty. Request…" at bounding box center [57, 365] width 96 height 26
click at [105, 352] on textarea "Please send to NMEF without banks. Write up in additional comments. OK with war…" at bounding box center [57, 365] width 96 height 26
type textarea "Please send to NMEF without banks. Write up in additional comments. OK with war…"
click at [30, 472] on button "Submit" at bounding box center [15, 477] width 30 height 11
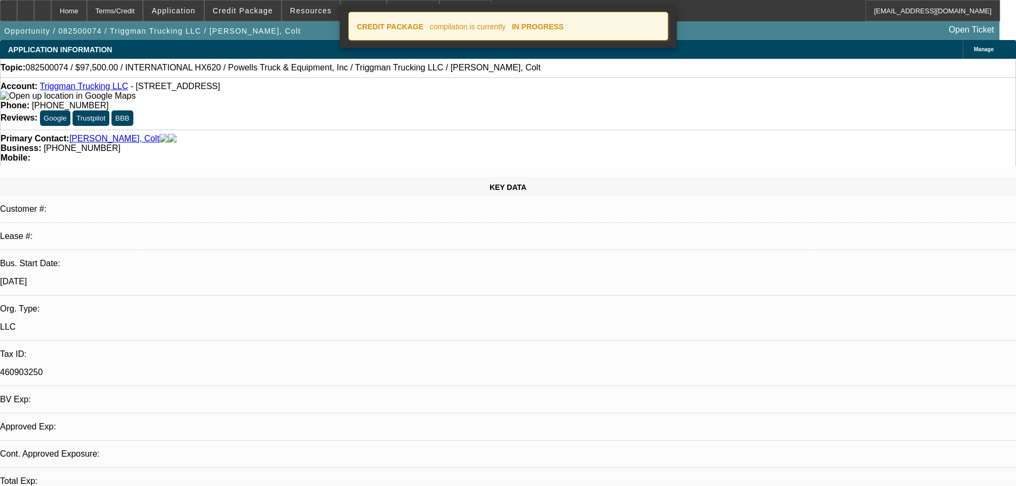
select select "0"
select select "2"
select select "0.1"
select select "4"
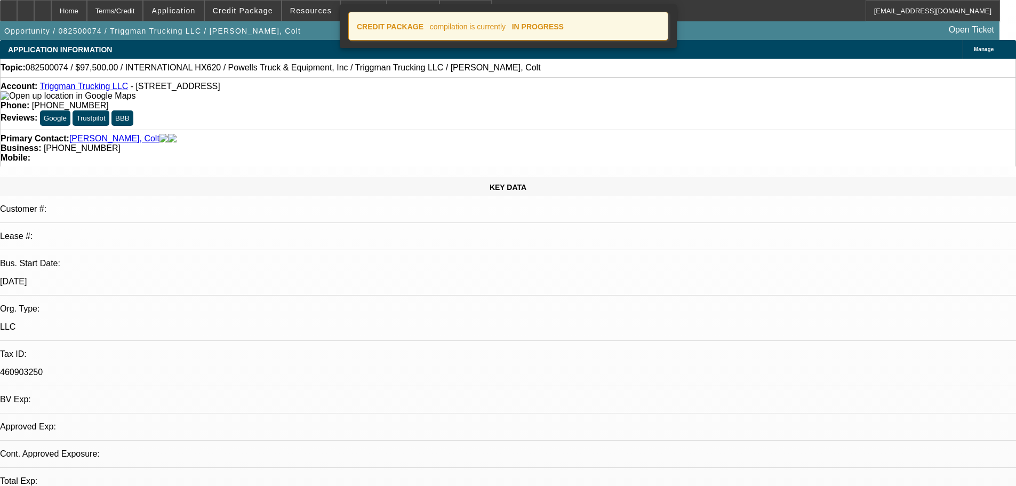
select select "0"
select select "2"
select select "0.1"
select select "4"
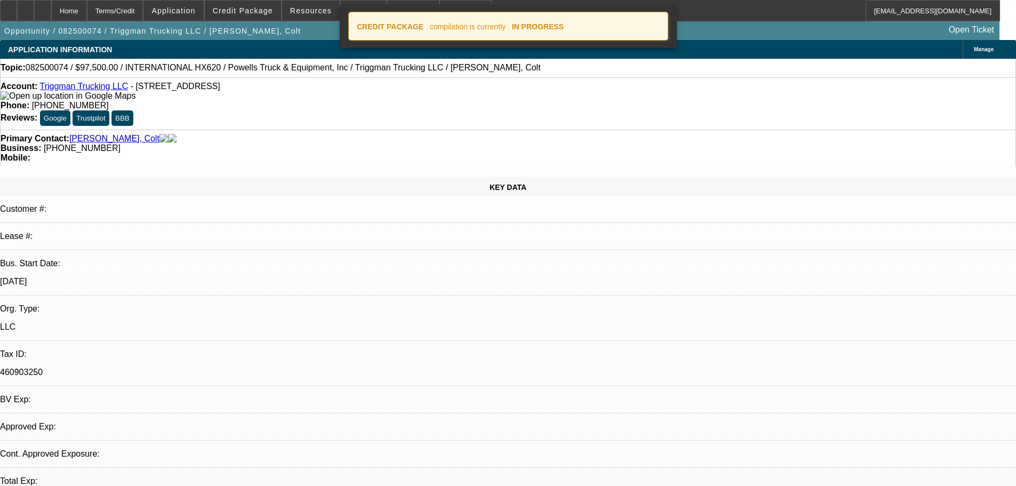
select select "0"
select select "2"
select select "0.1"
select select "4"
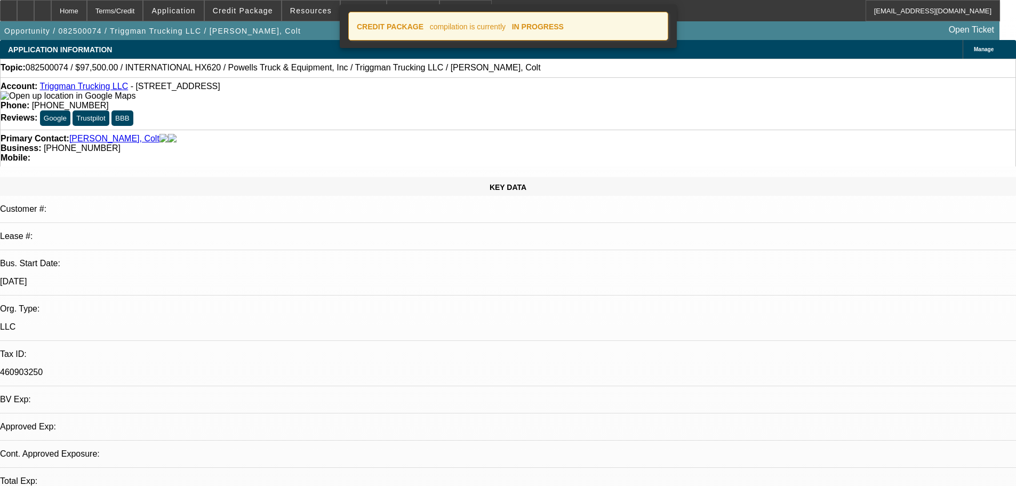
select select "0"
select select "2"
select select "0.1"
select select "4"
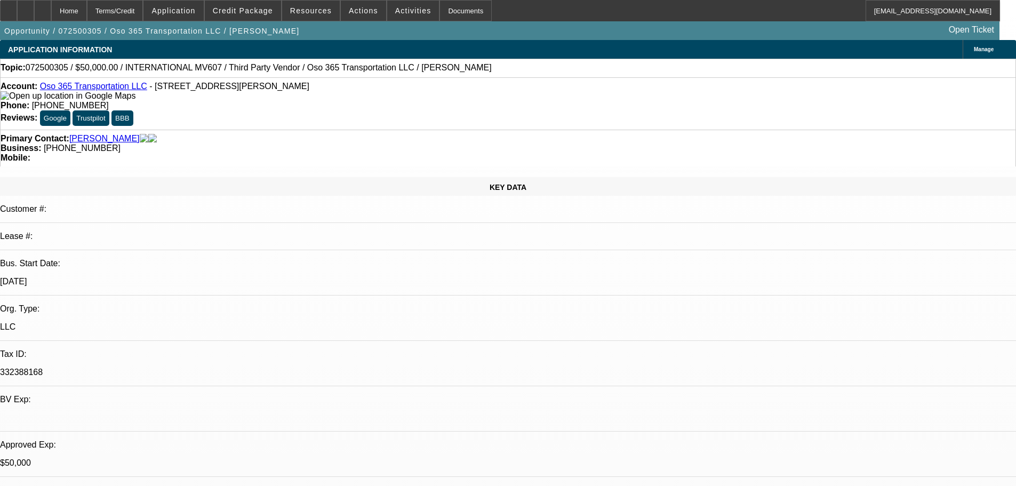
select select "0"
select select "2"
select select "0.1"
select select "4"
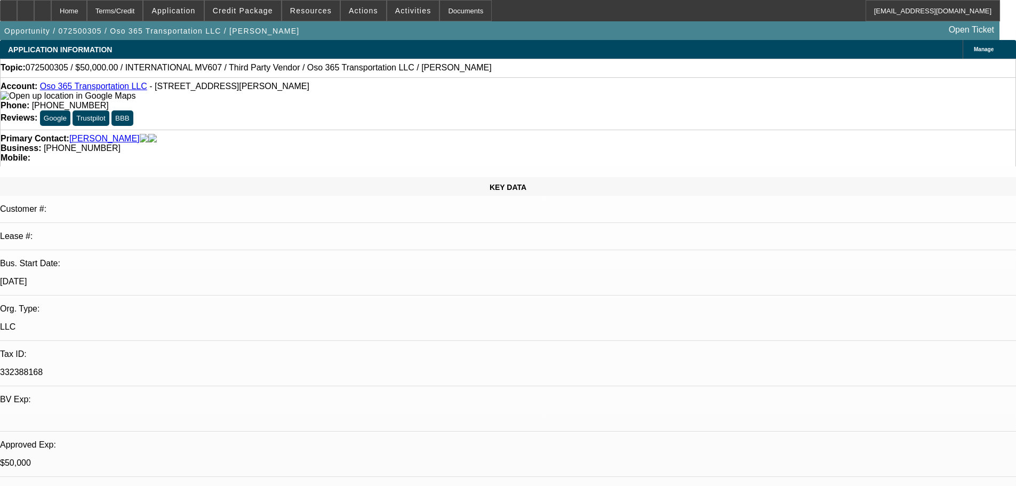
select select "0"
select select "2"
select select "0.1"
select select "4"
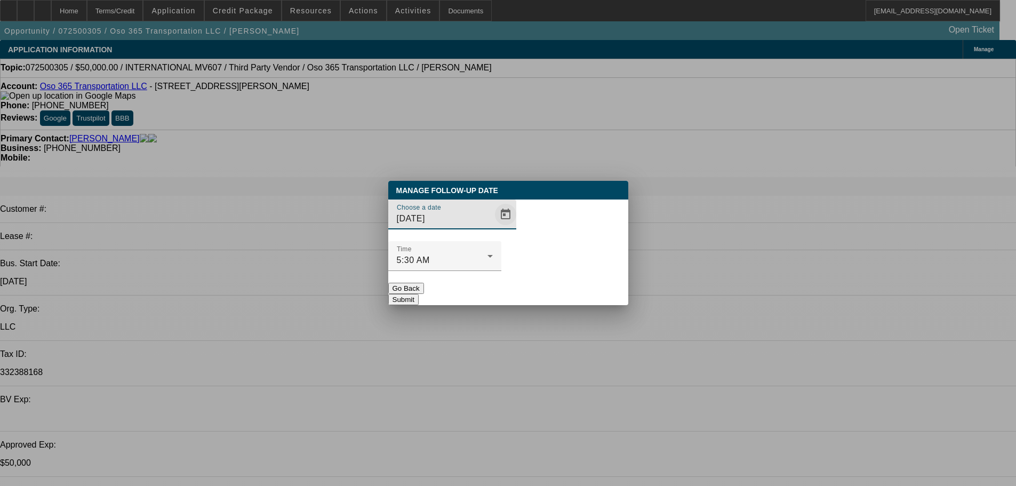
click at [493, 227] on span "Open calendar" at bounding box center [506, 215] width 26 height 26
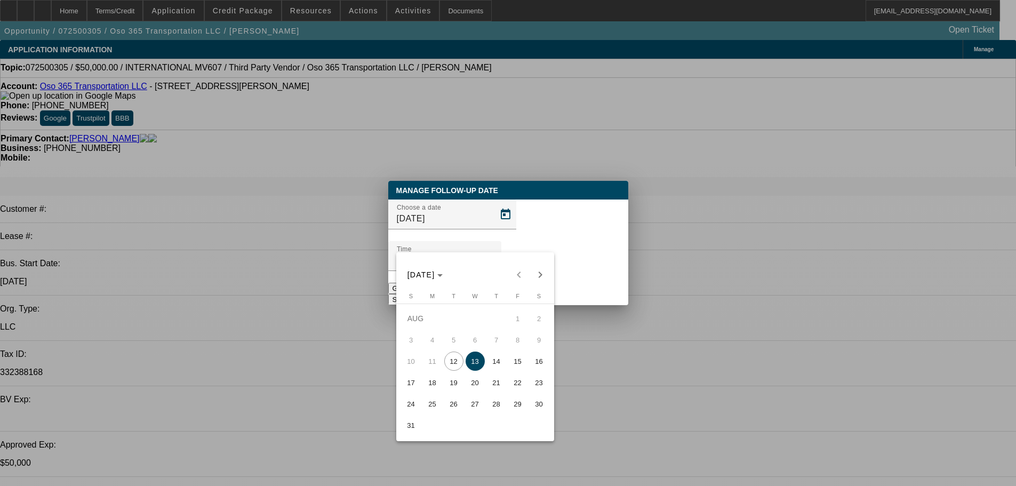
click at [514, 361] on span "15" at bounding box center [517, 361] width 19 height 19
type input "8/15/2025"
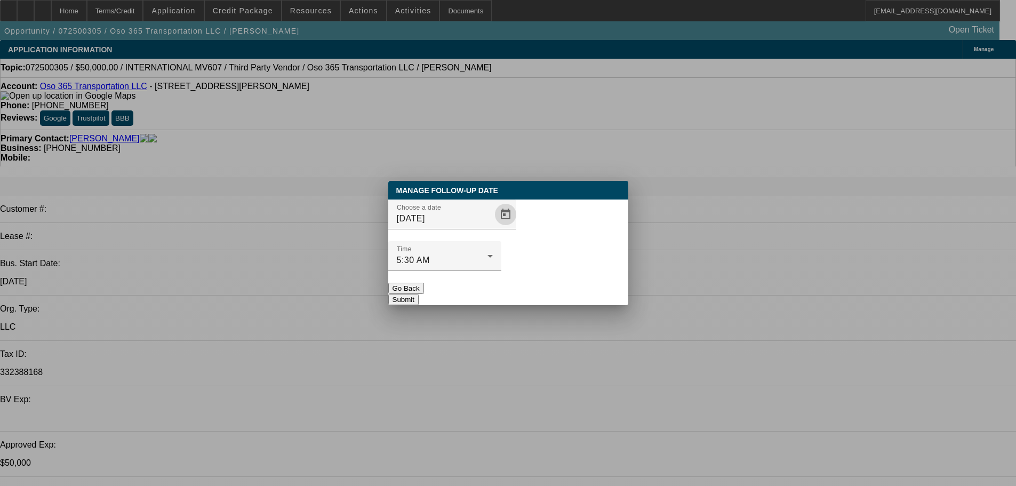
click at [419, 294] on button "Submit" at bounding box center [403, 299] width 30 height 11
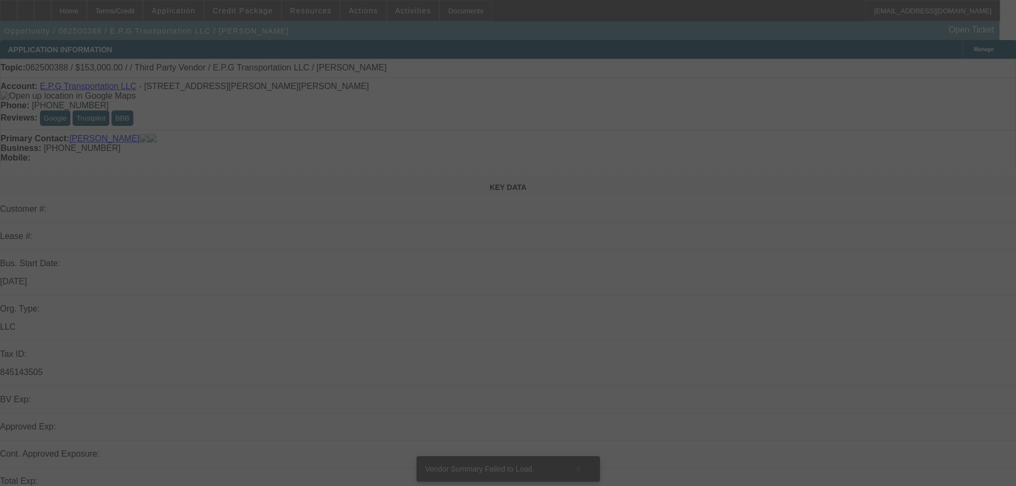
select select "0.15"
select select "2"
select select "0.1"
select select "4"
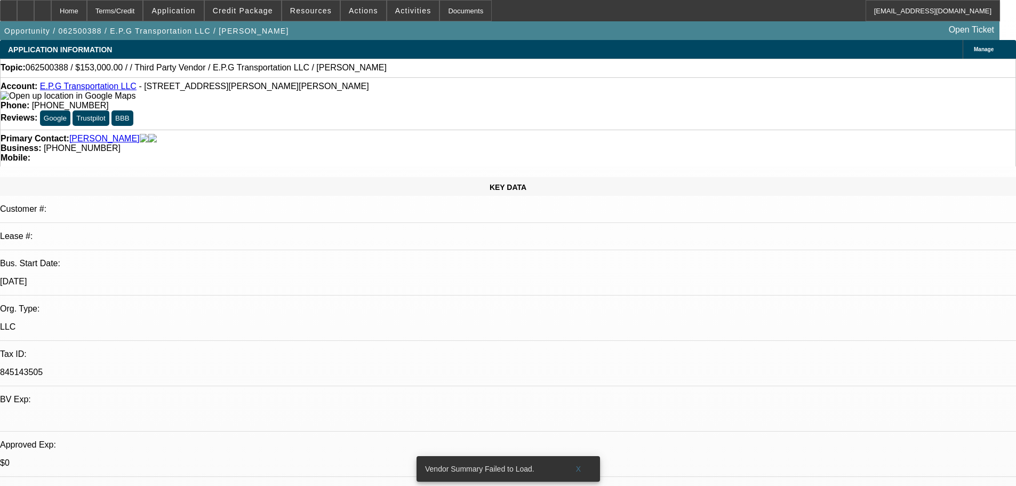
drag, startPoint x: 84, startPoint y: 92, endPoint x: 94, endPoint y: 101, distance: 13.3
click at [84, 91] on link "E.P.G Transportation LLC" at bounding box center [88, 86] width 97 height 9
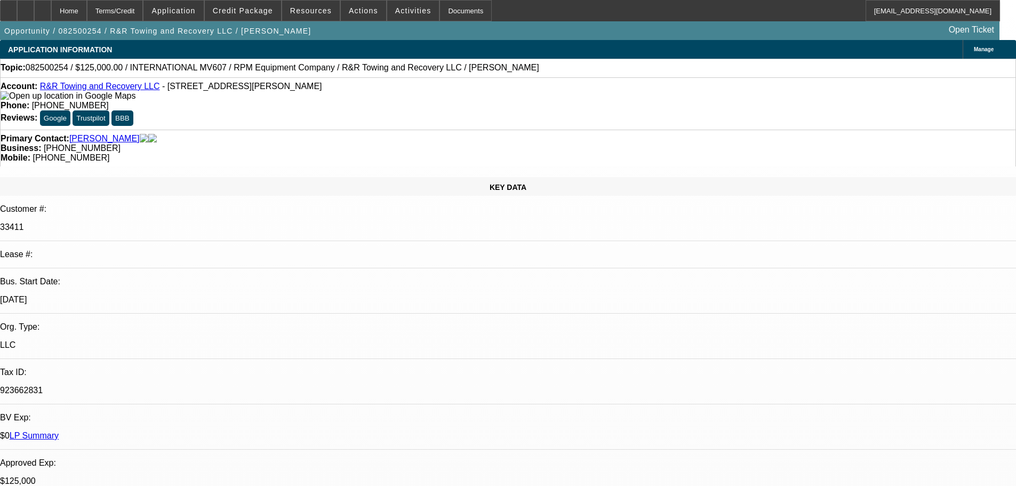
select select "0"
select select "2"
select select "0.1"
select select "4"
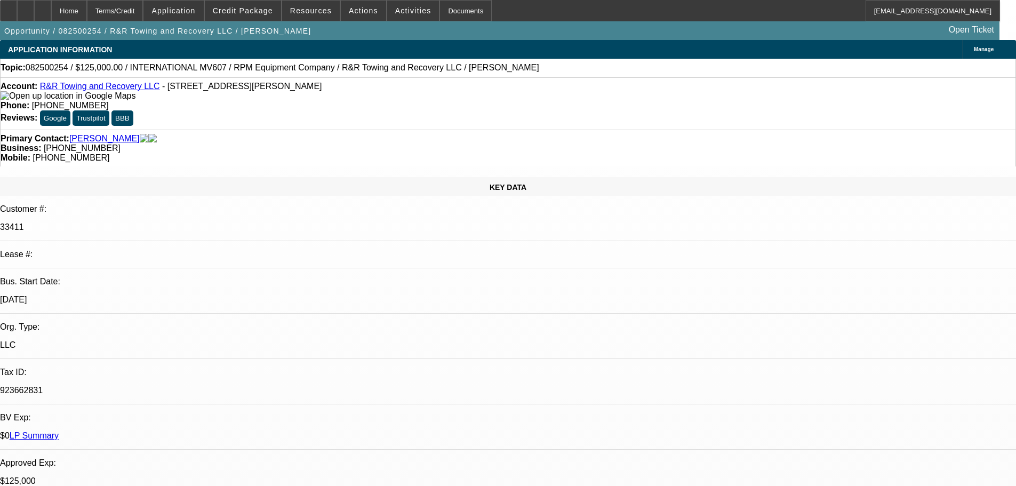
select select "0.1"
select select "2"
select select "0.1"
select select "4"
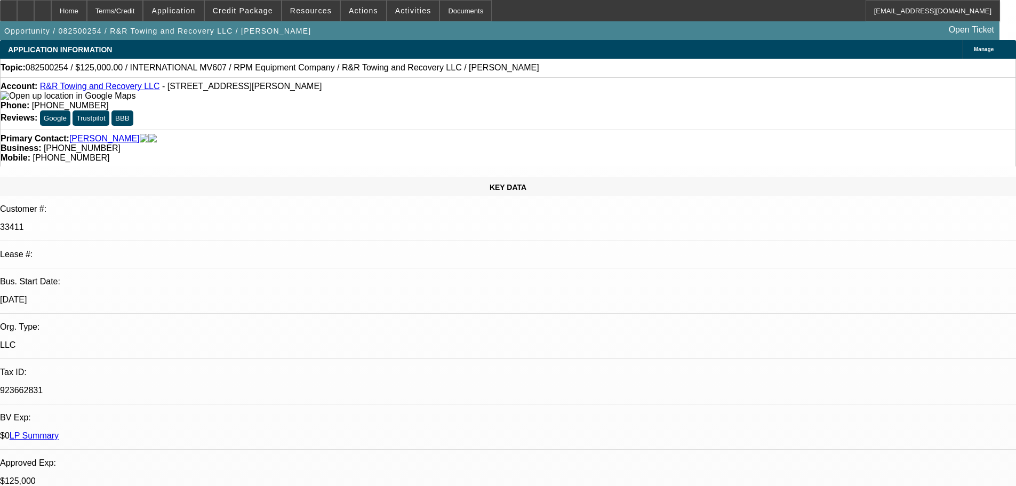
select select "0.1"
select select "2"
select select "0.1"
select select "4"
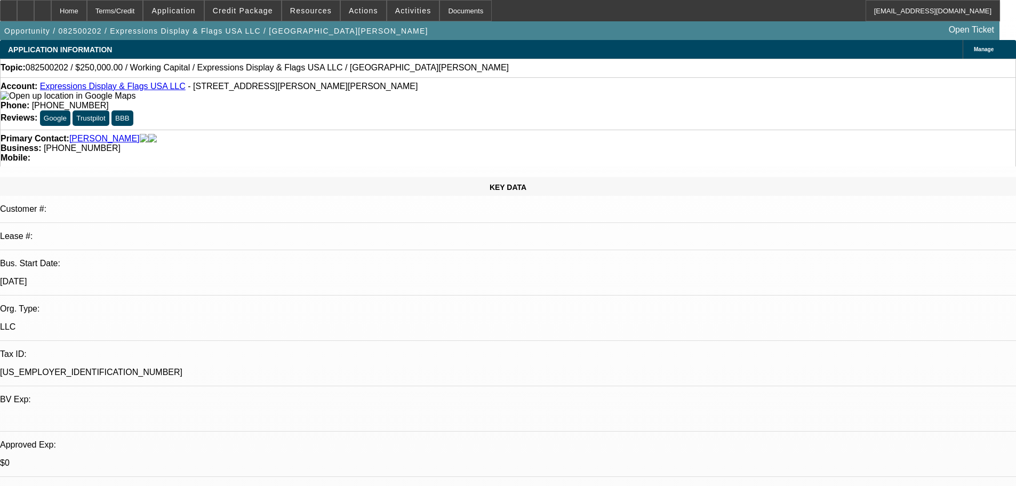
select select "0"
select select "2"
select select "0"
select select "6"
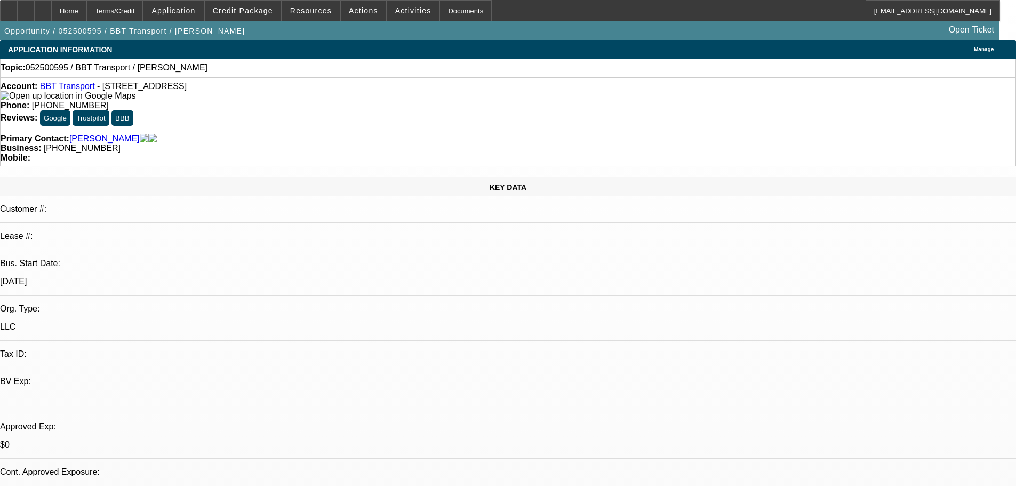
select select "0"
select select "2"
select select "0.1"
select select "1"
select select "2"
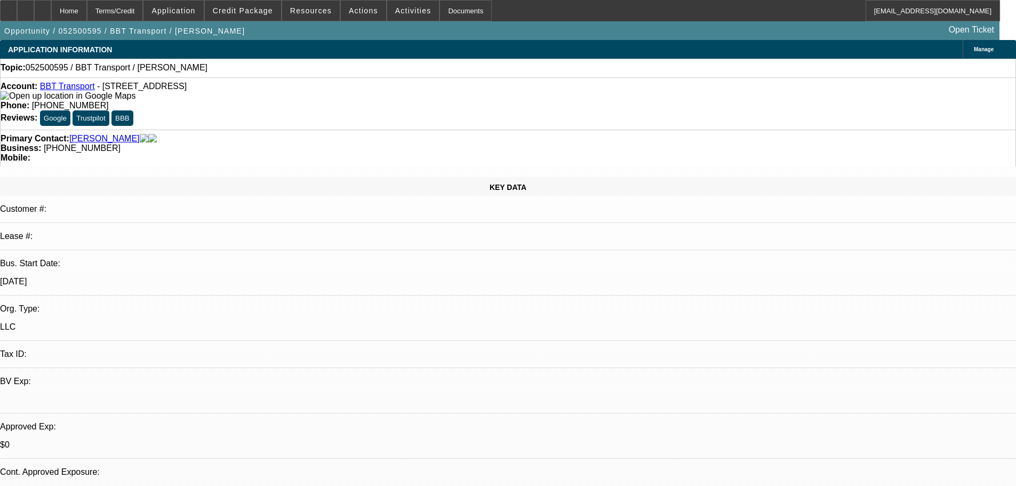
select select "4"
click at [293, 67] on div "Topic: 052500595 / BBT Transport / Broadhead, Jeffrey" at bounding box center [508, 68] width 1015 height 10
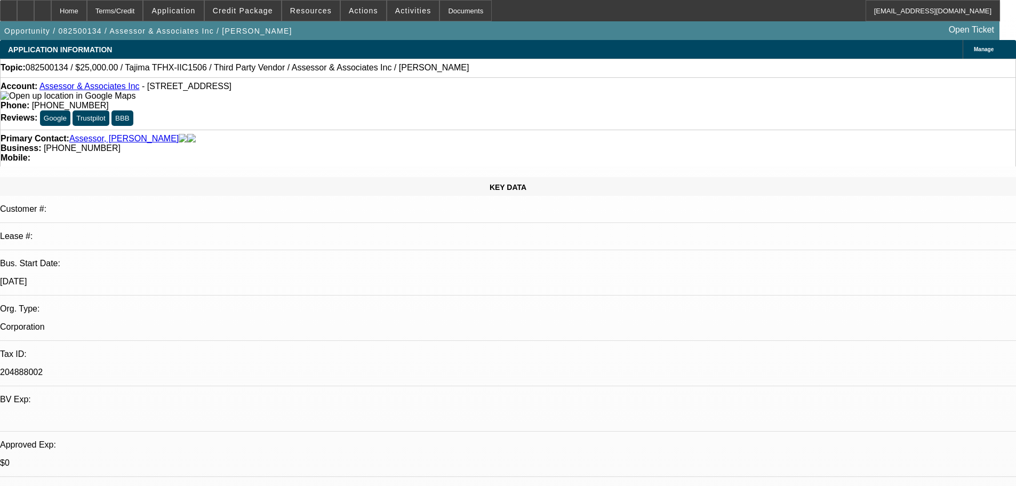
select select "0"
select select "2"
select select "0.1"
select select "4"
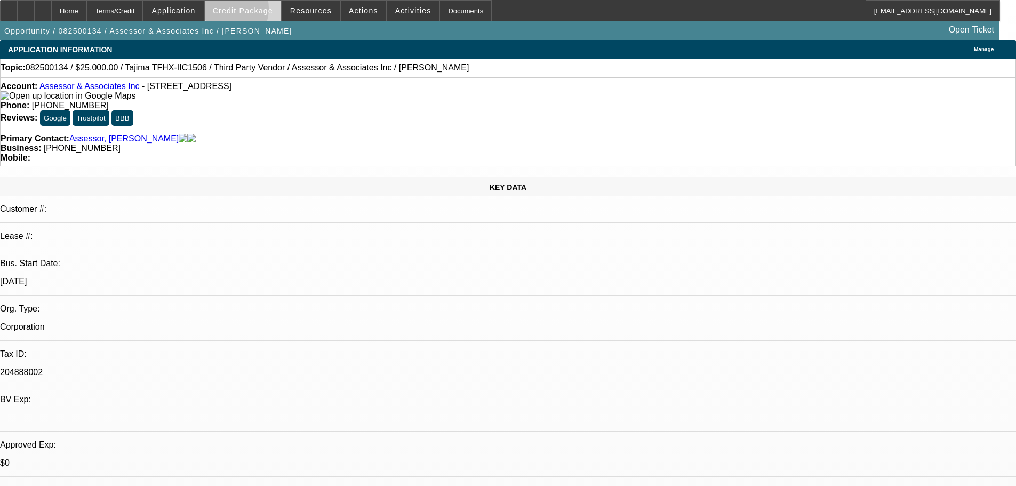
click at [242, 11] on span "Credit Package" at bounding box center [243, 10] width 60 height 9
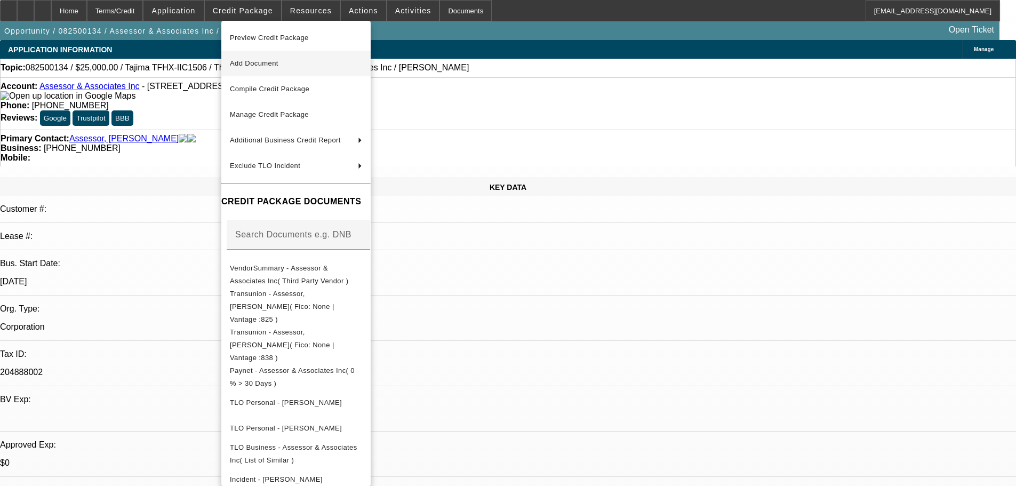
click at [254, 66] on span "Add Document" at bounding box center [254, 63] width 49 height 8
